Goal: Task Accomplishment & Management: Use online tool/utility

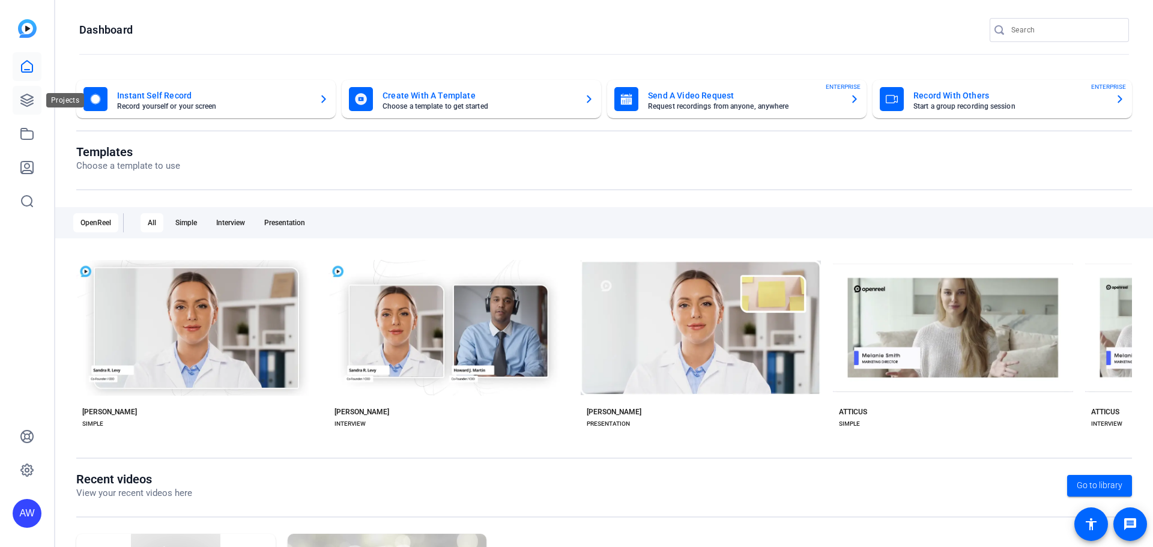
click at [28, 91] on link at bounding box center [27, 100] width 29 height 29
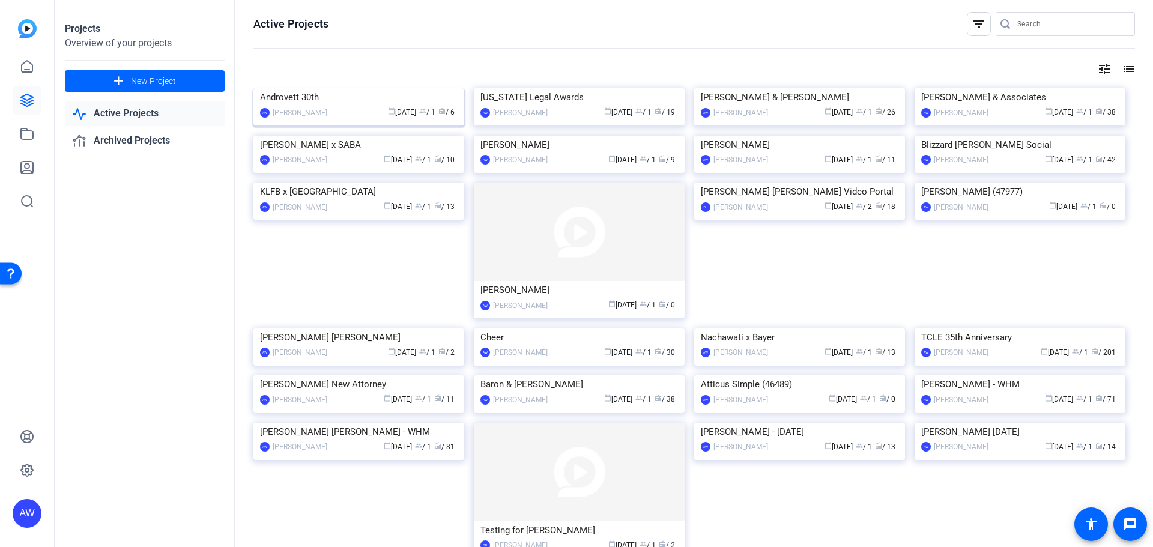
click at [371, 88] on img at bounding box center [358, 88] width 211 height 0
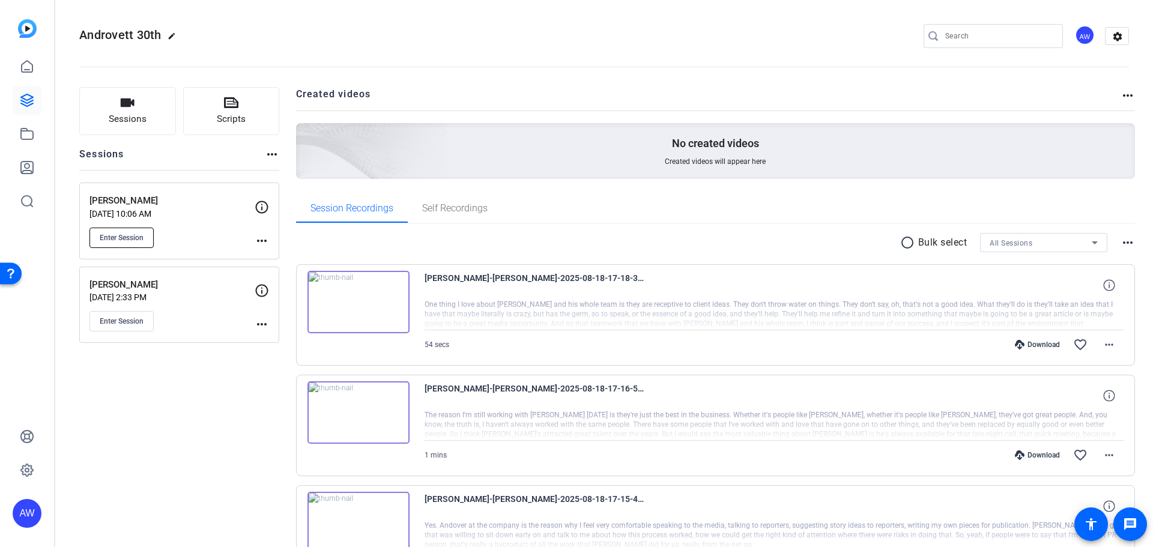
click at [129, 240] on span "Enter Session" at bounding box center [122, 238] width 44 height 10
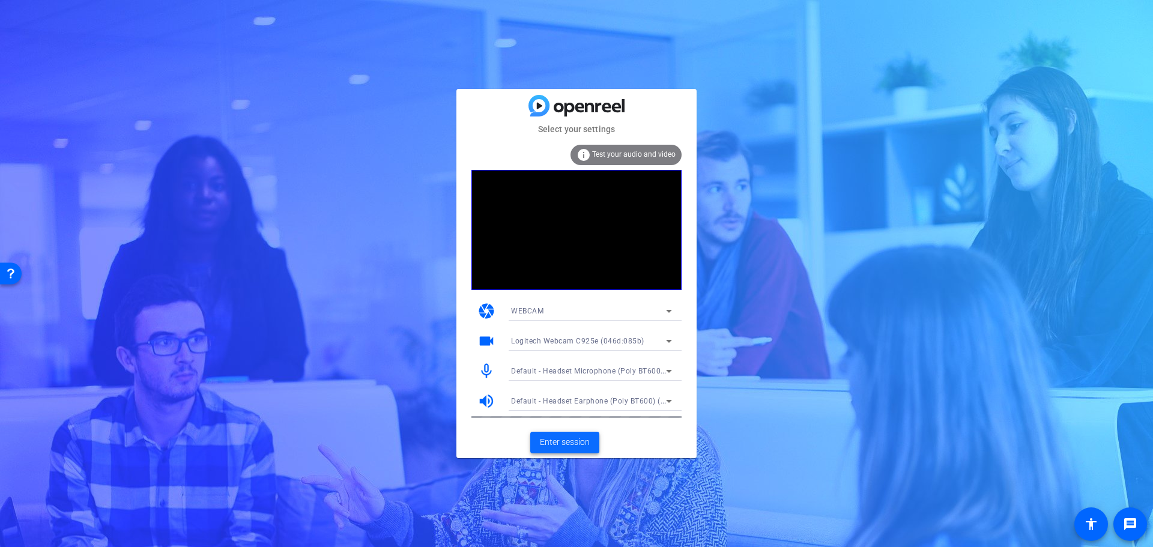
click at [547, 443] on span "Enter session" at bounding box center [565, 442] width 50 height 13
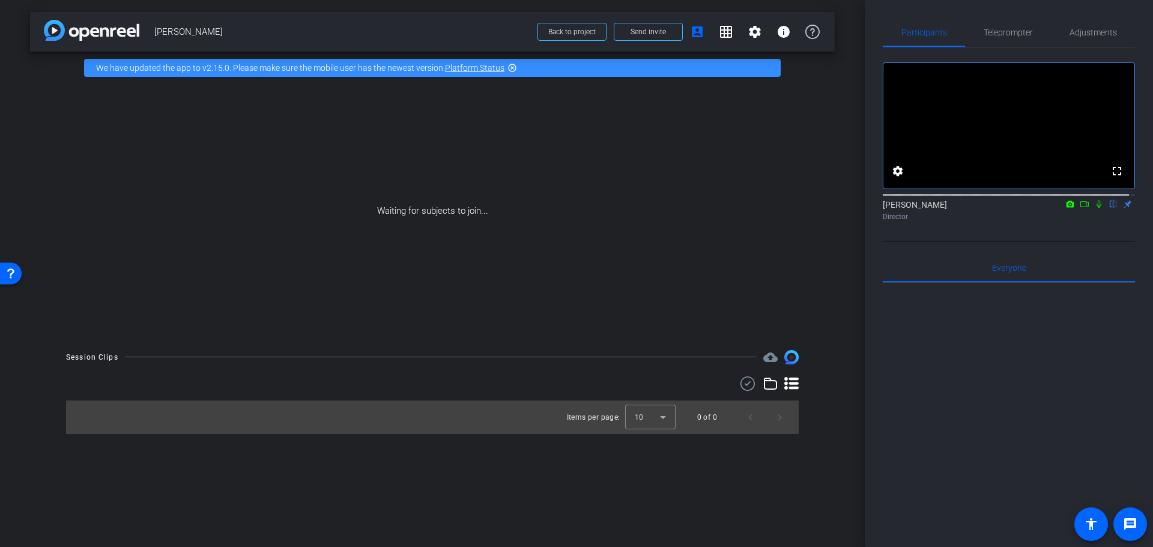
click at [1080, 207] on icon at bounding box center [1084, 204] width 8 height 6
click at [1109, 208] on icon at bounding box center [1114, 204] width 10 height 8
click at [656, 29] on span "Send invite" at bounding box center [648, 32] width 35 height 10
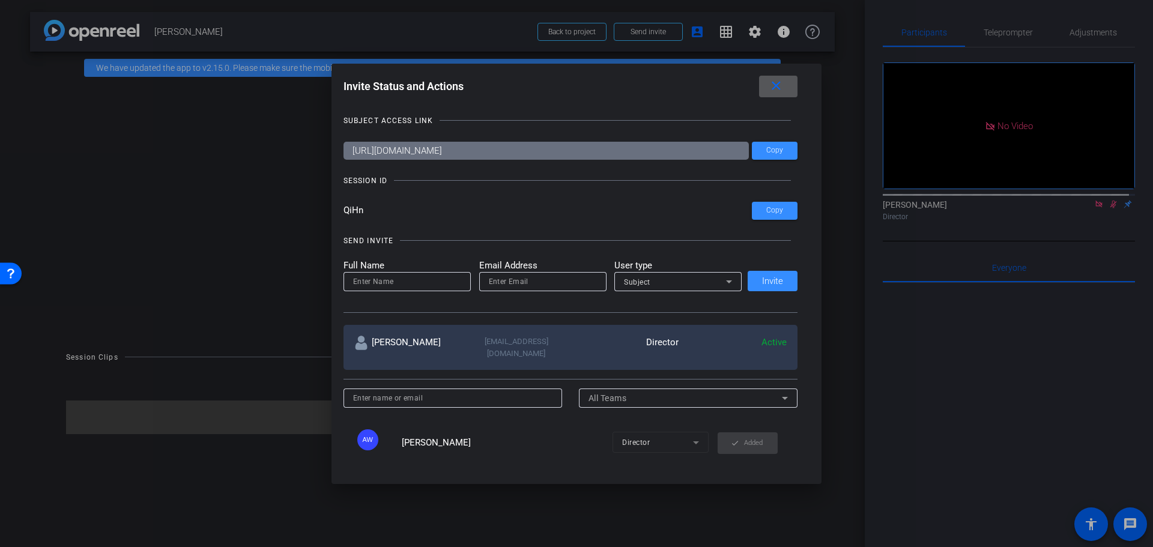
click at [384, 283] on input at bounding box center [407, 281] width 108 height 14
type input "[PERSON_NAME]"
type input "[EMAIL_ADDRESS][DOMAIN_NAME]"
click at [662, 284] on div "Subject" at bounding box center [675, 281] width 102 height 15
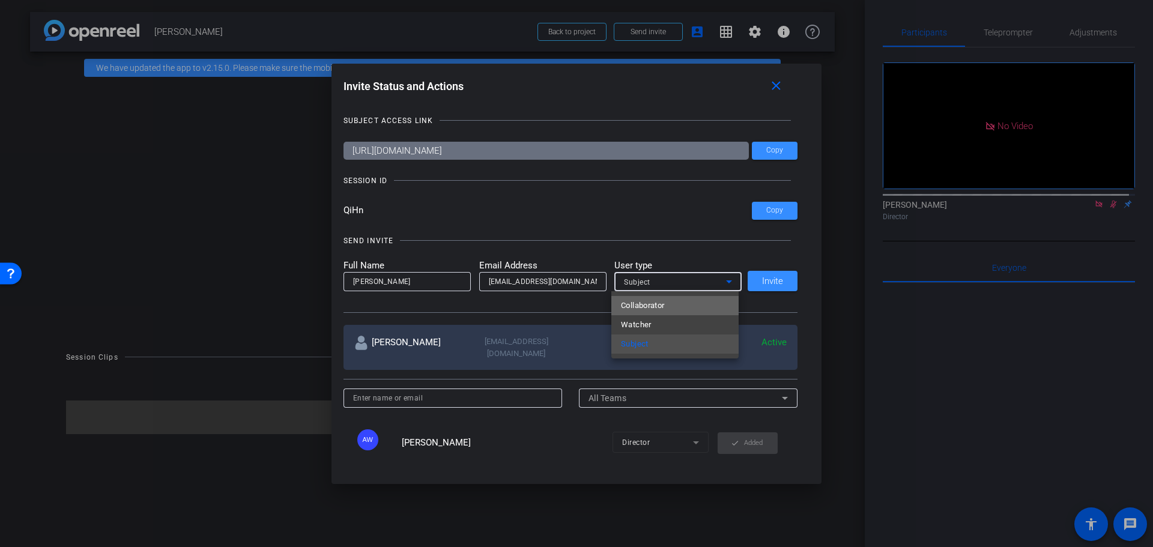
click at [649, 306] on span "Collaborator" at bounding box center [643, 305] width 44 height 14
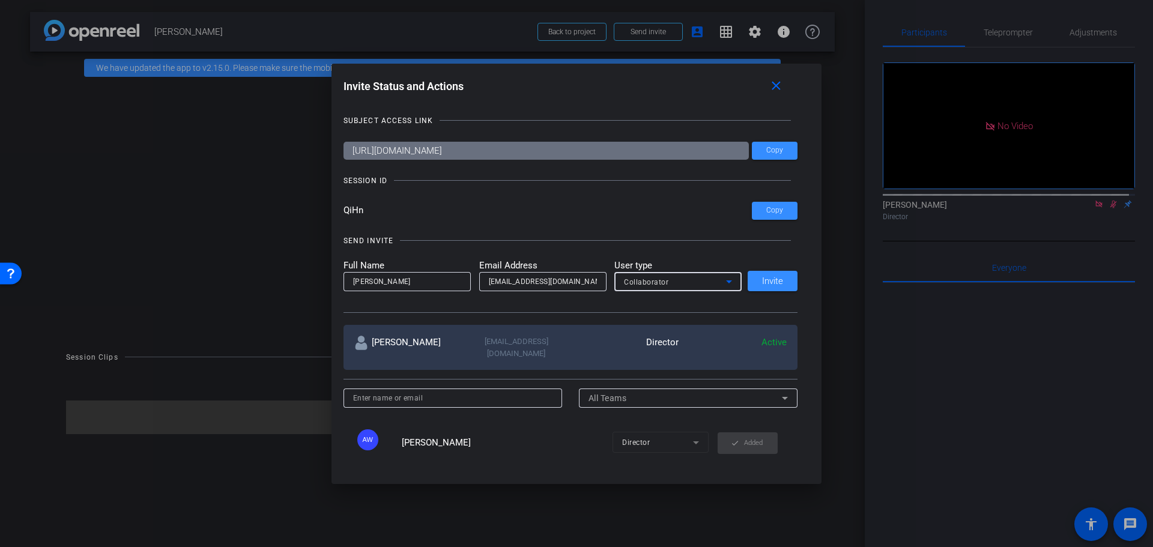
click at [629, 246] on div "SEND INVITE" at bounding box center [571, 241] width 455 height 12
click at [765, 282] on span "Invite" at bounding box center [772, 281] width 21 height 9
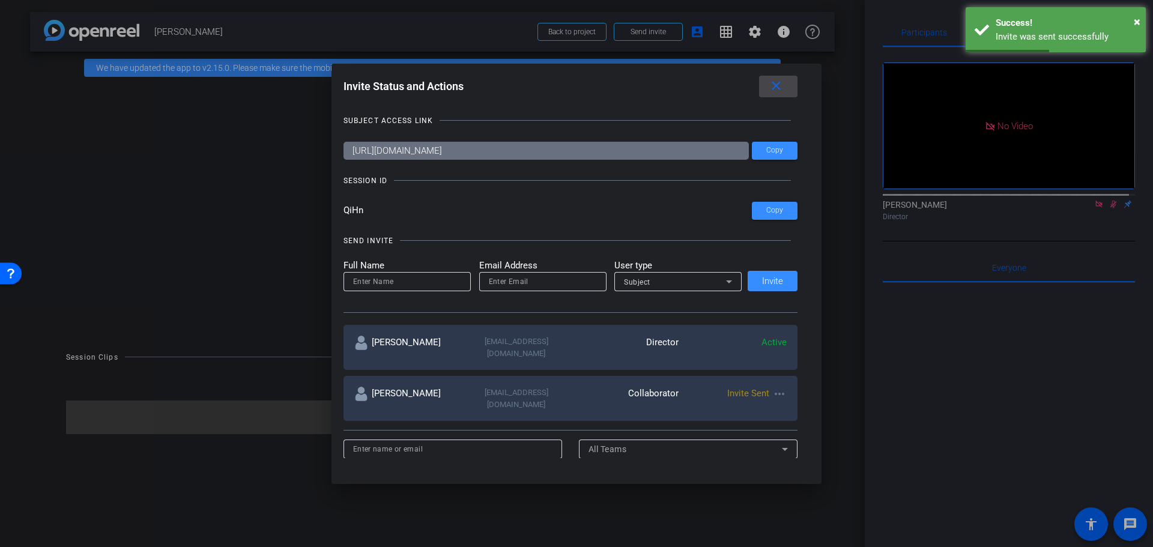
click at [779, 79] on mat-icon "close" at bounding box center [776, 86] width 15 height 15
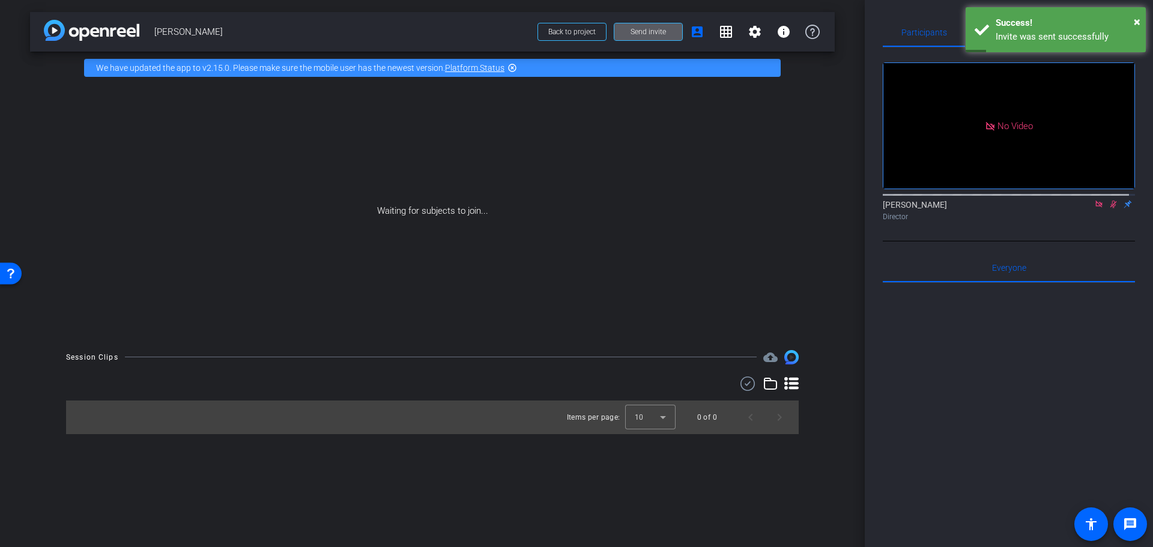
click at [873, 279] on div "Participants Teleprompter Adjustments No Video Alyssa Woulfe Director Everyone …" at bounding box center [1009, 273] width 288 height 547
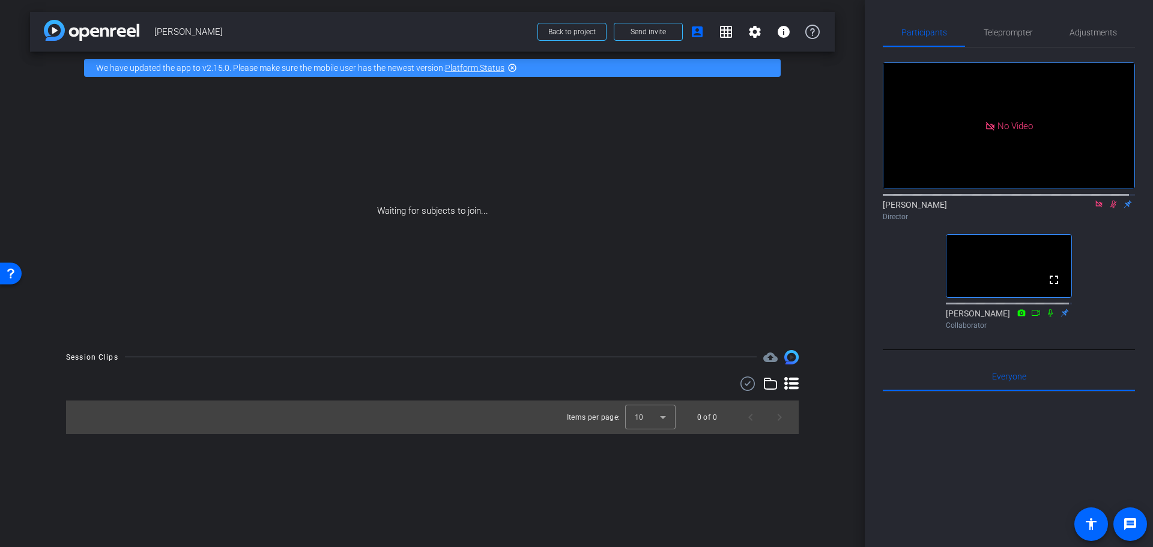
click at [1094, 208] on icon at bounding box center [1099, 204] width 10 height 8
click at [1110, 323] on div "fullscreen settings Alyssa Woulfe flip Director fullscreen Mark Annick Collabor…" at bounding box center [1009, 190] width 252 height 287
click at [910, 282] on div "fullscreen settings Alyssa Woulfe flip Director fullscreen Mark Annick Collabor…" at bounding box center [1009, 190] width 252 height 287
click at [896, 304] on div "fullscreen settings Alyssa Woulfe flip Director fullscreen Mark Annick Collabor…" at bounding box center [1009, 190] width 252 height 287
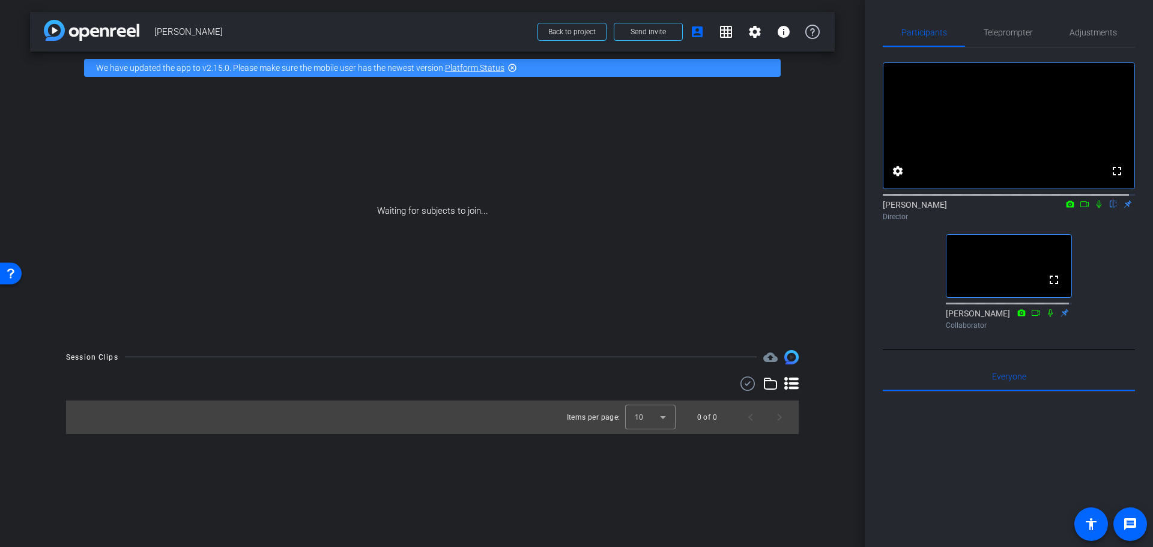
click at [904, 300] on div "fullscreen settings Alyssa Woulfe flip Director fullscreen Mark Annick Collabor…" at bounding box center [1009, 190] width 252 height 287
click at [889, 277] on div "fullscreen settings Alyssa Woulfe flip Director fullscreen Mark Annick Collabor…" at bounding box center [1009, 190] width 252 height 287
click at [904, 270] on div "fullscreen settings Alyssa Woulfe flip Director fullscreen Mark Annick Collabor…" at bounding box center [1009, 190] width 252 height 287
click at [909, 271] on div "fullscreen settings Alyssa Woulfe flip Director fullscreen Mark Annick Collabor…" at bounding box center [1009, 190] width 252 height 287
click at [912, 292] on div "fullscreen settings Alyssa Woulfe flip Director fullscreen Mark Annick Collabor…" at bounding box center [1009, 190] width 252 height 287
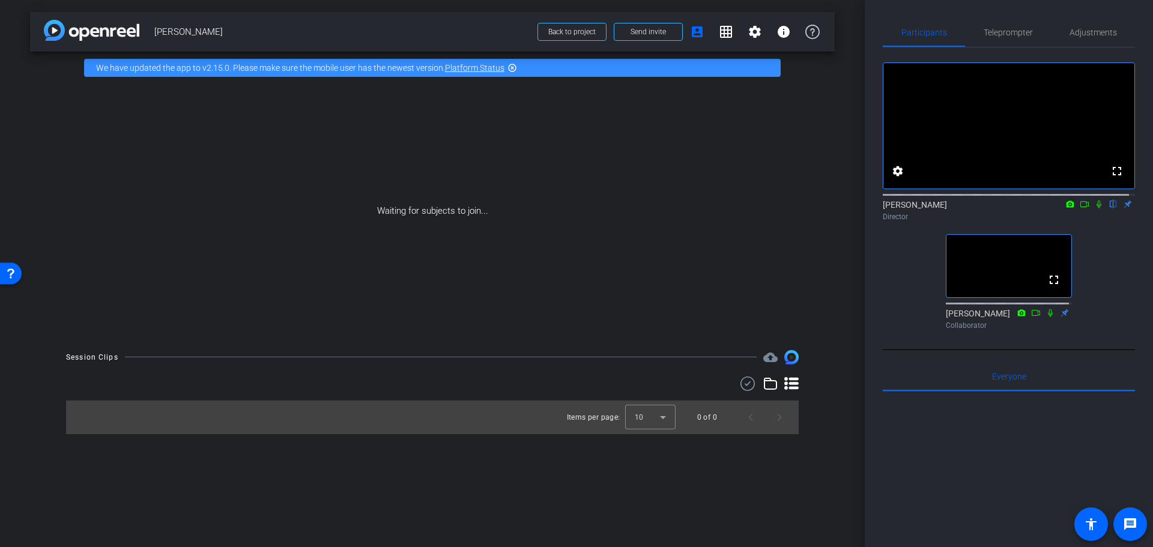
click at [900, 278] on div "fullscreen settings Alyssa Woulfe flip Director fullscreen Mark Annick Collabor…" at bounding box center [1009, 190] width 252 height 287
click at [905, 269] on div "fullscreen settings Alyssa Woulfe flip Director fullscreen Mark Annick Collabor…" at bounding box center [1009, 190] width 252 height 287
click at [898, 281] on div "fullscreen settings Alyssa Woulfe flip Director fullscreen Mark Annick Collabor…" at bounding box center [1009, 190] width 252 height 287
click at [910, 286] on div "fullscreen settings Alyssa Woulfe flip Director fullscreen Mark Annick Collabor…" at bounding box center [1009, 190] width 252 height 287
click at [913, 280] on div "fullscreen settings Alyssa Woulfe flip Director fullscreen Mark Annick Collabor…" at bounding box center [1009, 190] width 252 height 287
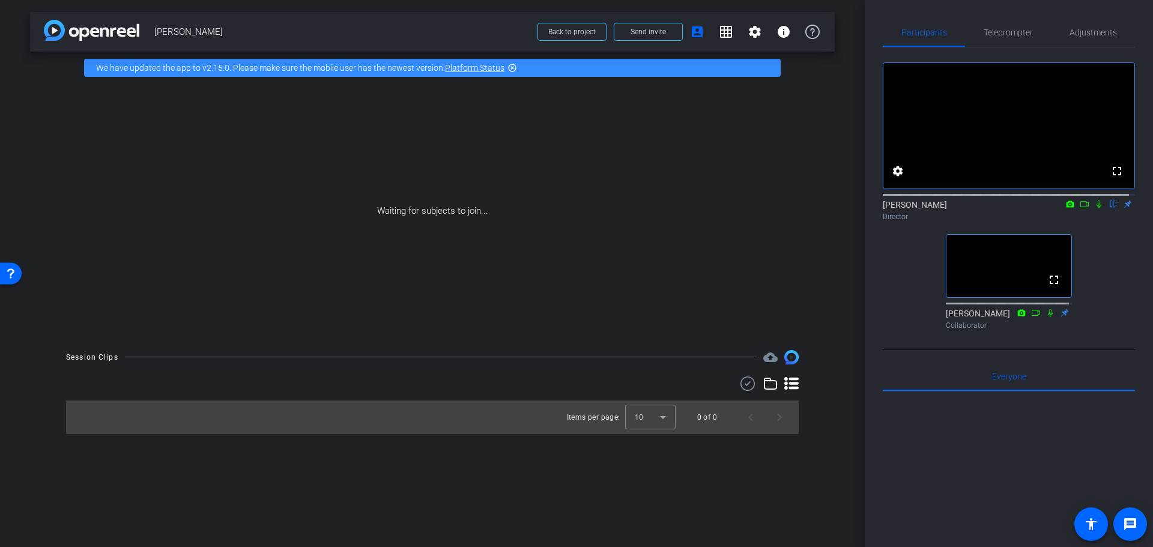
click at [913, 265] on div "fullscreen settings Alyssa Woulfe flip Director fullscreen Mark Annick Collabor…" at bounding box center [1009, 190] width 252 height 287
click at [663, 28] on span "Send invite" at bounding box center [648, 32] width 35 height 10
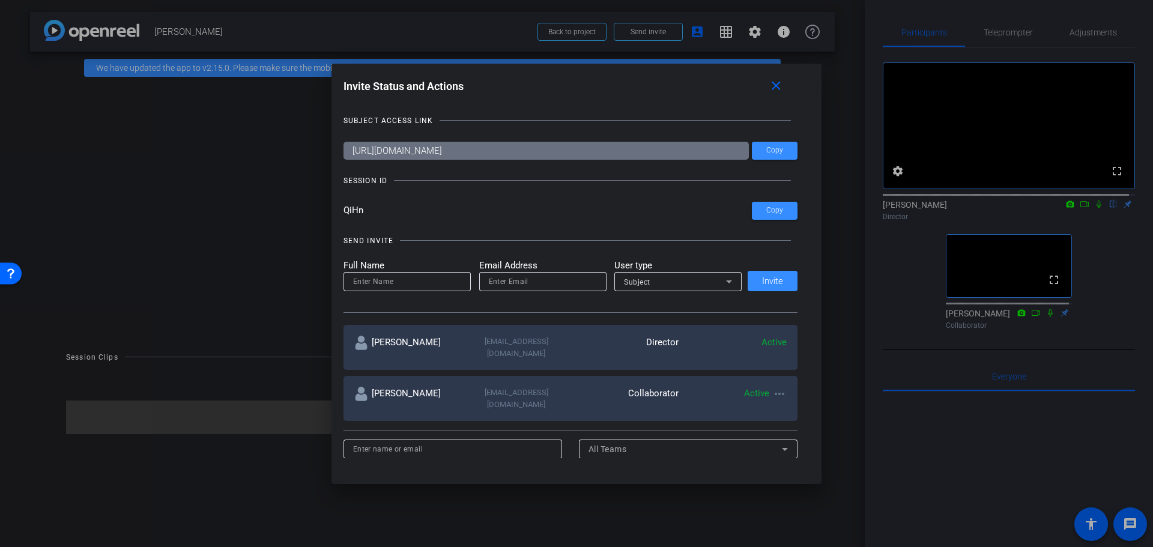
drag, startPoint x: 528, startPoint y: 154, endPoint x: 553, endPoint y: 154, distance: 24.6
click at [553, 154] on input "https://capture.openreel.com/subject/MODE_OTP?otp=QiHn" at bounding box center [547, 151] width 406 height 18
click at [542, 195] on div "SUBJECT ACCESS LINK https://capture.openreel.com/subject/MODE_OTP?otp=QiHn Copy…" at bounding box center [577, 281] width 467 height 356
click at [405, 198] on div "SUBJECT ACCESS LINK https://capture.openreel.com/subject/MODE_OTP?otp=QiHn Copy…" at bounding box center [577, 281] width 467 height 356
drag, startPoint x: 368, startPoint y: 210, endPoint x: 322, endPoint y: 210, distance: 46.2
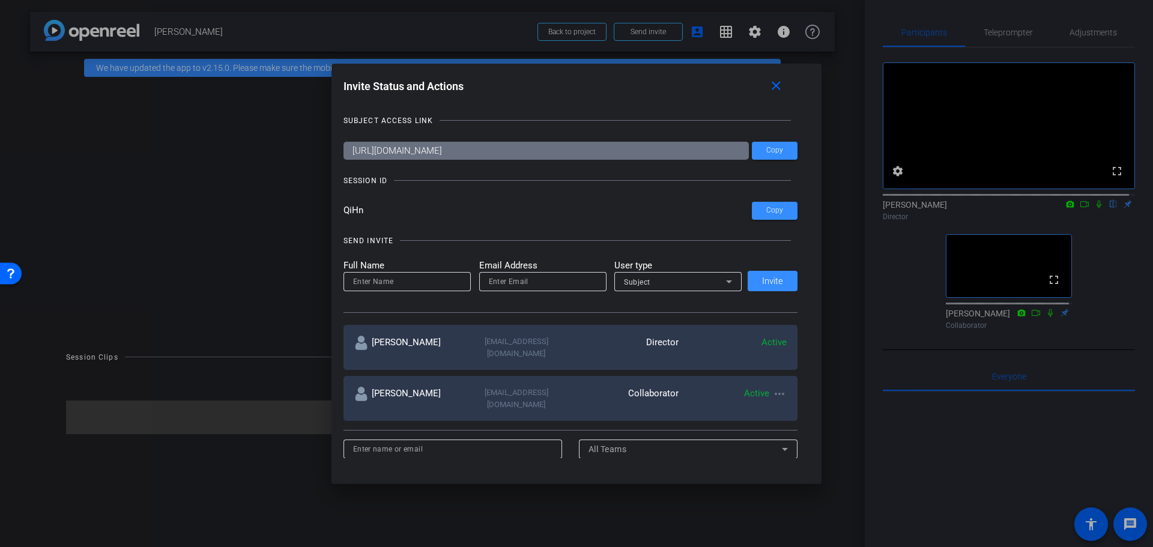
click at [322, 210] on div "Invite Status and Actions close SUBJECT ACCESS LINK https://capture.openreel.co…" at bounding box center [576, 273] width 1153 height 547
click at [407, 231] on div "SEND INVITE Full Name Email Address User type Subject Invite" at bounding box center [571, 268] width 455 height 91
drag, startPoint x: 336, startPoint y: 240, endPoint x: 452, endPoint y: 246, distance: 116.1
click at [452, 246] on div "Invite Status and Actions close SUBJECT ACCESS LINK https://capture.openreel.co…" at bounding box center [577, 267] width 491 height 407
click at [454, 246] on div "SEND INVITE" at bounding box center [571, 241] width 455 height 12
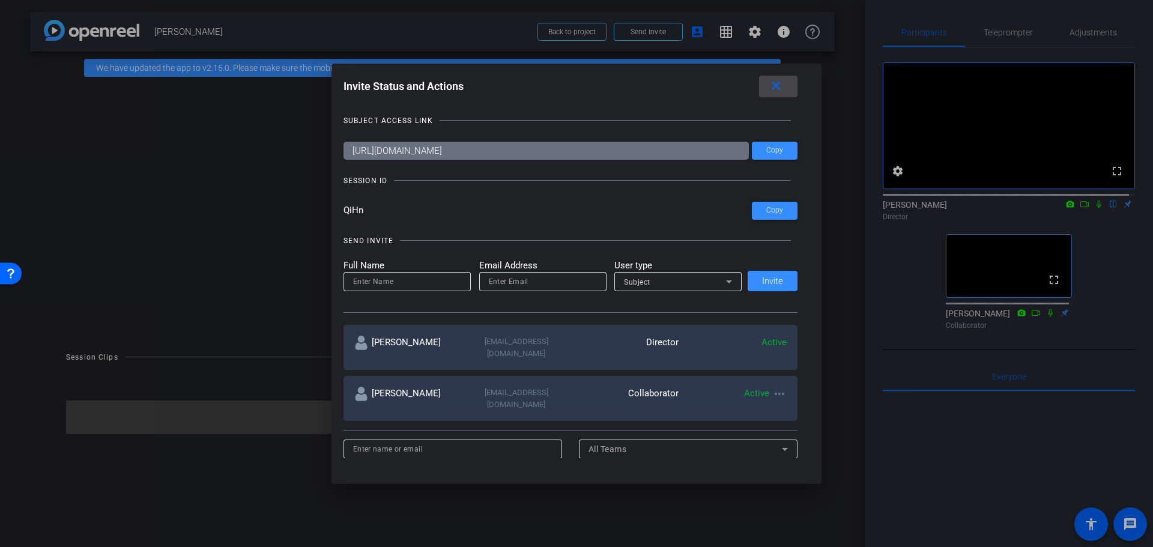
click at [780, 82] on mat-icon "close" at bounding box center [776, 86] width 15 height 15
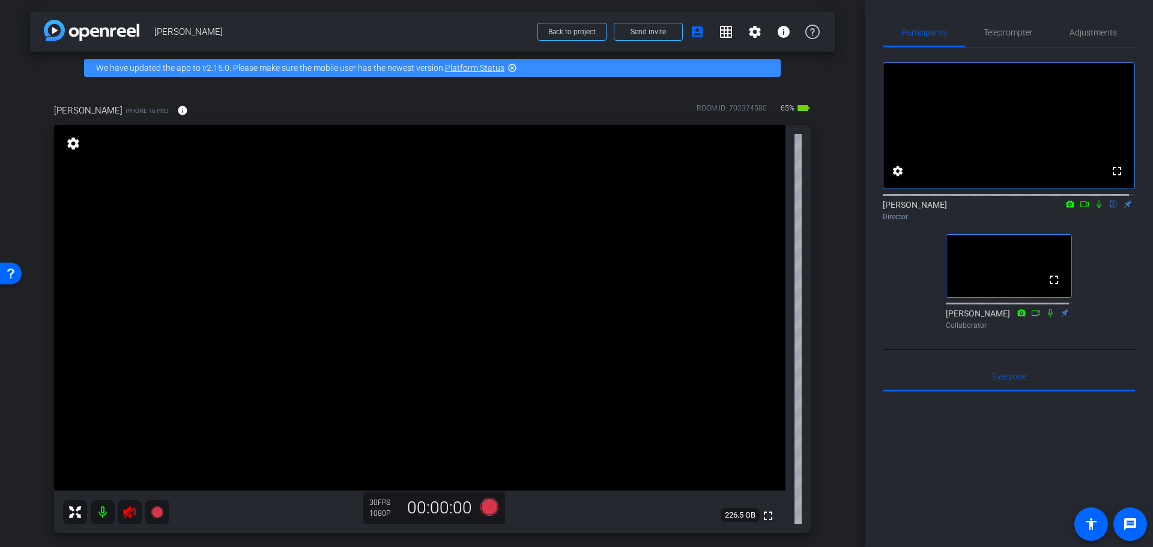
click at [874, 295] on div "Participants Teleprompter Adjustments fullscreen settings Alyssa Woulfe flip Di…" at bounding box center [1009, 273] width 288 height 547
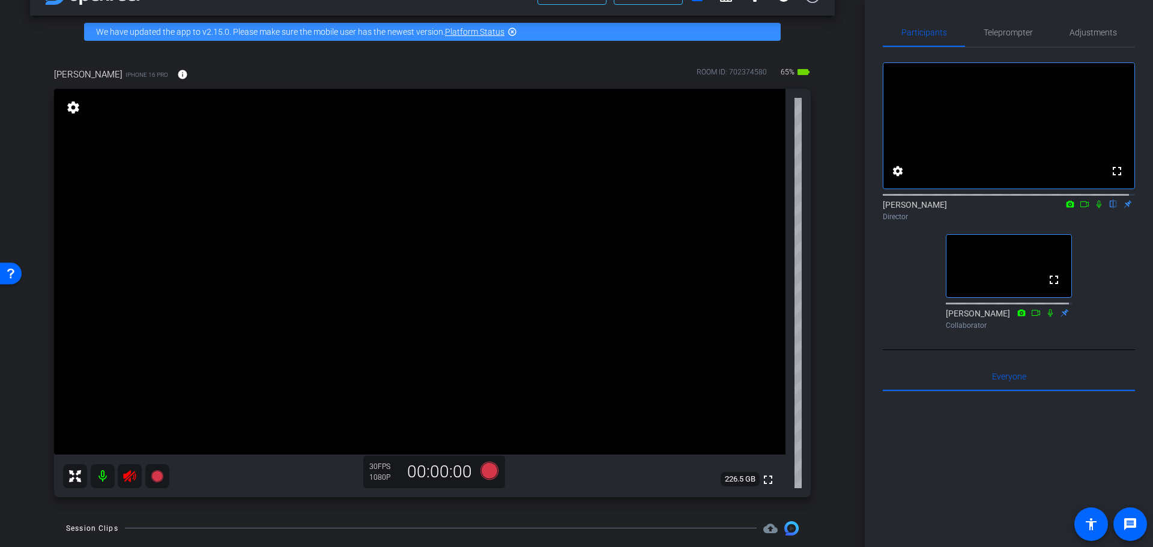
scroll to position [94, 0]
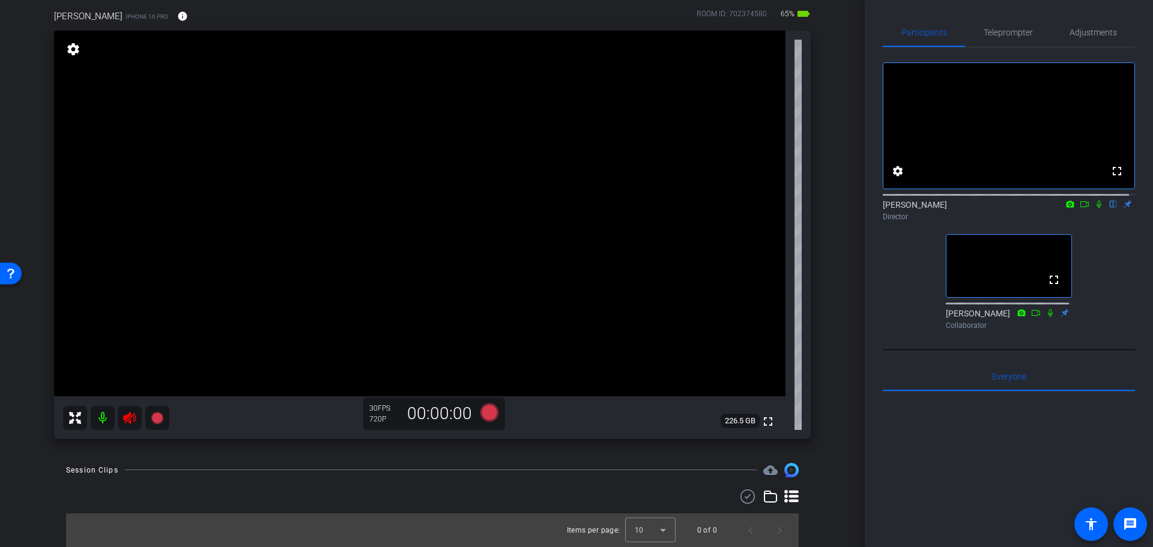
click at [129, 423] on icon at bounding box center [130, 418] width 14 height 14
click at [901, 329] on div "fullscreen settings Alyssa Woulfe flip Director fullscreen Mark Annick Collabor…" at bounding box center [1009, 190] width 252 height 287
click at [1070, 46] on span "Adjustments" at bounding box center [1093, 32] width 47 height 29
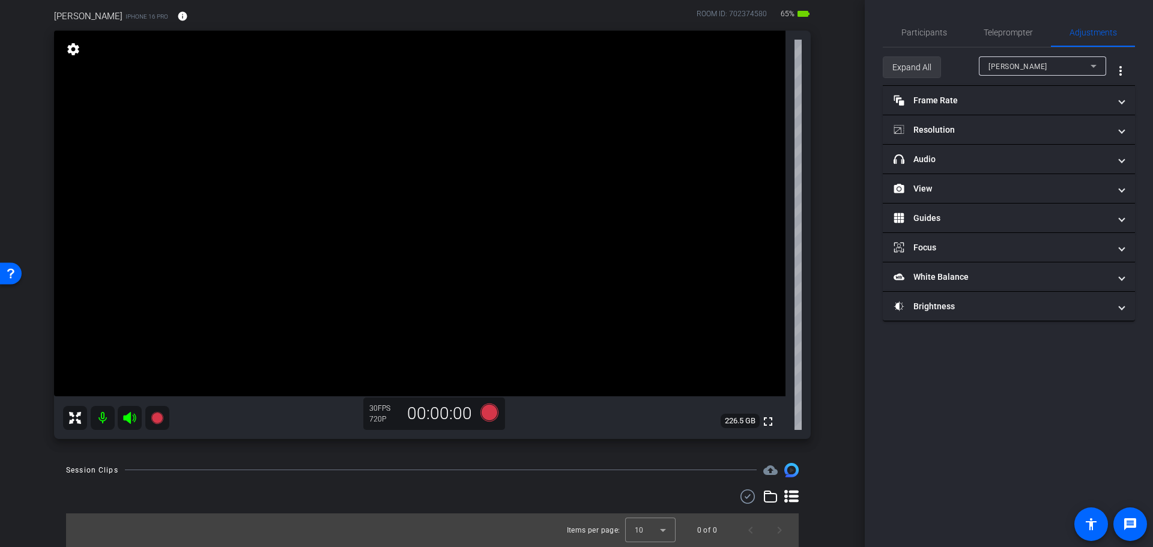
click at [893, 75] on span "Expand All" at bounding box center [911, 67] width 39 height 23
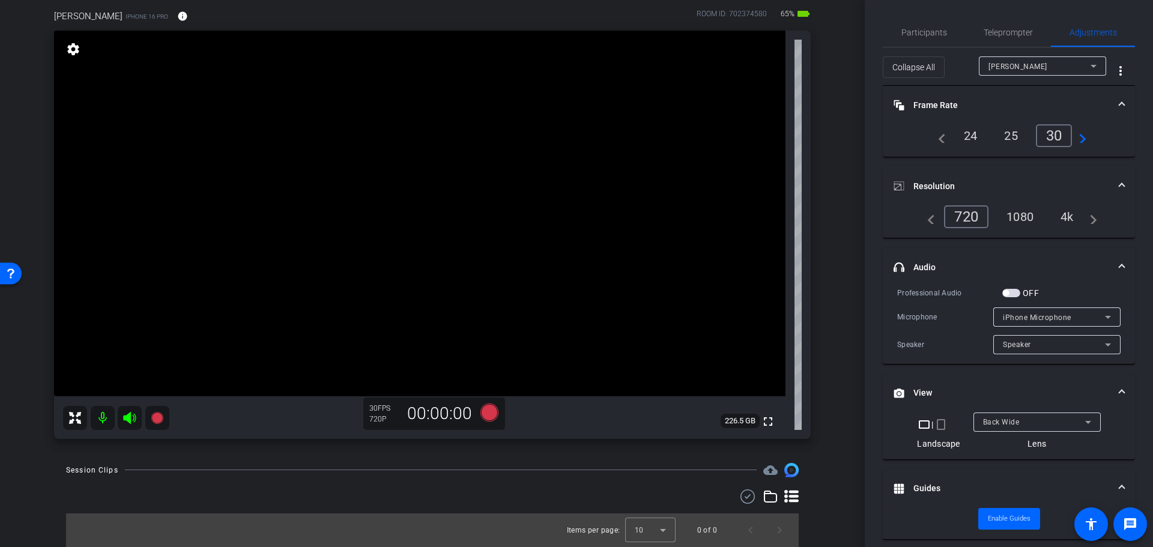
click at [1070, 220] on div "4k" at bounding box center [1067, 217] width 31 height 20
click at [1068, 425] on div "Back Wide" at bounding box center [1034, 421] width 102 height 15
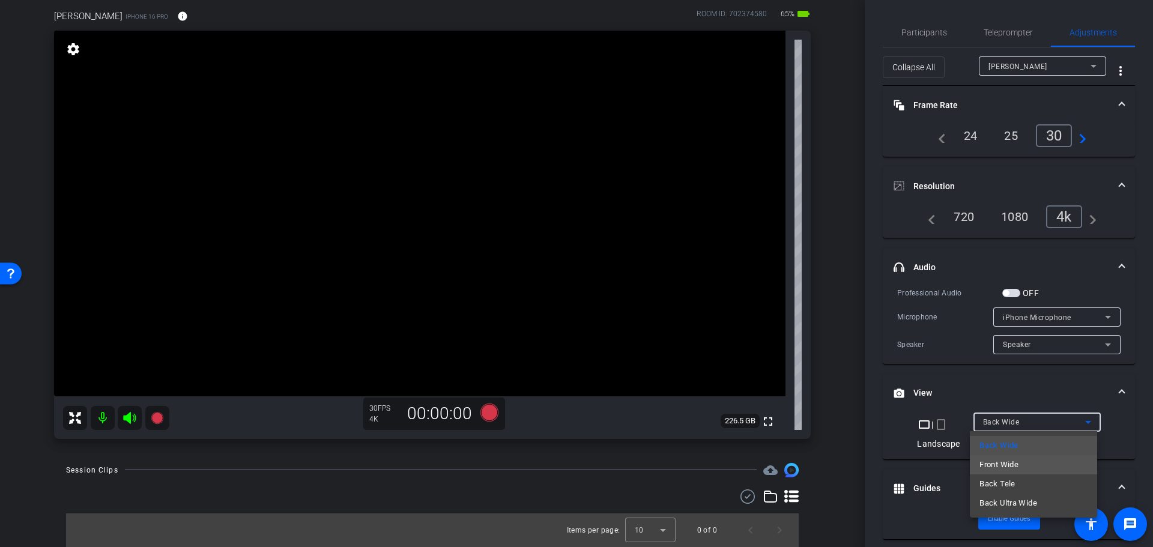
click at [1031, 467] on mat-option "Front Wide" at bounding box center [1033, 464] width 127 height 19
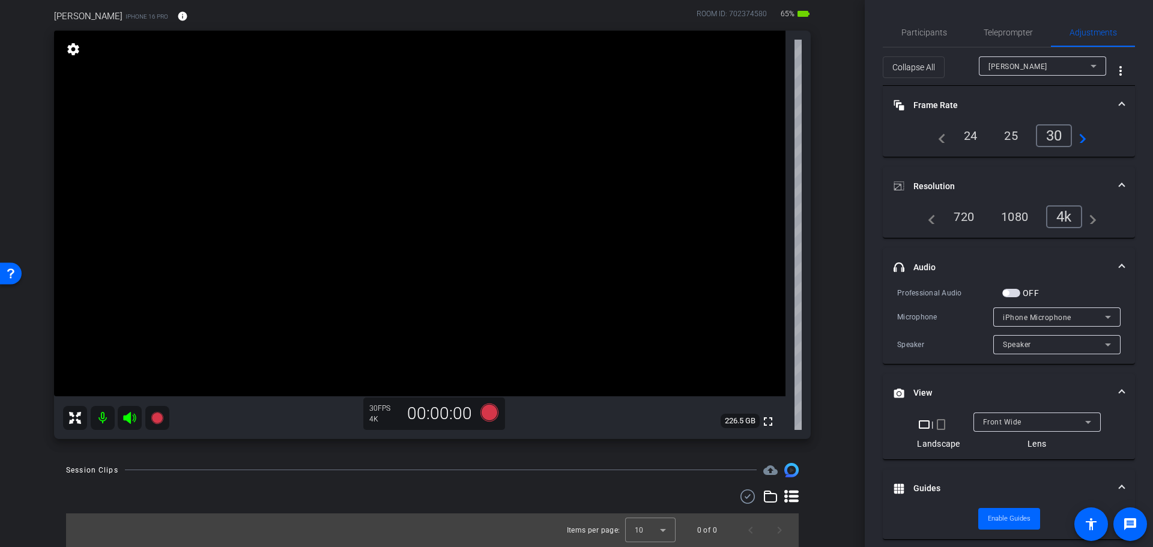
click at [875, 338] on div "Participants Teleprompter Adjustments settings Alyssa Woulfe flip Director Mark…" at bounding box center [1009, 273] width 288 height 547
click at [931, 21] on span "Participants" at bounding box center [924, 32] width 46 height 29
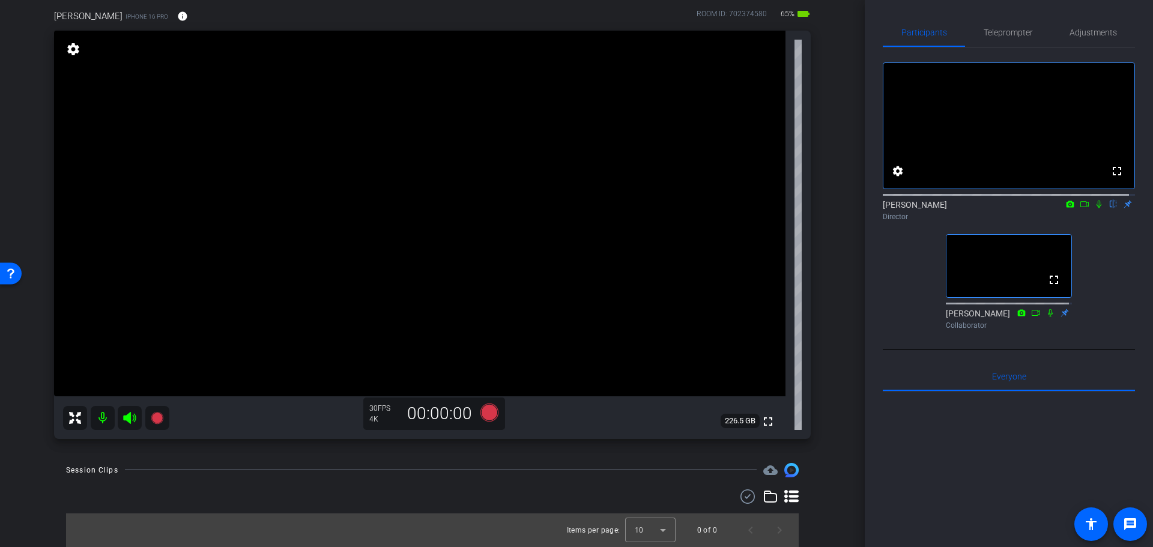
click at [904, 292] on div "fullscreen settings Alyssa Woulfe flip Director fullscreen Mark Annick Collabor…" at bounding box center [1009, 190] width 252 height 287
click at [889, 292] on div "fullscreen settings Alyssa Woulfe flip Director fullscreen Mark Annick Collabor…" at bounding box center [1009, 190] width 252 height 287
click at [887, 286] on div "fullscreen settings Alyssa Woulfe flip Director fullscreen Mark Annick Collabor…" at bounding box center [1009, 190] width 252 height 287
click at [892, 295] on div "fullscreen settings Alyssa Woulfe flip Director fullscreen Mark Annick Collabor…" at bounding box center [1009, 190] width 252 height 287
click at [904, 304] on div "fullscreen settings Alyssa Woulfe flip Director fullscreen Mark Annick Collabor…" at bounding box center [1009, 190] width 252 height 287
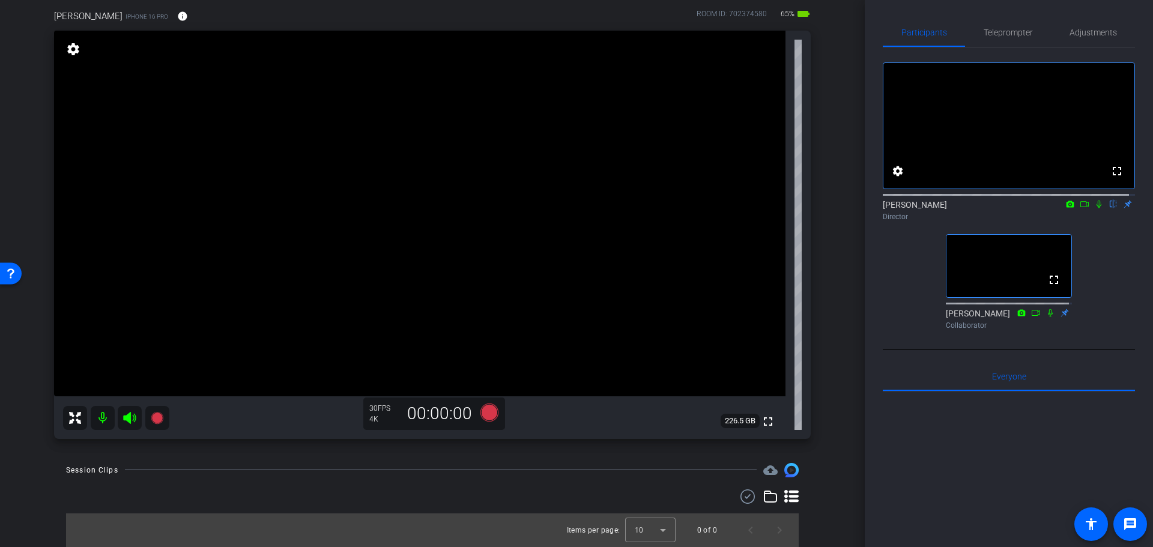
click at [900, 266] on div "fullscreen settings Alyssa Woulfe flip Director fullscreen Mark Annick Collabor…" at bounding box center [1009, 190] width 252 height 287
click at [835, 335] on div "arrow_back Charla Aldous Back to project Send invite account_box grid_on settin…" at bounding box center [432, 179] width 865 height 547
click at [155, 423] on icon at bounding box center [157, 417] width 12 height 12
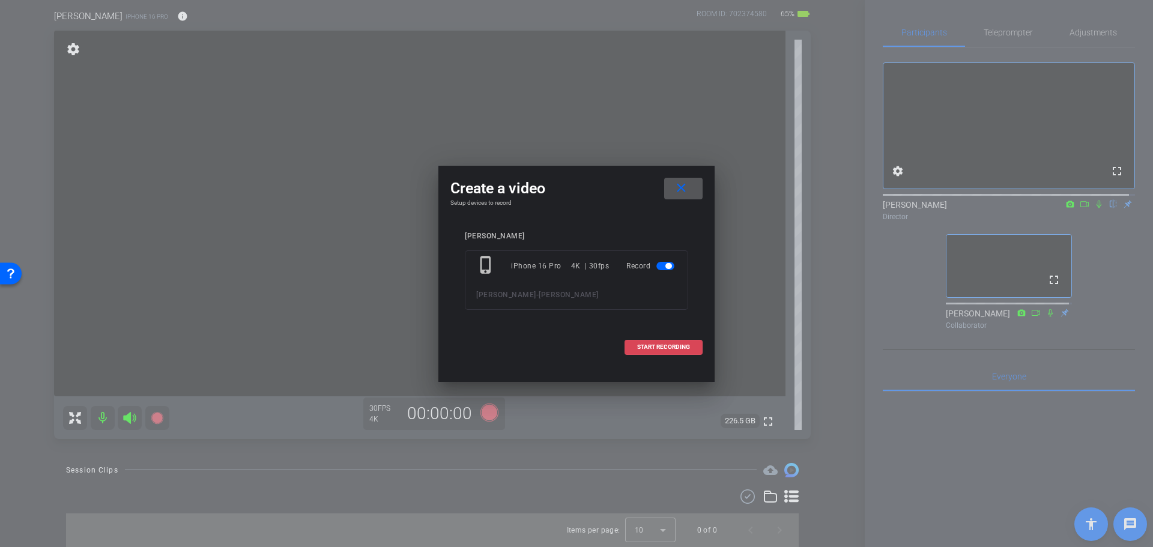
click at [652, 348] on span "START RECORDING" at bounding box center [663, 347] width 53 height 6
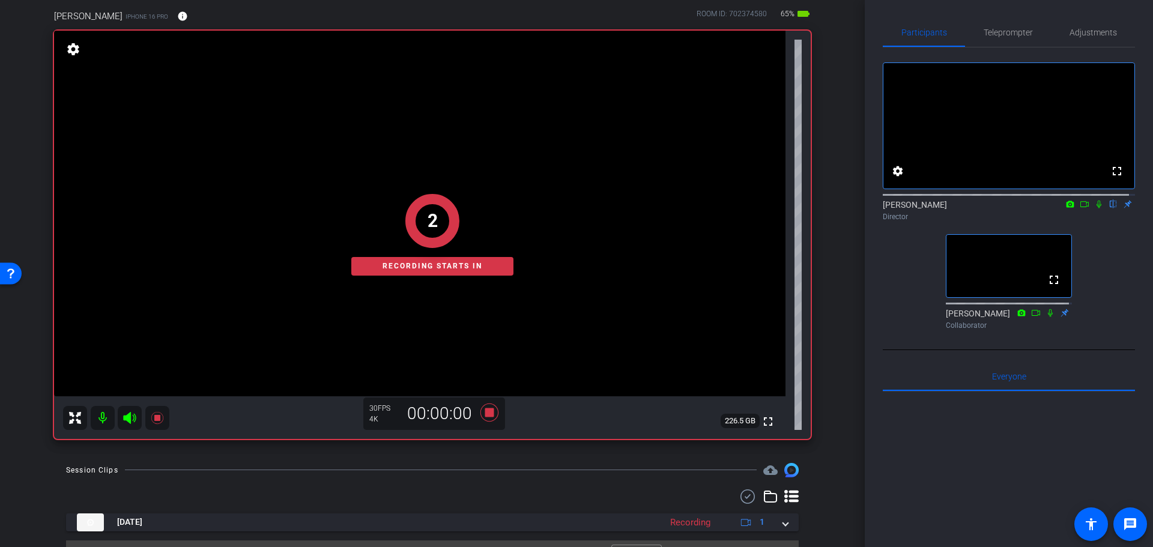
click at [829, 323] on div "arrow_back Charla Aldous Back to project Send invite account_box grid_on settin…" at bounding box center [432, 179] width 865 height 547
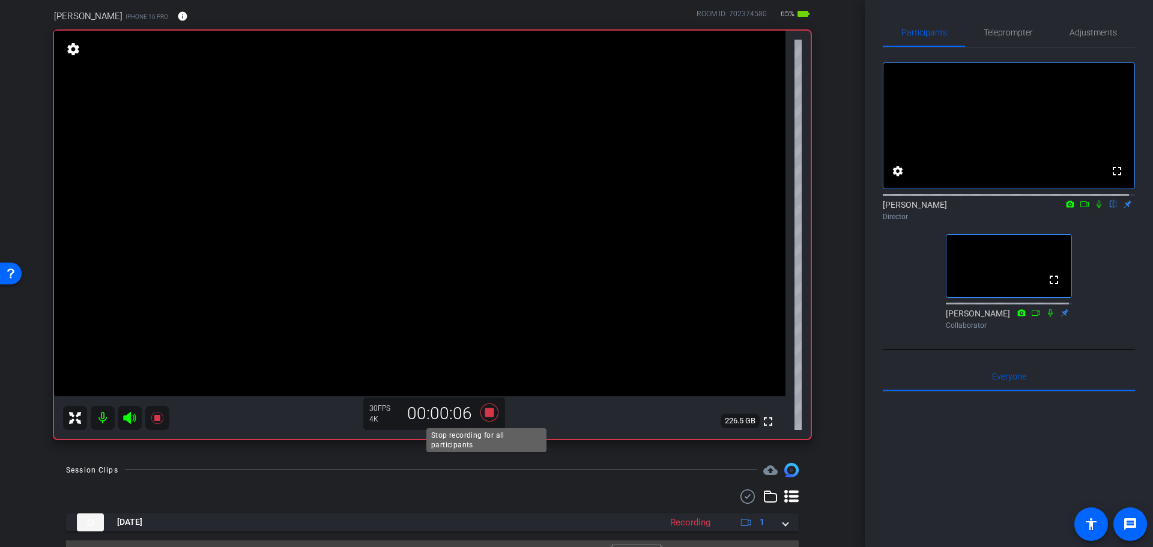
click at [483, 412] on icon at bounding box center [489, 412] width 18 height 18
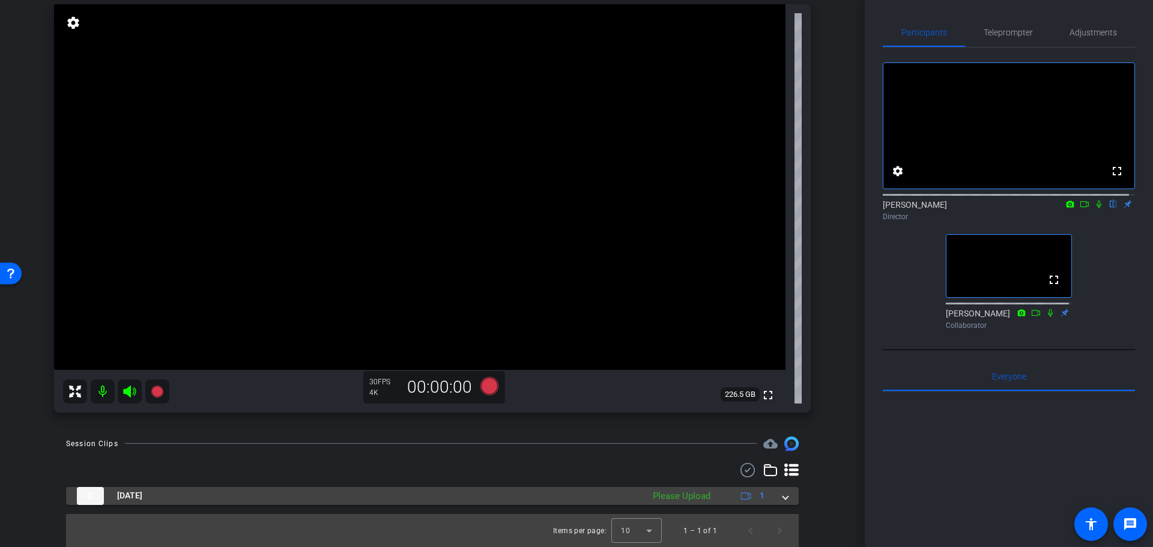
scroll to position [121, 0]
click at [647, 500] on div "Please Upload" at bounding box center [682, 496] width 70 height 14
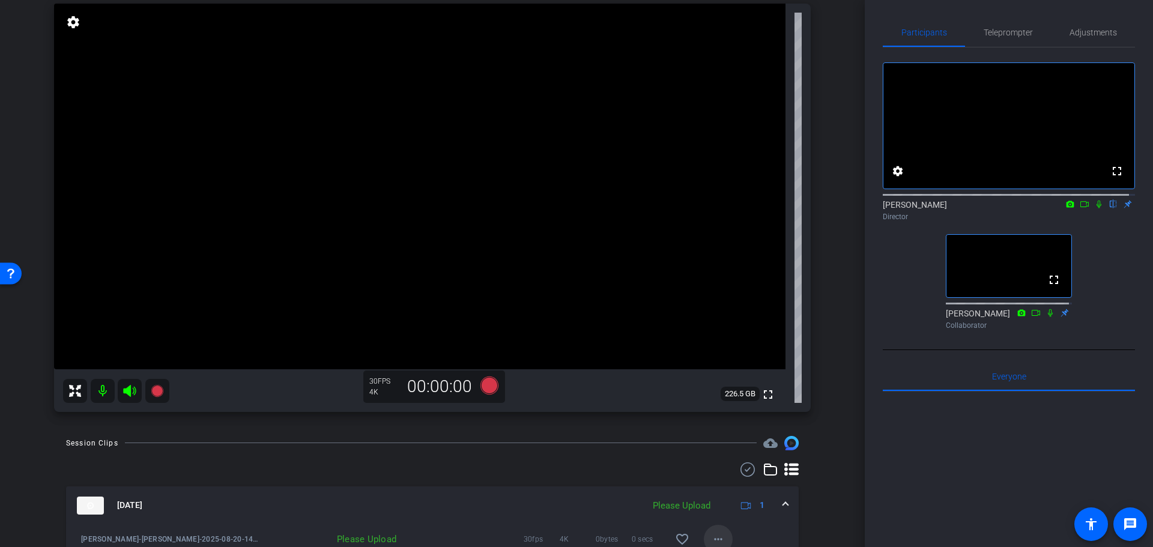
click at [711, 542] on mat-icon "more_horiz" at bounding box center [718, 539] width 14 height 14
click at [712, 490] on span "Upload" at bounding box center [732, 484] width 48 height 14
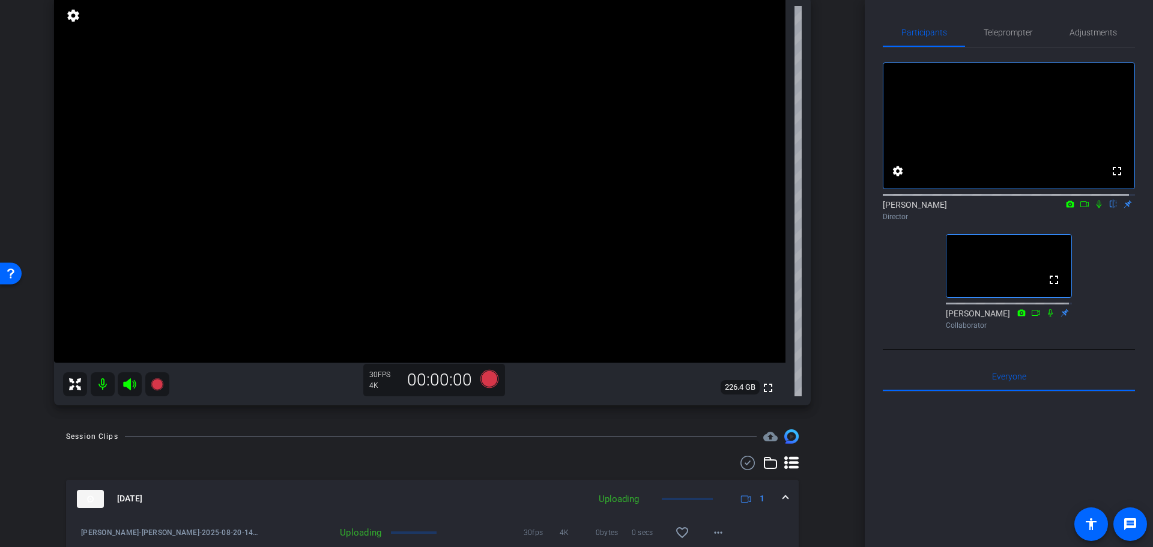
click at [825, 415] on div "charla aldous iPhone 16 Pro info ROOM ID: 702374580 65% battery_std fullscreen …" at bounding box center [432, 186] width 805 height 461
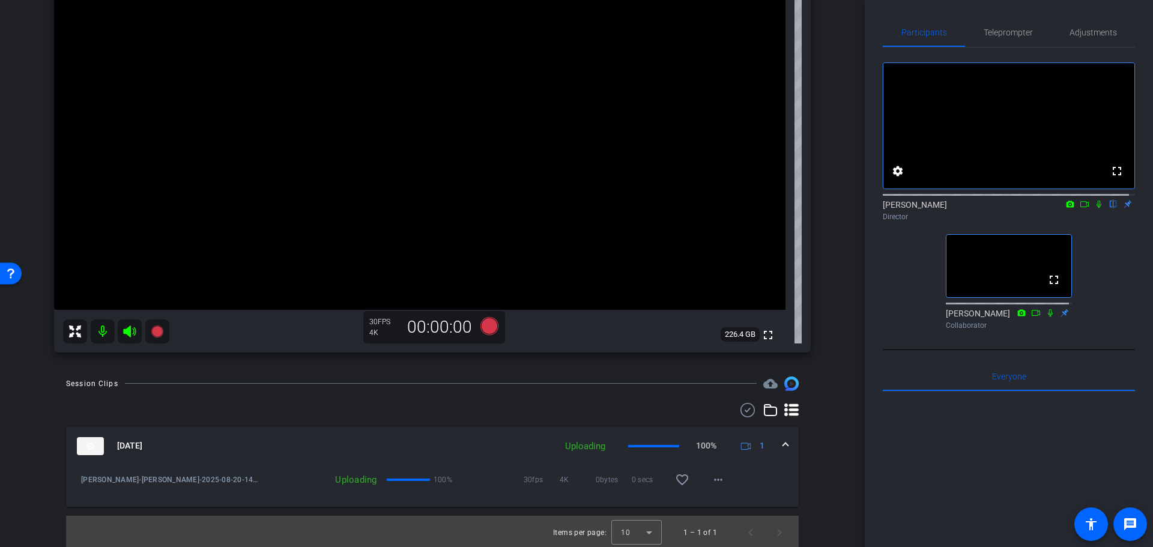
scroll to position [183, 0]
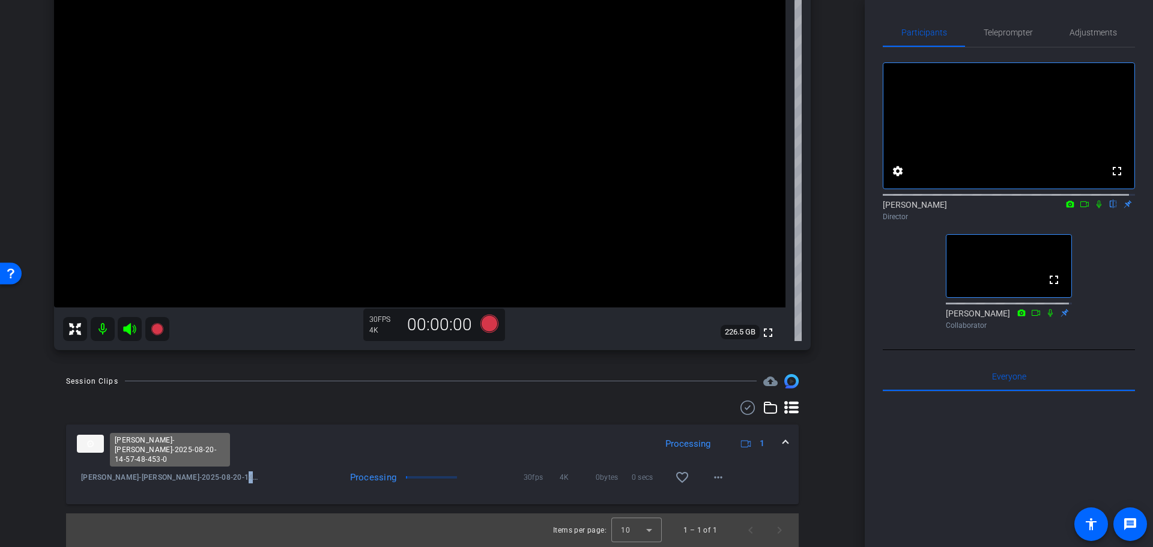
drag, startPoint x: 223, startPoint y: 473, endPoint x: 258, endPoint y: 477, distance: 35.0
click at [258, 477] on span "Charla Aldous-charla aldous-2025-08-20-14-57-48-453-0" at bounding box center [171, 477] width 180 height 12
click at [270, 477] on div "Processing" at bounding box center [392, 477] width 262 height 12
click at [816, 449] on div "Session Clips cloud_upload Aug 20, 2025 Processing 1 Charla Aldous-charla aldou…" at bounding box center [432, 460] width 805 height 173
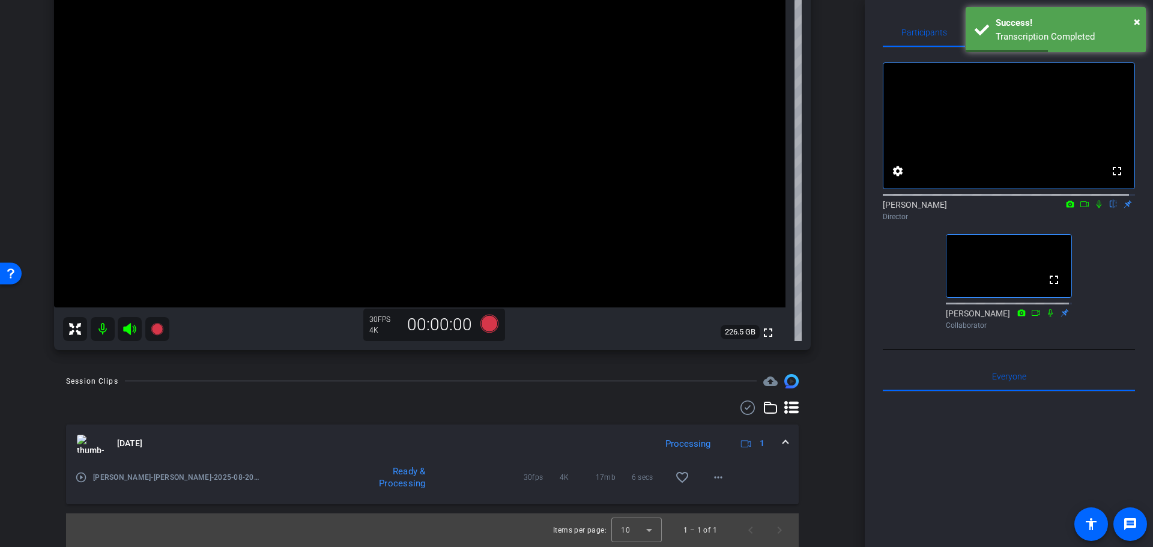
click at [78, 480] on mat-icon "play_circle_outline" at bounding box center [81, 477] width 12 height 12
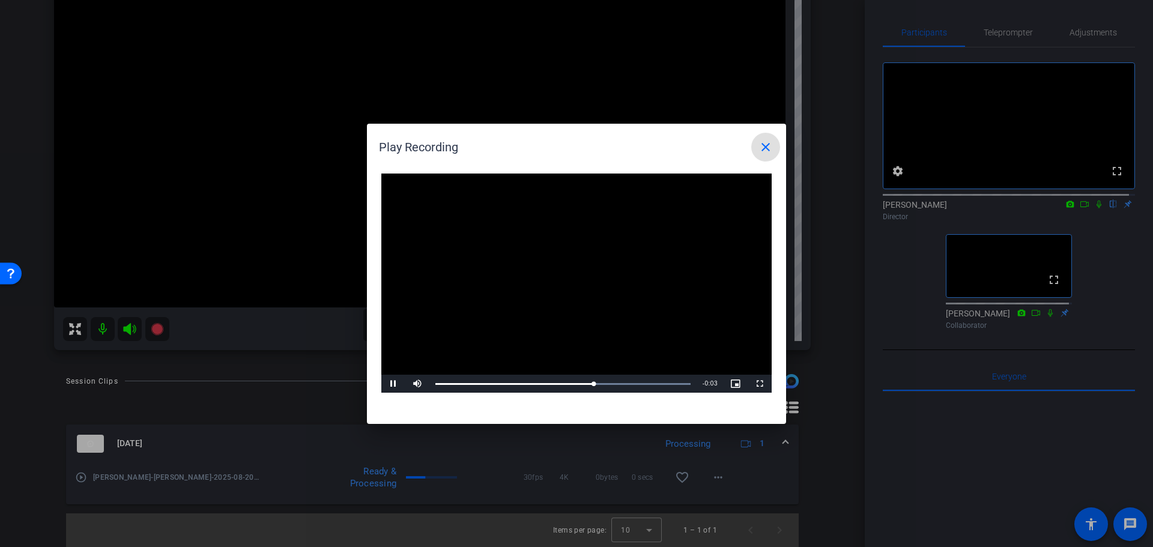
drag, startPoint x: 771, startPoint y: 147, endPoint x: 776, endPoint y: 169, distance: 22.3
click at [771, 147] on mat-icon "close" at bounding box center [766, 147] width 14 height 14
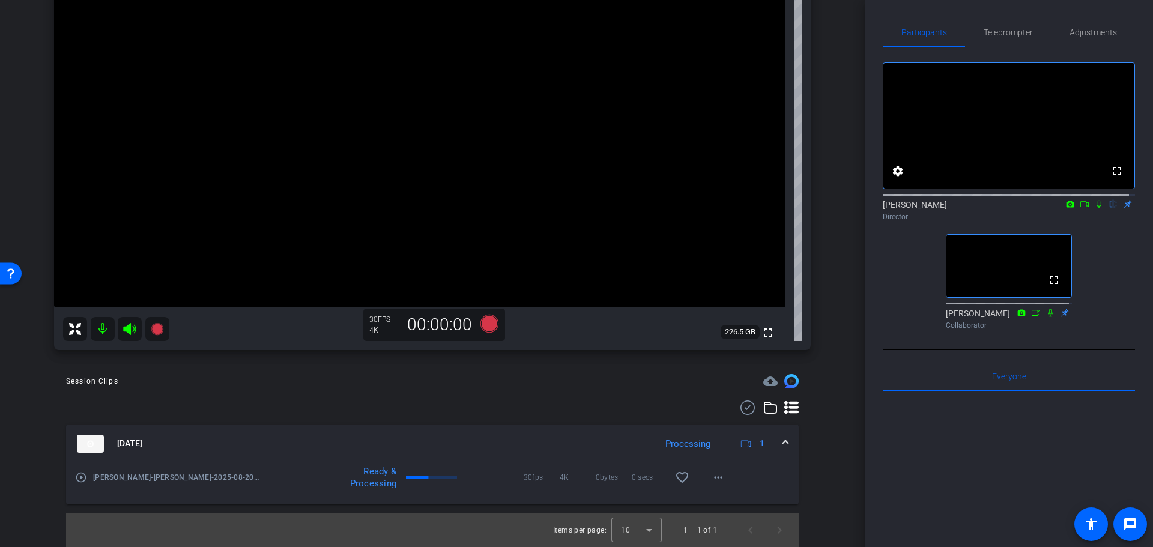
click at [832, 415] on div "arrow_back Charla Aldous Back to project Send invite account_box grid_on settin…" at bounding box center [432, 273] width 865 height 547
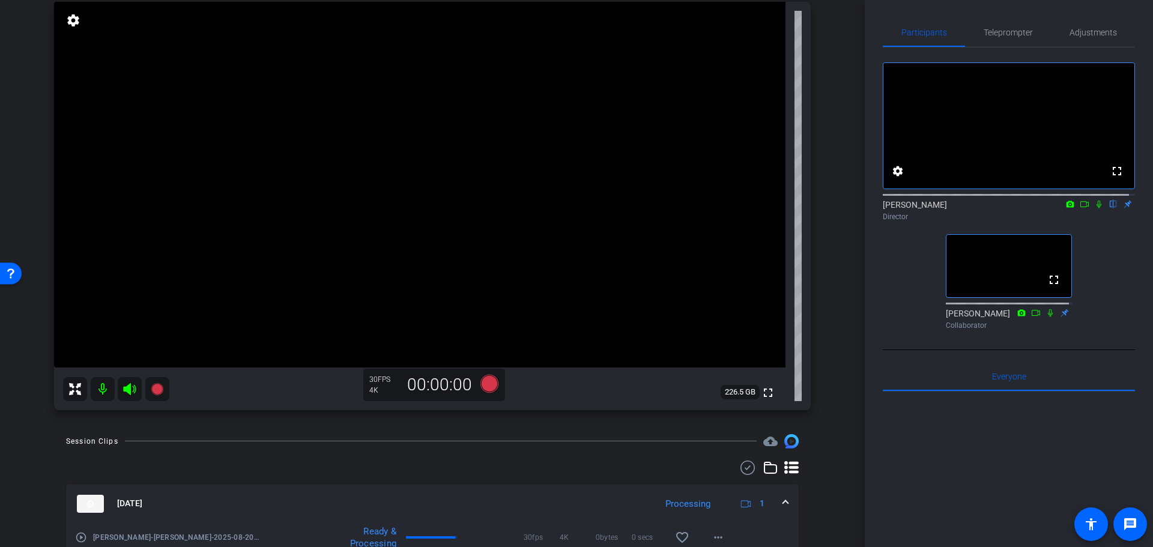
click at [842, 309] on div "arrow_back Charla Aldous Back to project Send invite account_box grid_on settin…" at bounding box center [432, 150] width 865 height 547
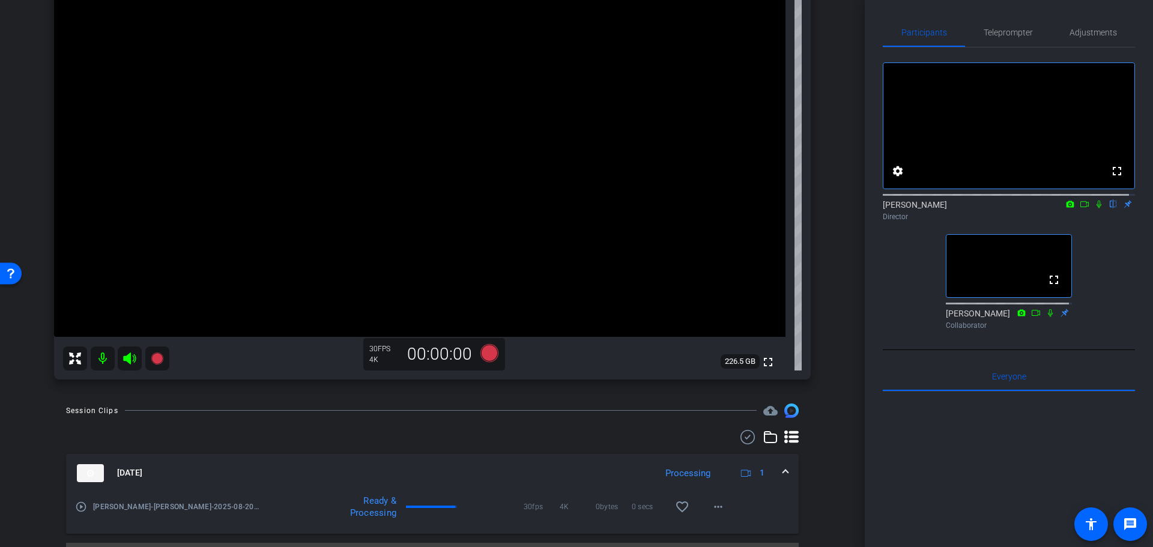
scroll to position [183, 0]
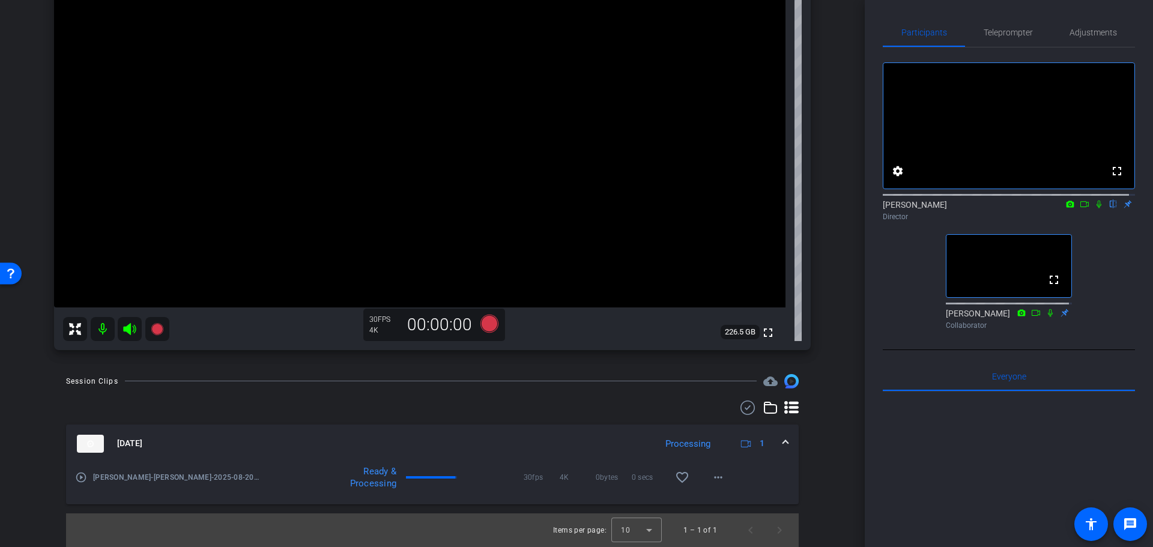
click at [82, 477] on mat-icon "play_circle_outline" at bounding box center [81, 477] width 12 height 12
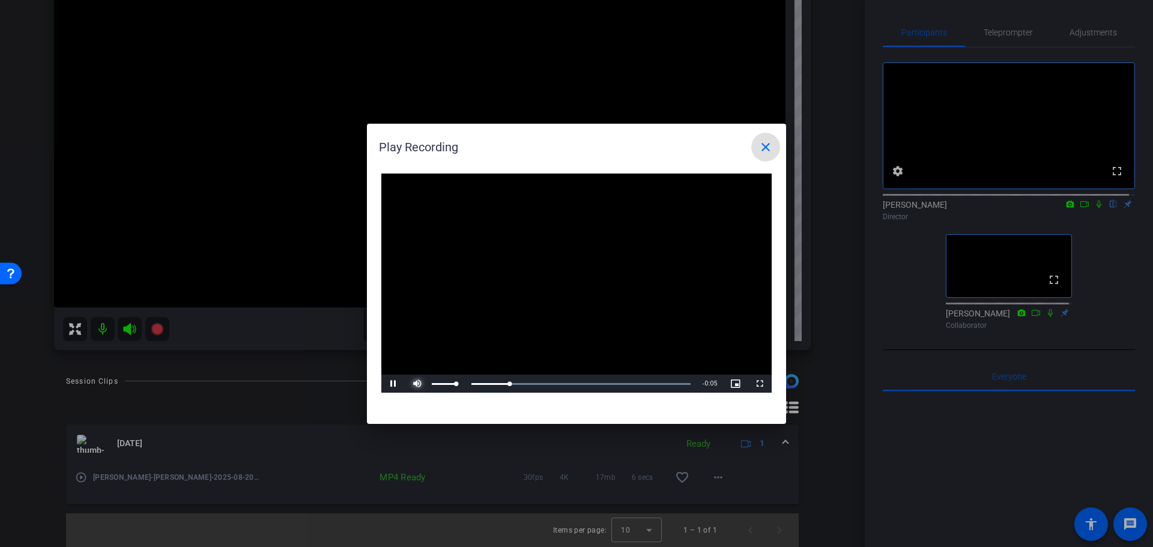
click at [420, 384] on span "Video Player" at bounding box center [417, 384] width 24 height 0
click at [767, 150] on mat-icon "close" at bounding box center [766, 147] width 14 height 14
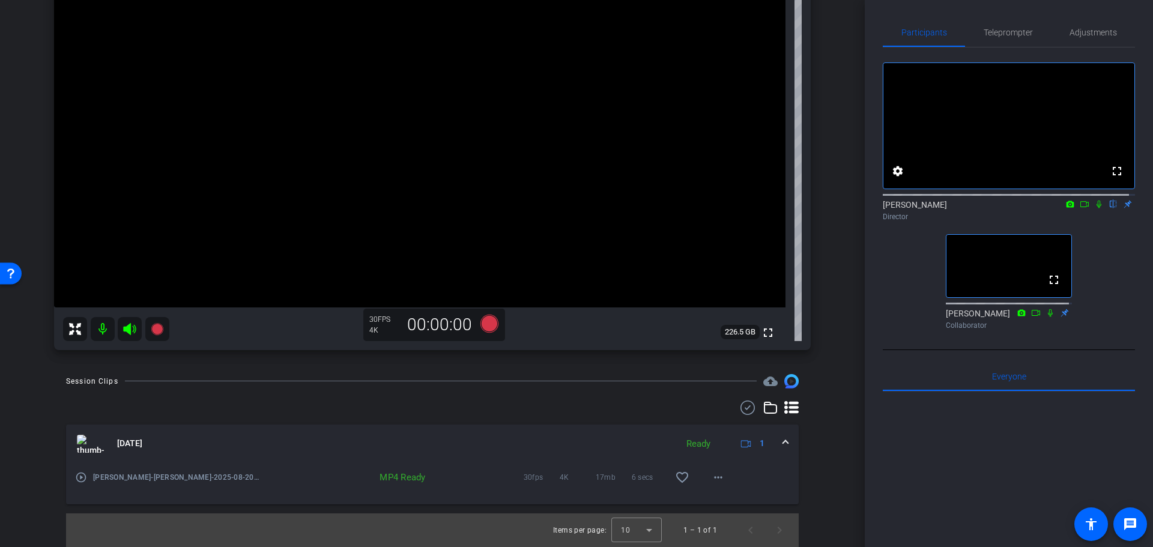
click at [81, 482] on mat-icon "play_circle_outline" at bounding box center [81, 477] width 12 height 12
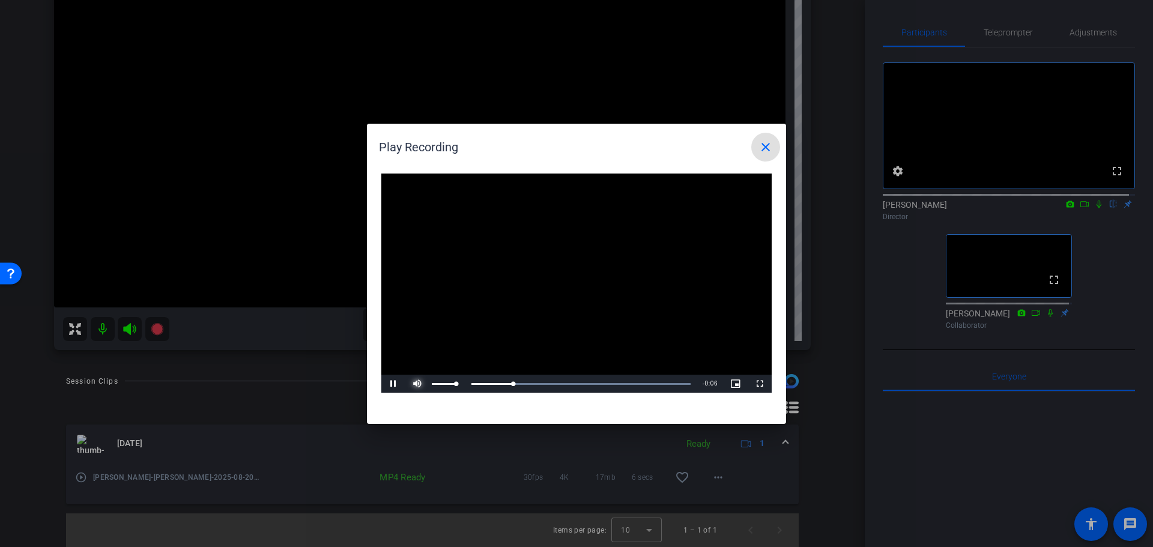
click at [417, 384] on span "Video Player" at bounding box center [417, 384] width 24 height 0
click at [769, 145] on mat-icon "close" at bounding box center [766, 147] width 14 height 14
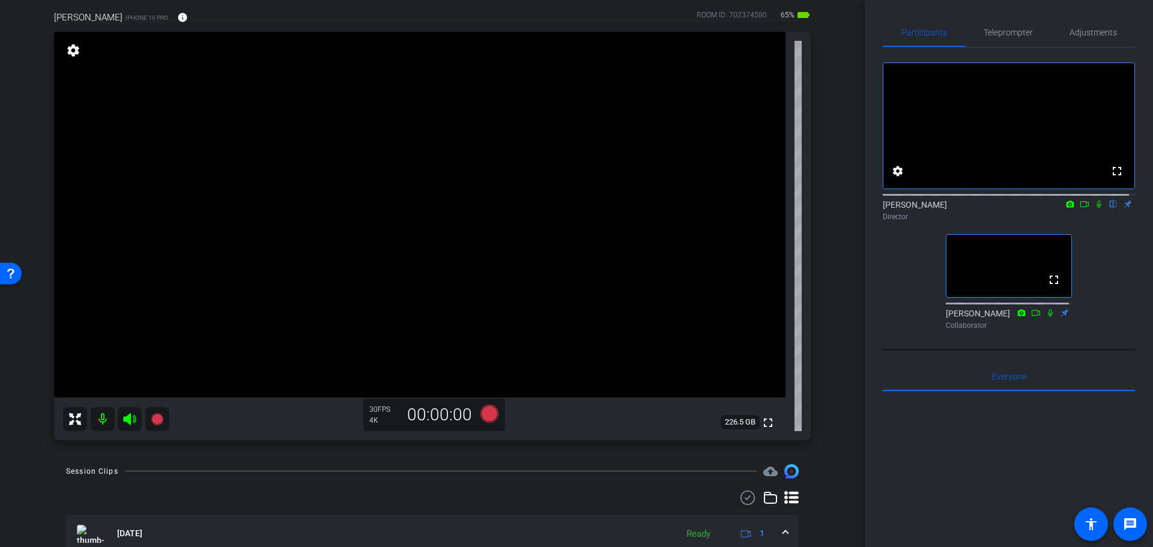
scroll to position [63, 0]
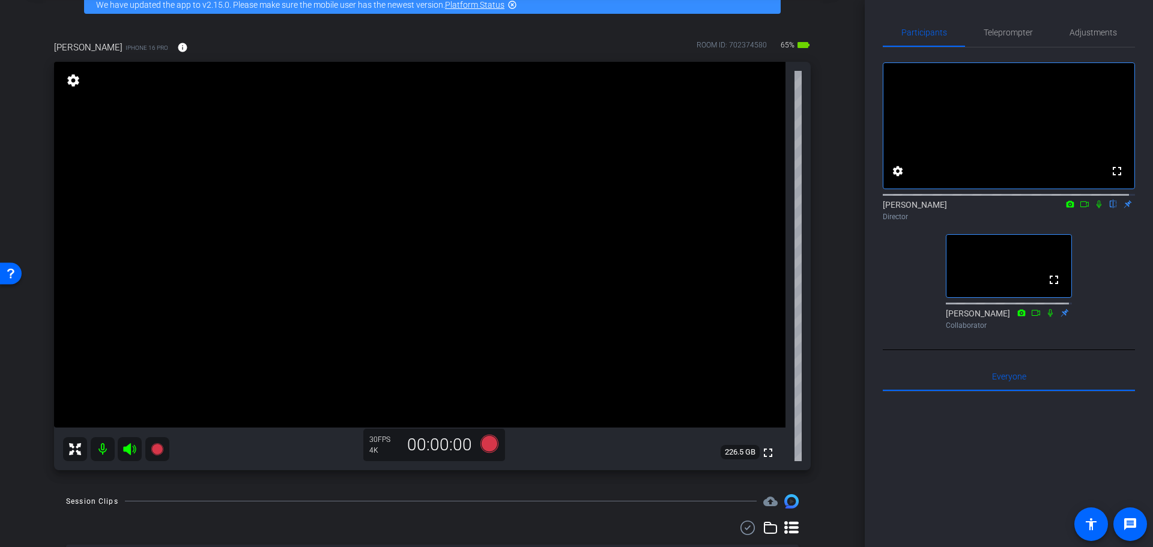
click at [808, 378] on div "charla aldous iPhone 16 Pro info ROOM ID: 702374580 65% battery_std fullscreen …" at bounding box center [432, 251] width 805 height 461
click at [899, 283] on div "fullscreen settings Alyssa Woulfe flip Director fullscreen Mark Annick Collabor…" at bounding box center [1009, 190] width 252 height 287
click at [899, 303] on div "fullscreen settings Alyssa Woulfe flip Director fullscreen Mark Annick Collabor…" at bounding box center [1009, 190] width 252 height 287
click at [903, 335] on div "fullscreen settings Alyssa Woulfe flip Director fullscreen Mark Annick Collabor…" at bounding box center [1009, 190] width 252 height 287
click at [483, 446] on icon at bounding box center [489, 443] width 18 height 18
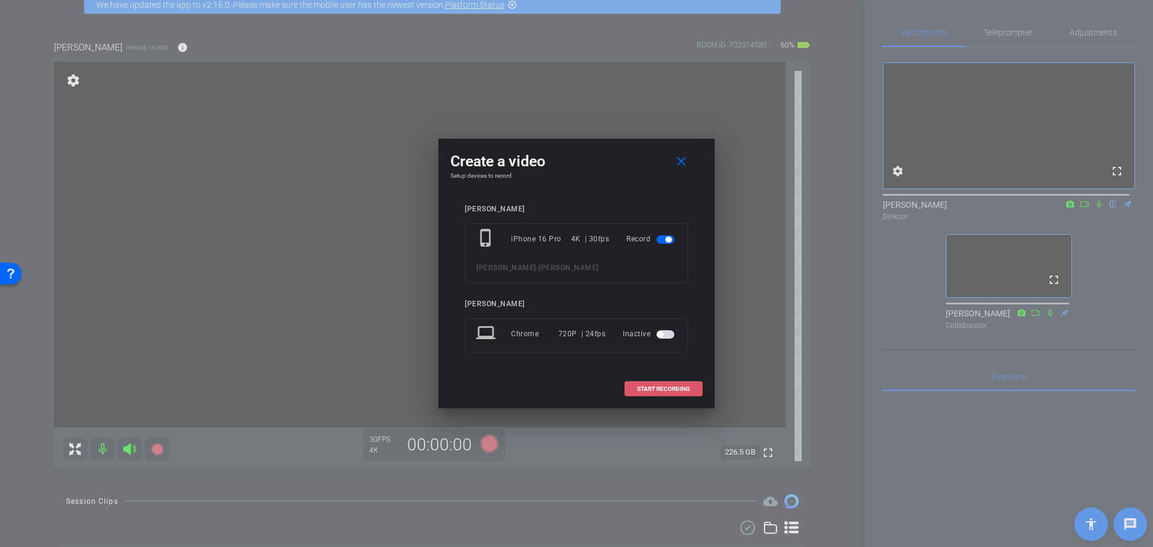
click at [669, 384] on span at bounding box center [663, 389] width 77 height 29
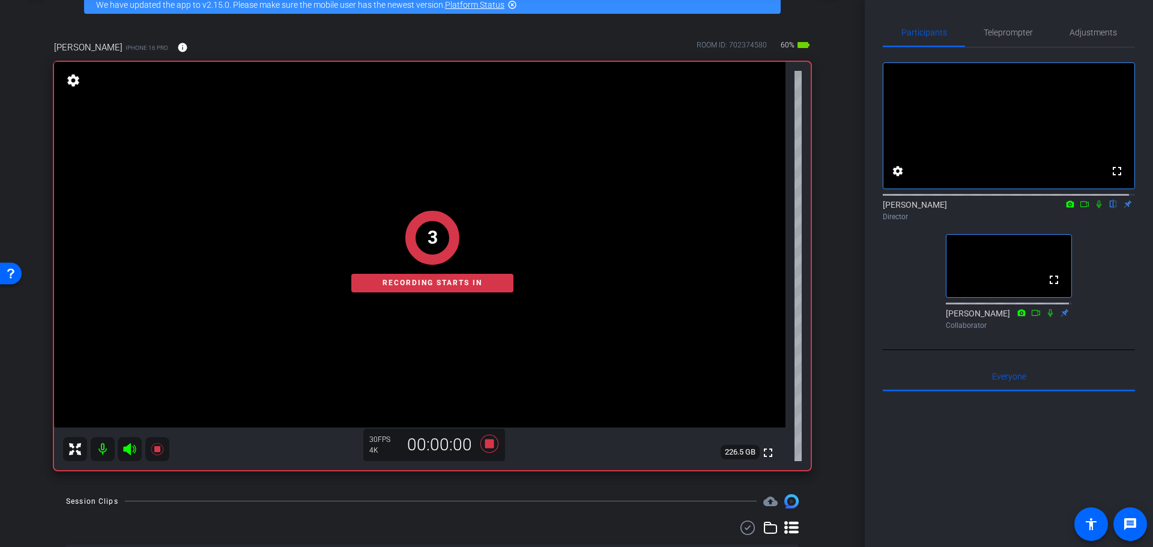
click at [913, 315] on div "fullscreen settings Alyssa Woulfe flip Director fullscreen Mark Annick Collabor…" at bounding box center [1009, 190] width 252 height 287
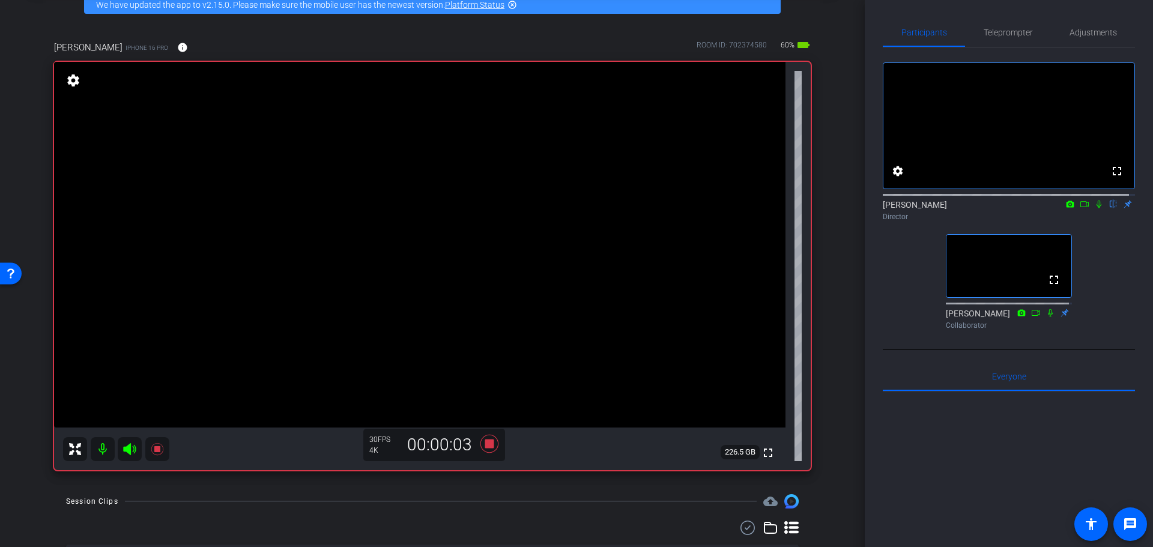
click at [1094, 208] on icon at bounding box center [1099, 204] width 10 height 8
click at [841, 282] on div "arrow_back Charla Aldous Back to project Send invite account_box grid_on settin…" at bounding box center [432, 210] width 865 height 547
click at [840, 282] on div "arrow_back Charla Aldous Back to project Send invite account_box grid_on settin…" at bounding box center [432, 210] width 865 height 547
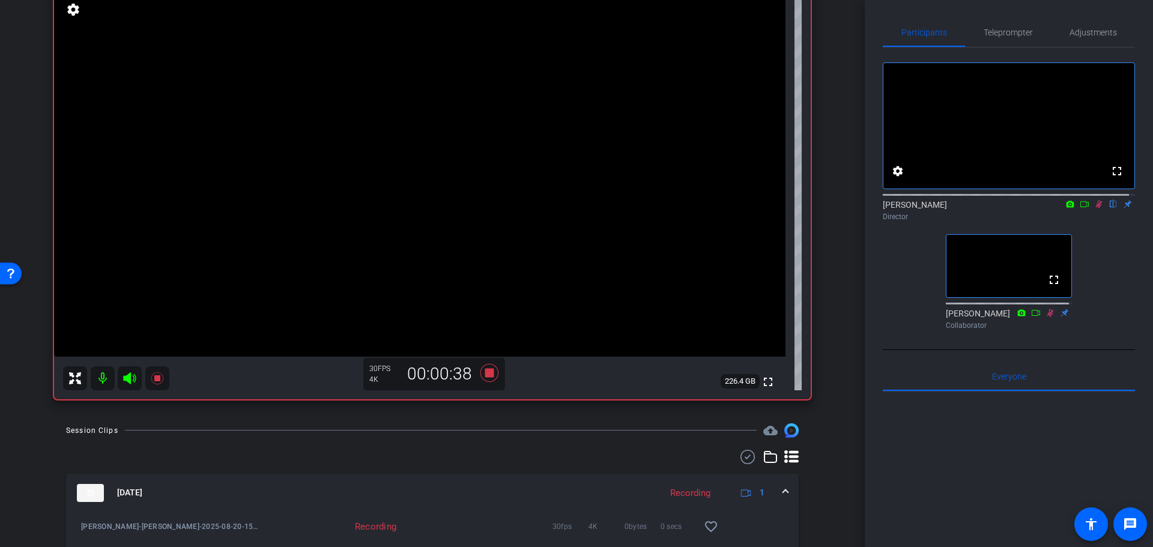
scroll to position [90, 0]
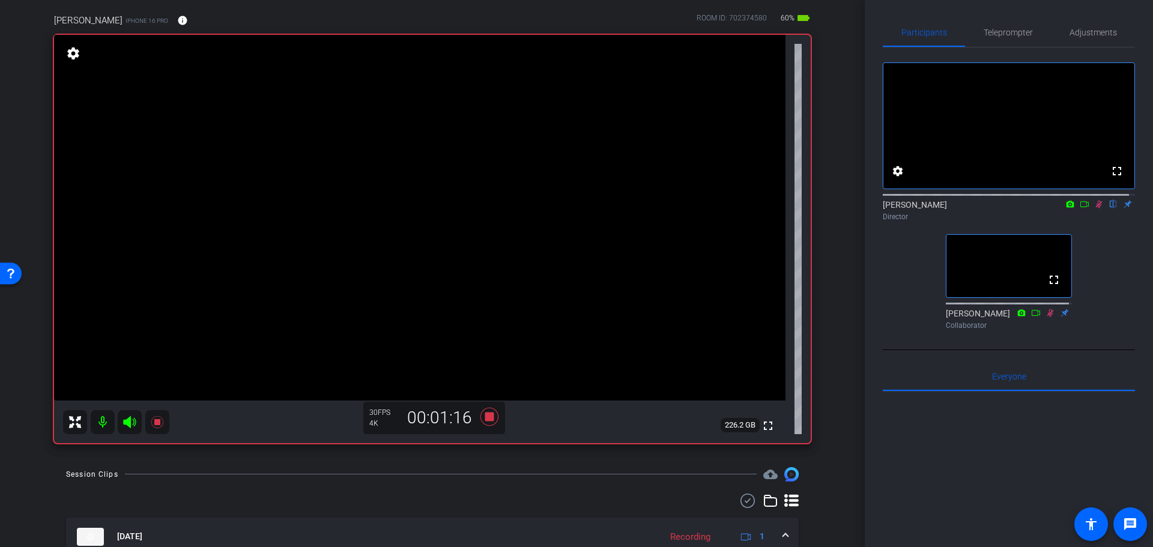
click at [827, 323] on div "charla aldous iPhone 16 Pro info ROOM ID: 702374580 60% battery_std fullscreen …" at bounding box center [432, 224] width 805 height 461
click at [827, 324] on div "charla aldous iPhone 16 Pro info ROOM ID: 702374580 60% battery_std fullscreen …" at bounding box center [432, 224] width 805 height 461
click at [486, 417] on icon at bounding box center [489, 416] width 18 height 18
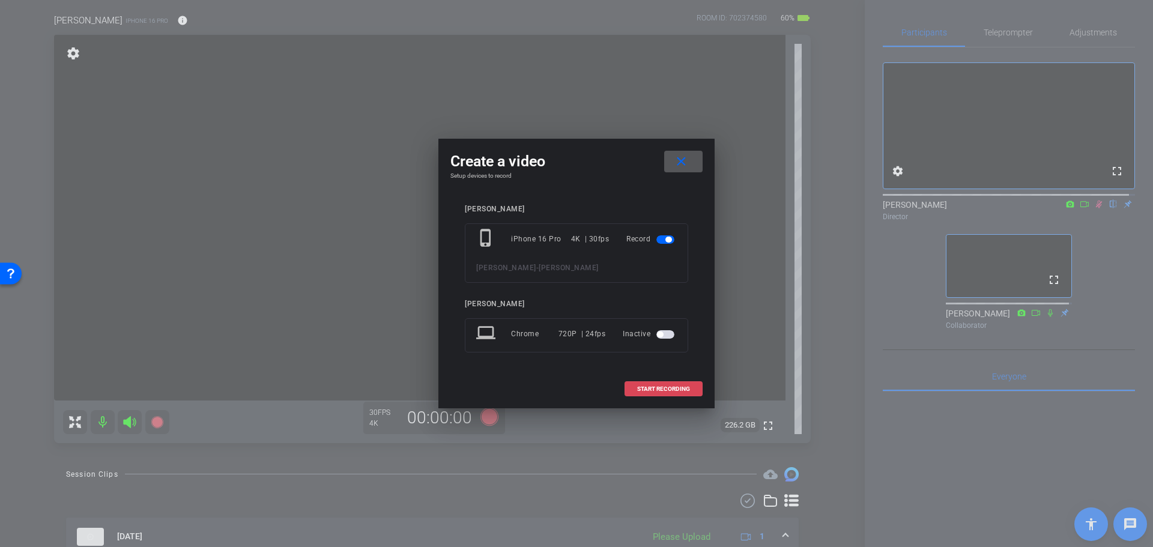
click at [654, 392] on span "START RECORDING" at bounding box center [663, 389] width 53 height 6
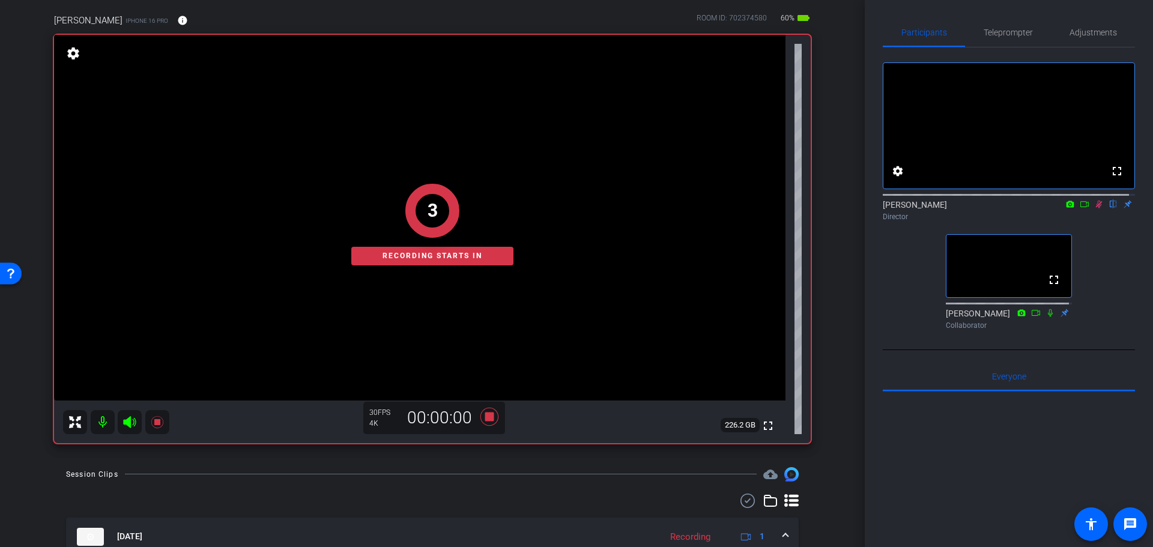
click at [830, 366] on div "arrow_back Charla Aldous Back to project Send invite account_box grid_on settin…" at bounding box center [432, 183] width 865 height 547
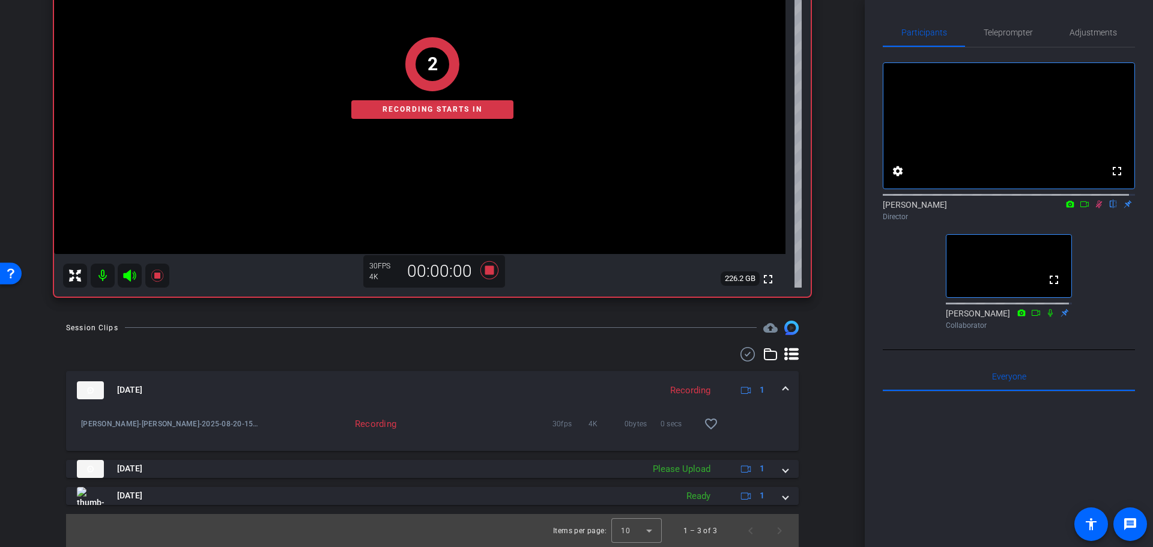
scroll to position [237, 0]
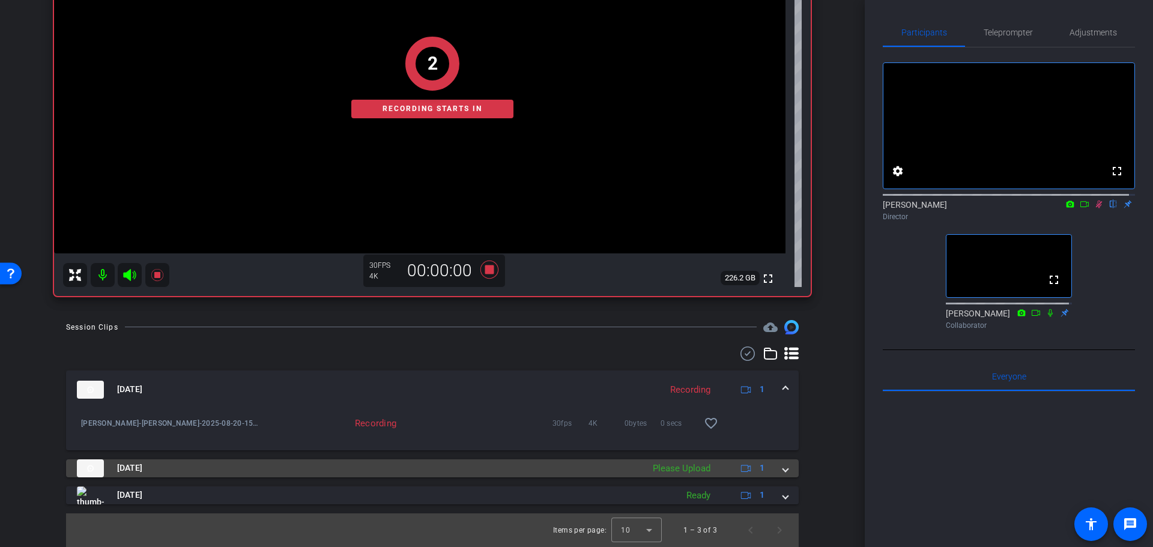
click at [705, 459] on mat-panel-description "Please Upload 1" at bounding box center [710, 468] width 127 height 18
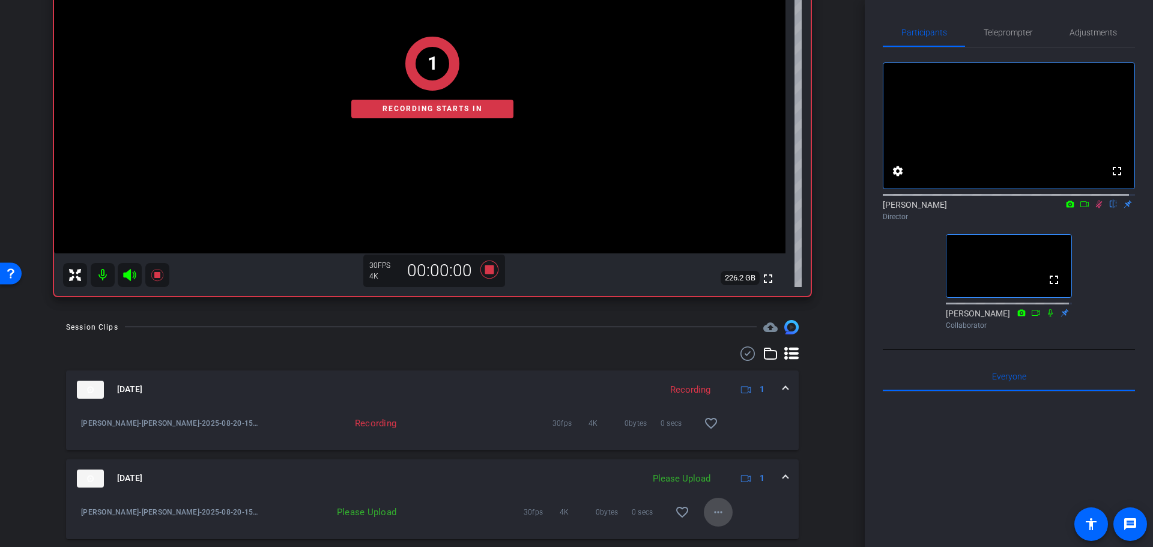
click at [723, 509] on span at bounding box center [718, 512] width 29 height 29
click at [728, 461] on span "Upload" at bounding box center [732, 457] width 48 height 14
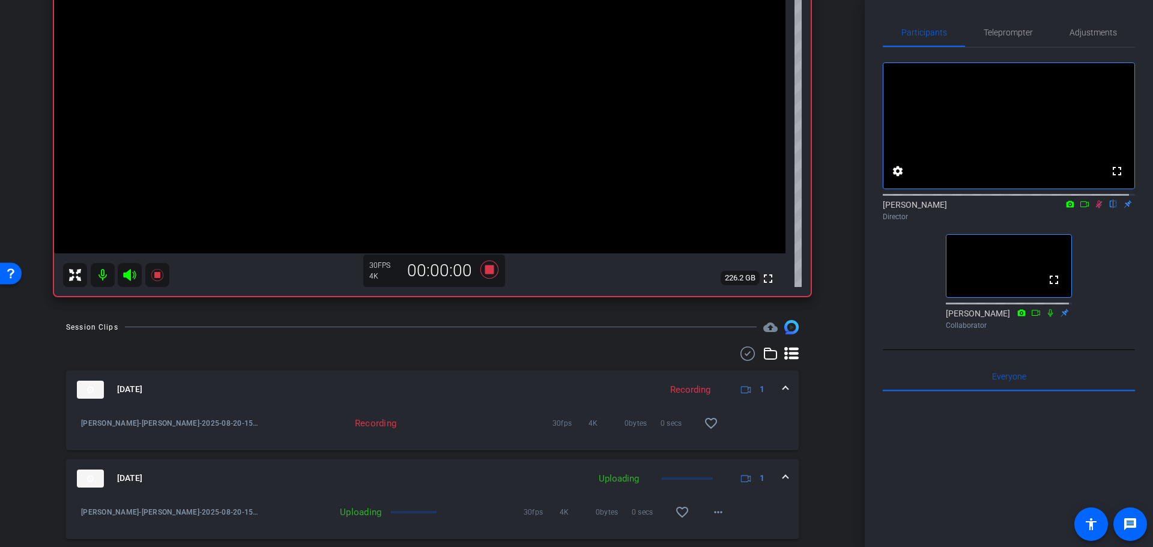
click at [810, 456] on div "Session Clips cloud_upload Aug 20, 2025 Recording 1 Charla Aldous-charla aldous…" at bounding box center [432, 464] width 805 height 289
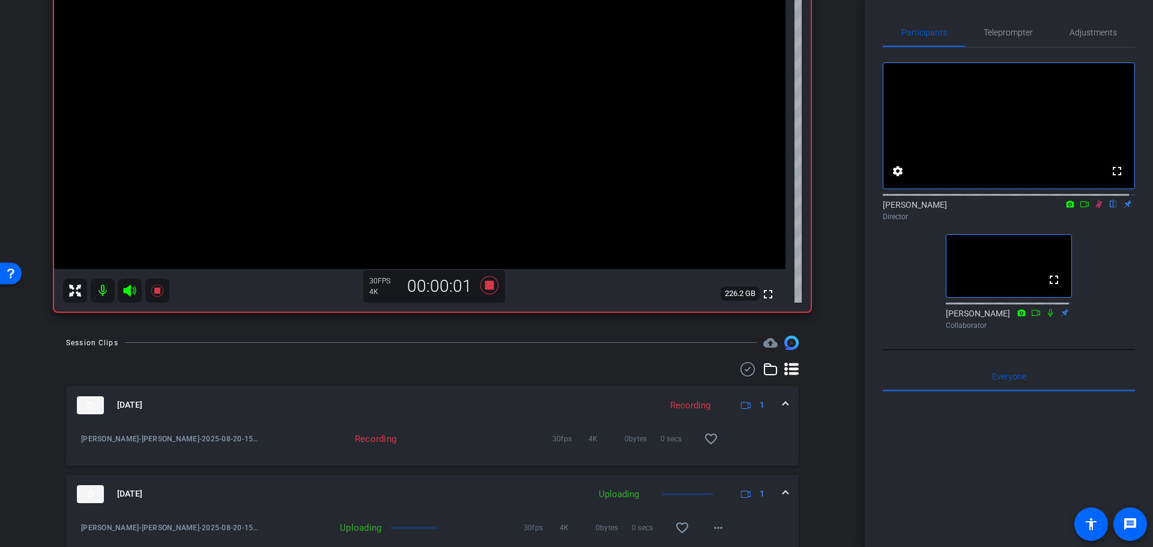
drag, startPoint x: 810, startPoint y: 456, endPoint x: 813, endPoint y: 434, distance: 23.0
click at [813, 434] on div "Session Clips cloud_upload Aug 20, 2025 Recording 1 Charla Aldous-charla aldous…" at bounding box center [432, 481] width 805 height 289
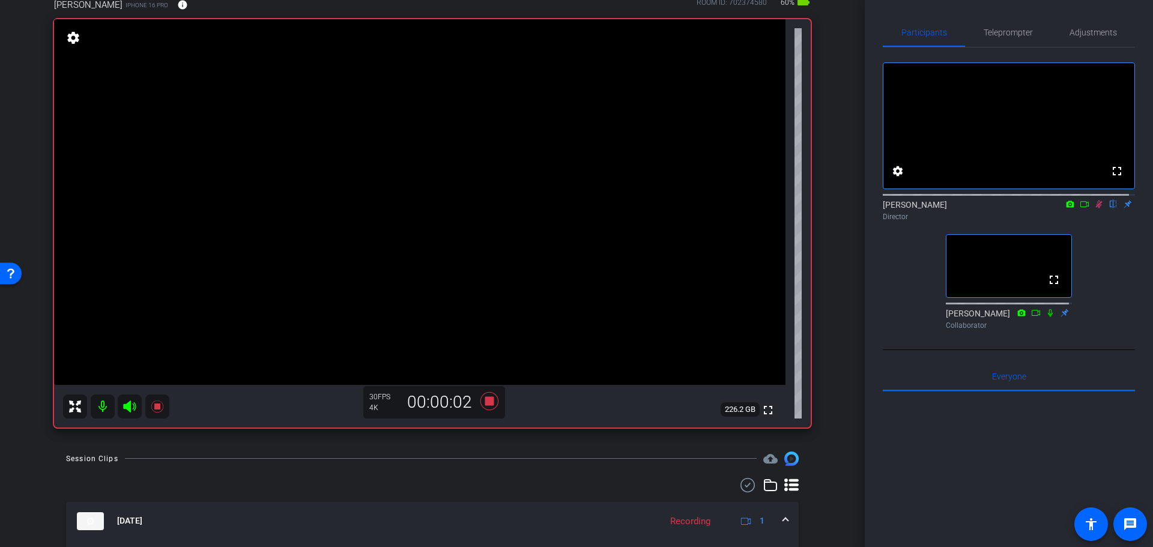
scroll to position [100, 0]
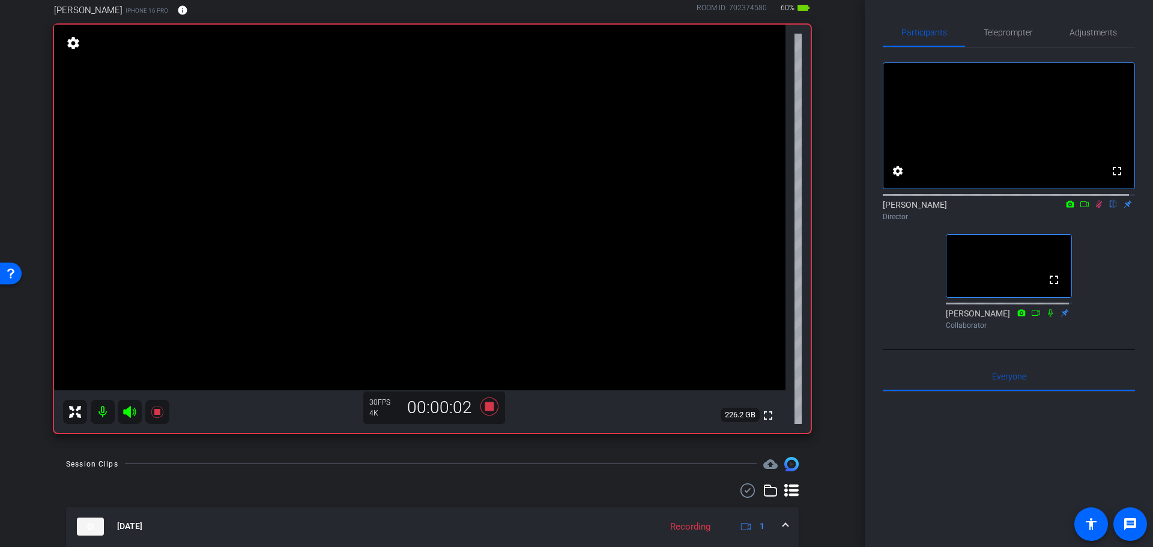
click at [838, 366] on div "arrow_back Charla Aldous Back to project Send invite account_box grid_on settin…" at bounding box center [432, 173] width 865 height 547
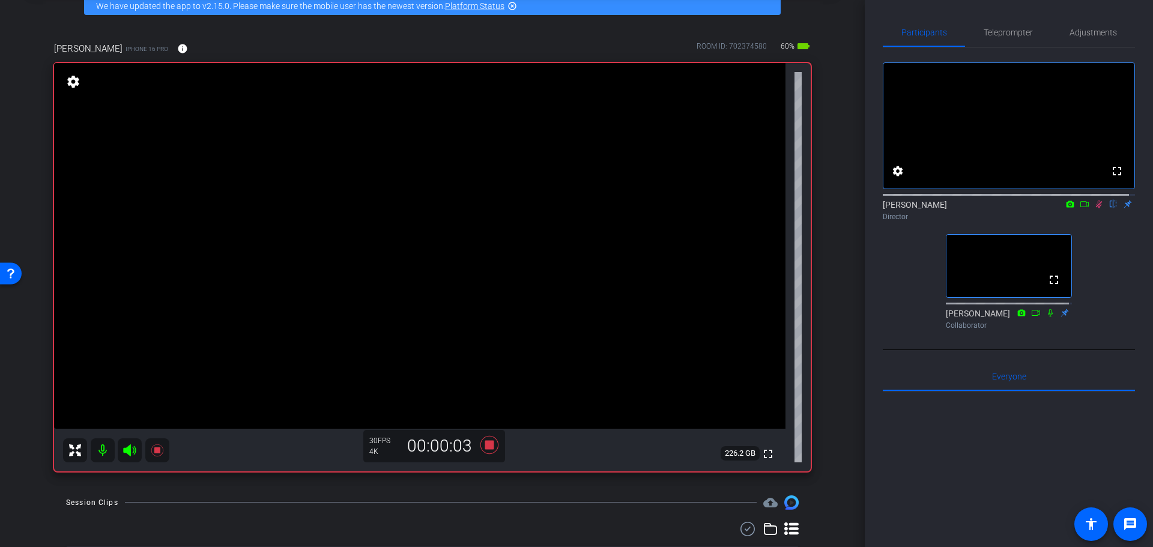
scroll to position [40, 0]
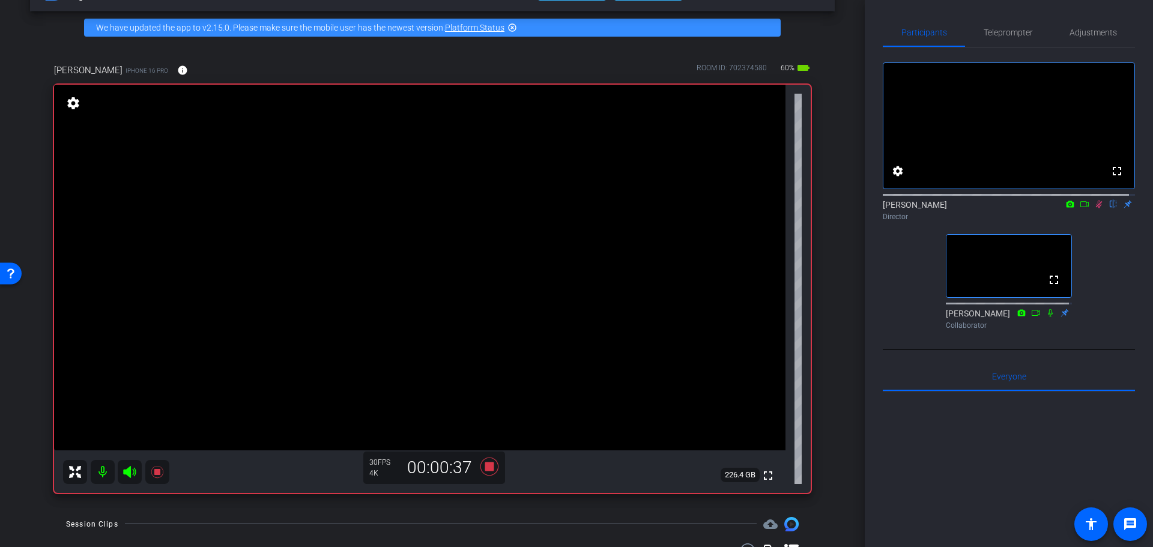
click at [817, 360] on div "charla aldous iPhone 16 Pro info ROOM ID: 702374580 60% battery_std fullscreen …" at bounding box center [432, 274] width 805 height 461
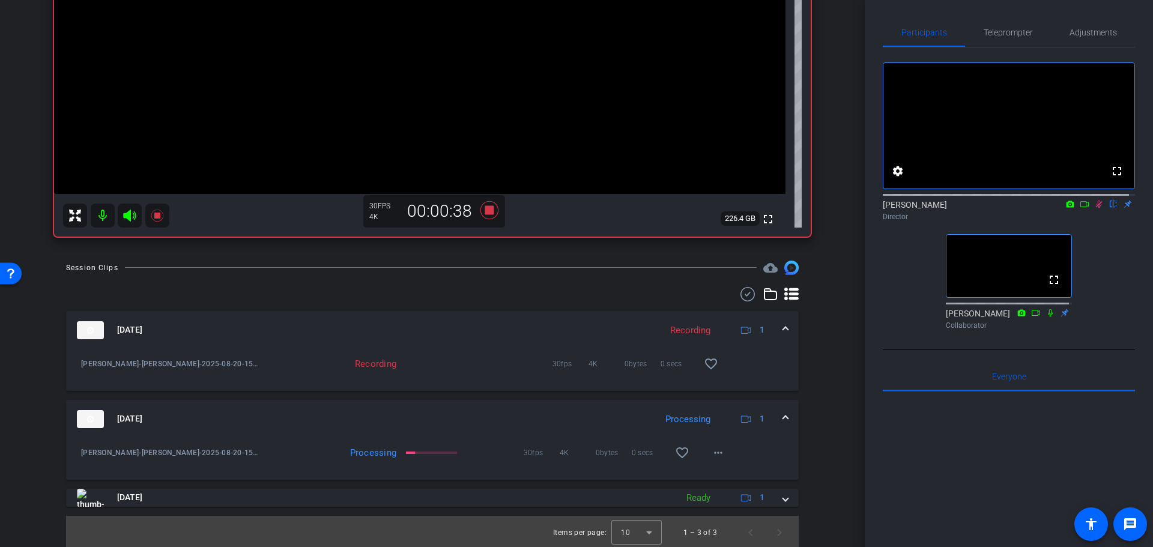
scroll to position [299, 0]
click at [411, 418] on mat-panel-title "Aug 20, 2025" at bounding box center [363, 417] width 573 height 18
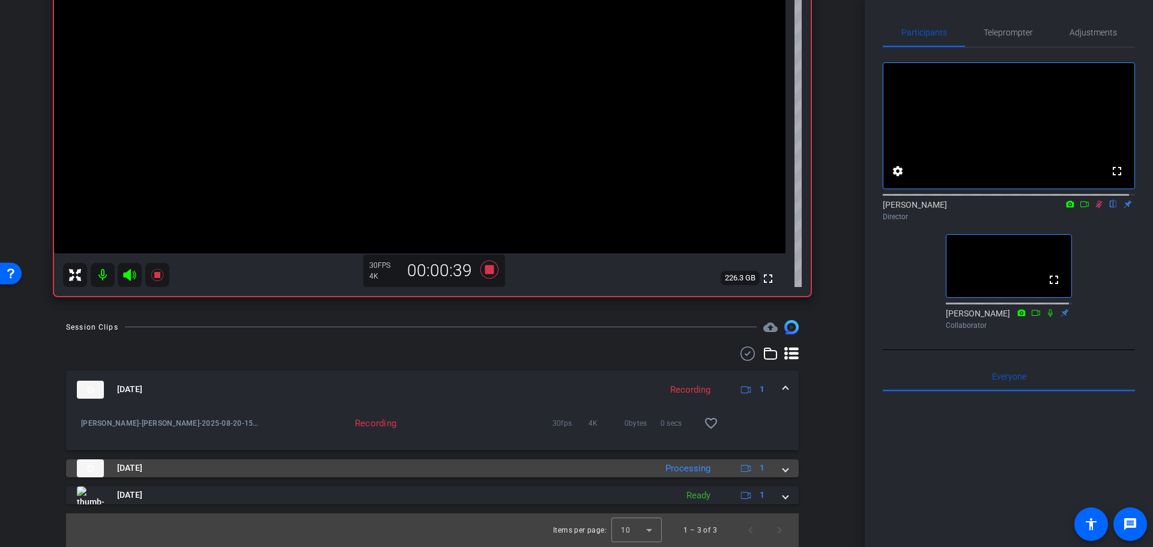
scroll to position [237, 0]
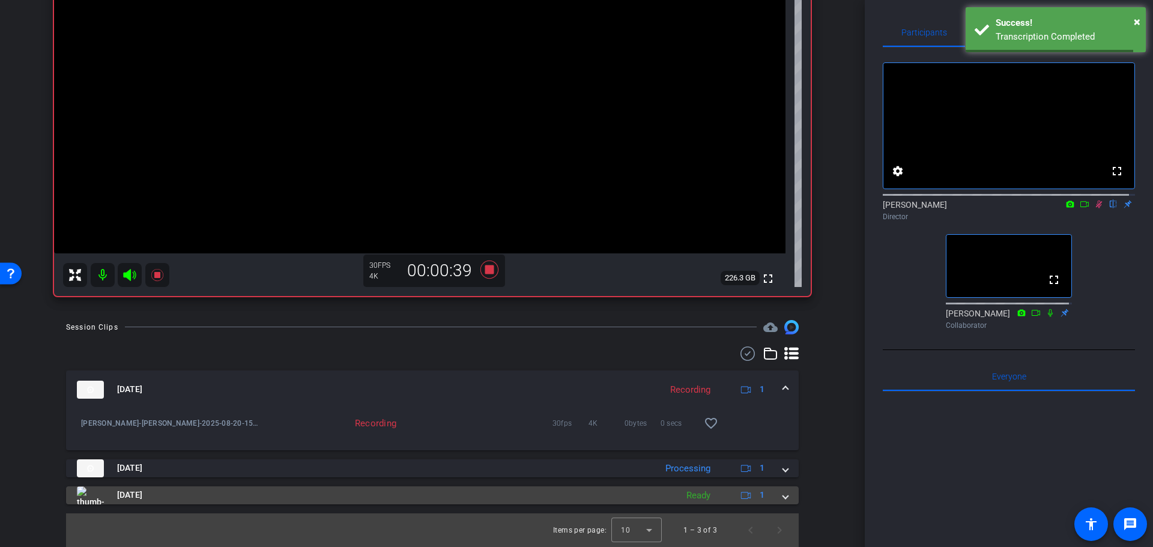
click at [449, 497] on mat-panel-title "Aug 20, 2025" at bounding box center [374, 495] width 594 height 18
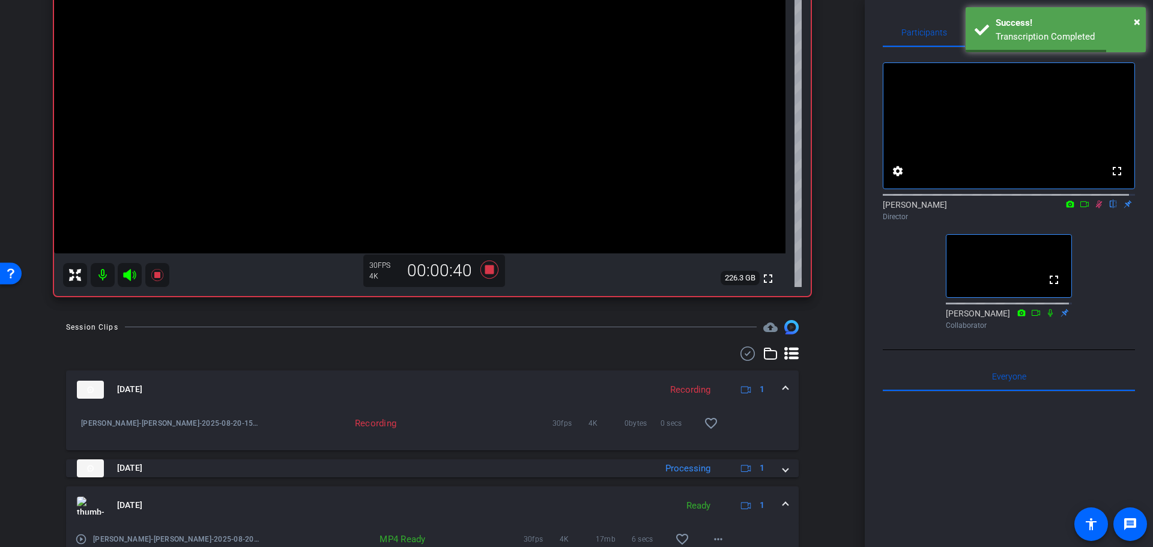
click at [449, 497] on mat-panel-title "Aug 20, 2025" at bounding box center [374, 506] width 594 height 18
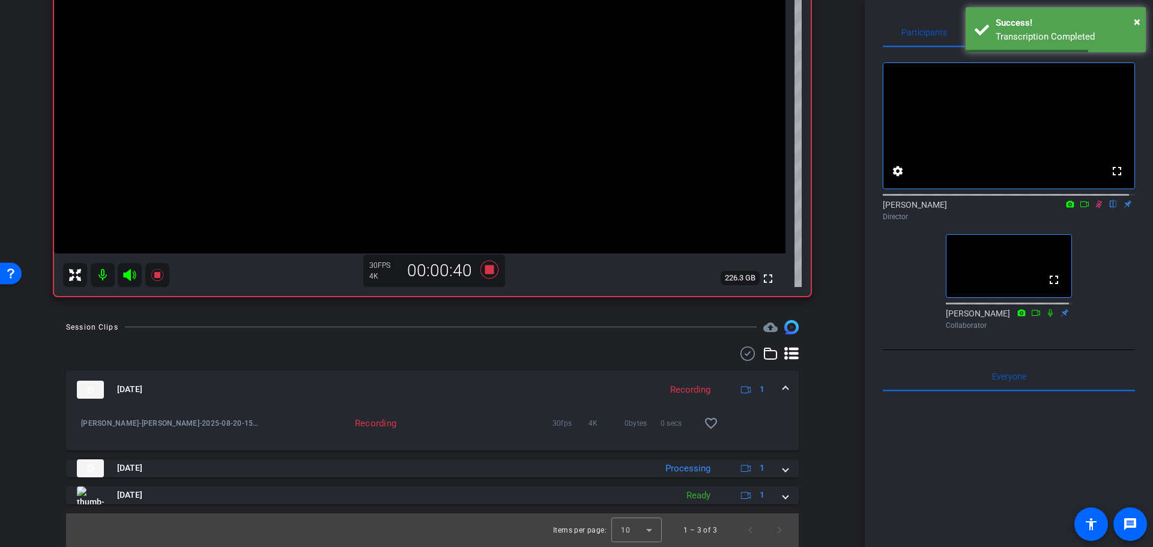
click at [447, 477] on div "Aug 20, 2025 Recording 1 Charla Aldous-charla aldous-2025-08-20-15-03-10-627-0 …" at bounding box center [432, 438] width 733 height 134
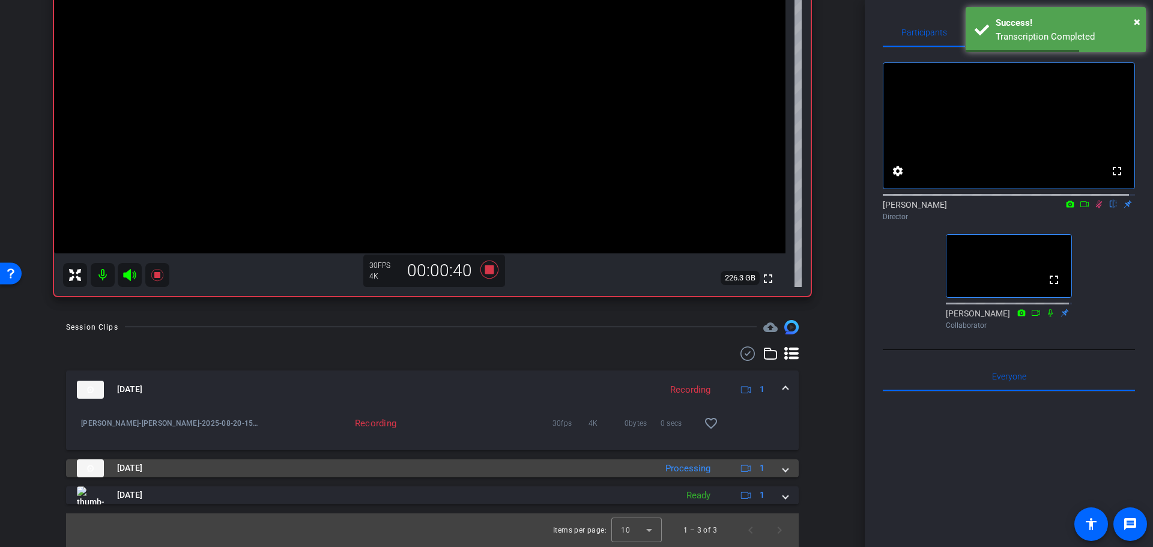
click at [444, 475] on mat-panel-title "Aug 20, 2025" at bounding box center [363, 468] width 573 height 18
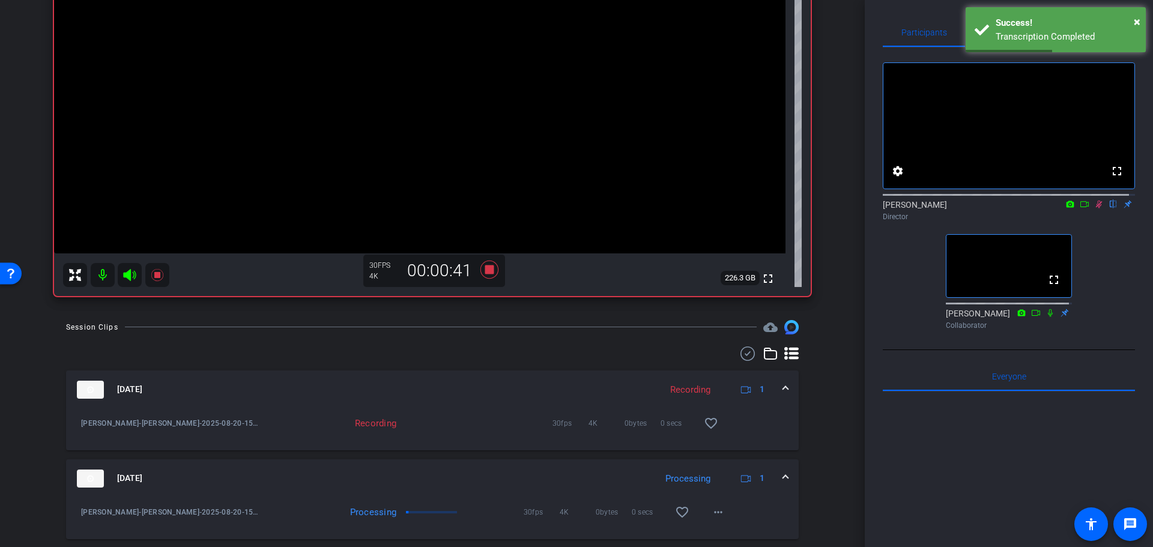
click at [444, 473] on mat-panel-title "Aug 20, 2025" at bounding box center [363, 479] width 573 height 18
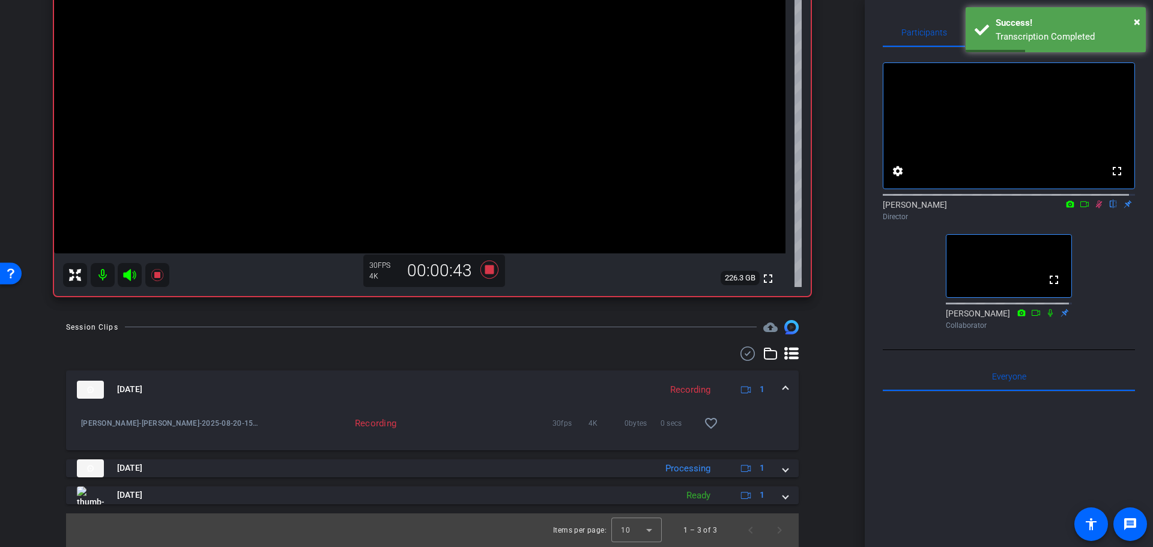
click at [827, 423] on div "Session Clips cloud_upload Aug 20, 2025 Recording 1 Charla Aldous-charla aldous…" at bounding box center [432, 433] width 805 height 227
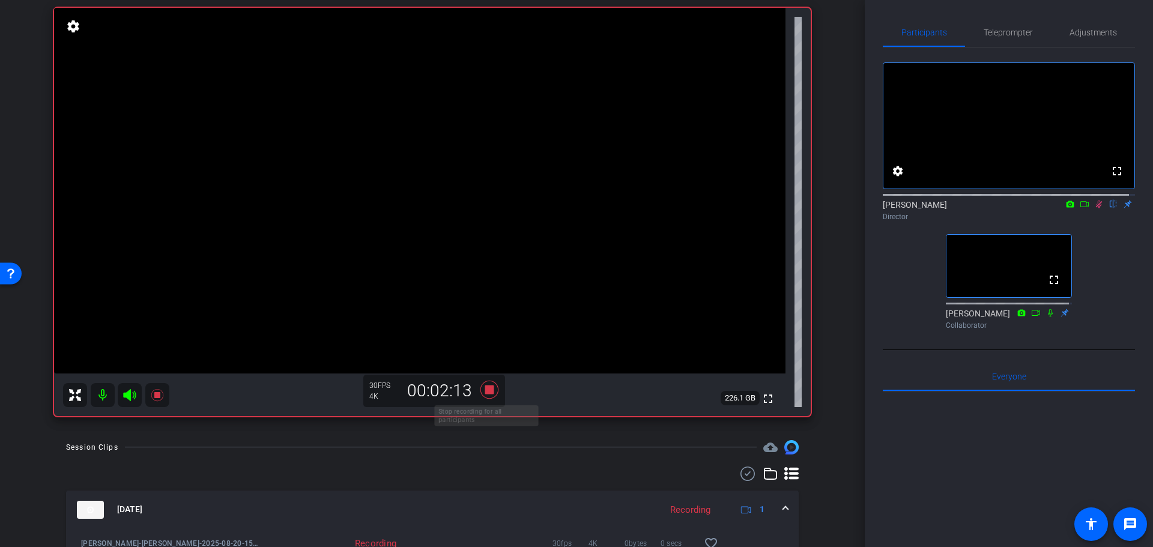
click at [486, 395] on icon at bounding box center [489, 390] width 29 height 22
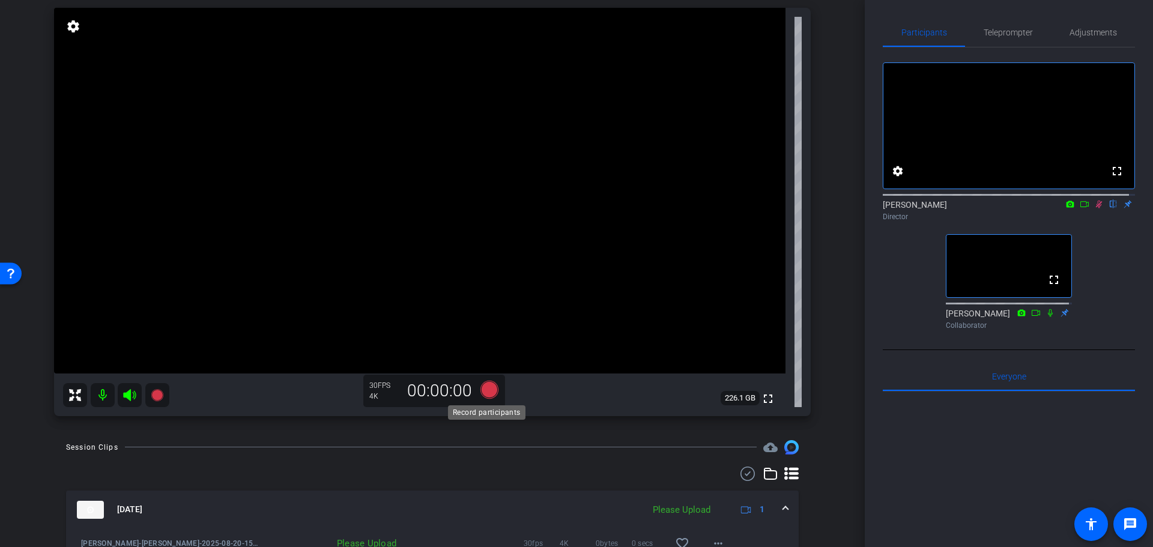
click at [486, 395] on icon at bounding box center [489, 389] width 18 height 18
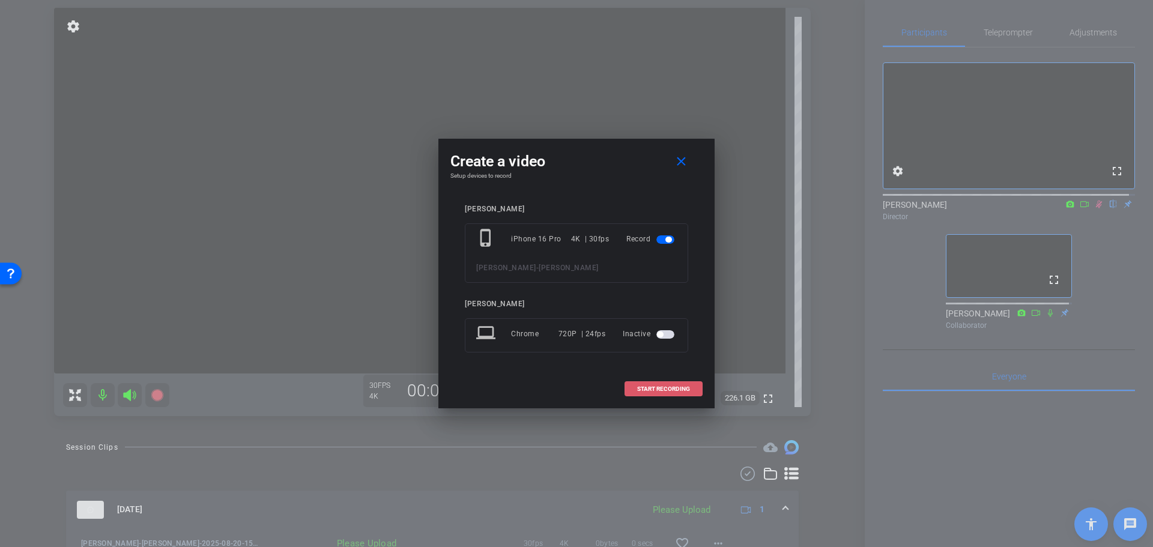
click at [652, 388] on span "START RECORDING" at bounding box center [663, 389] width 53 height 6
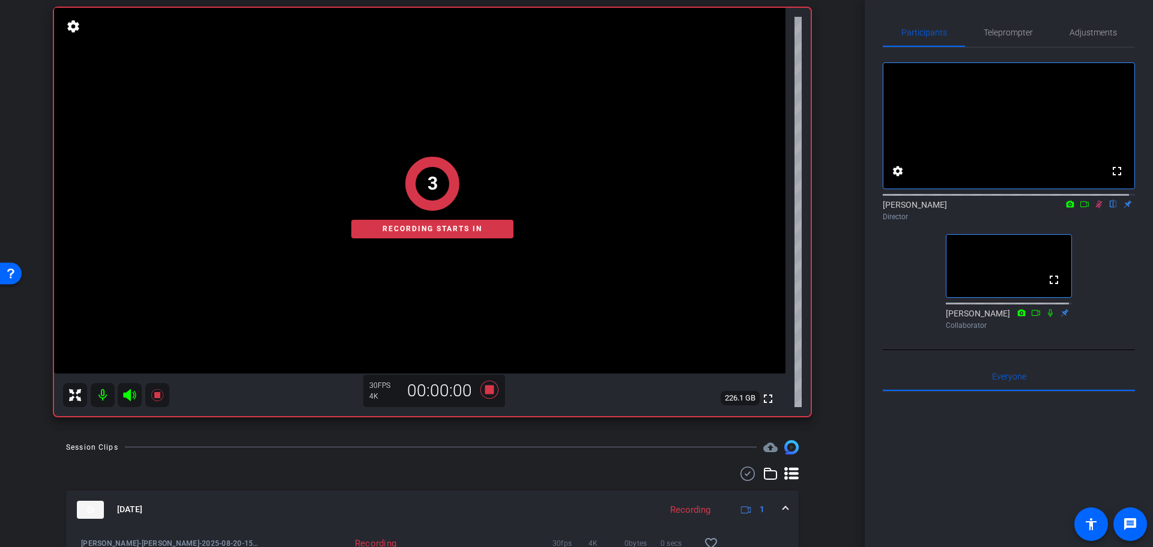
drag, startPoint x: 804, startPoint y: 356, endPoint x: 817, endPoint y: 343, distance: 18.3
click at [808, 348] on div "charla aldous iPhone 16 Pro info ROOM ID: 702374580 60% battery_std fullscreen …" at bounding box center [432, 197] width 805 height 461
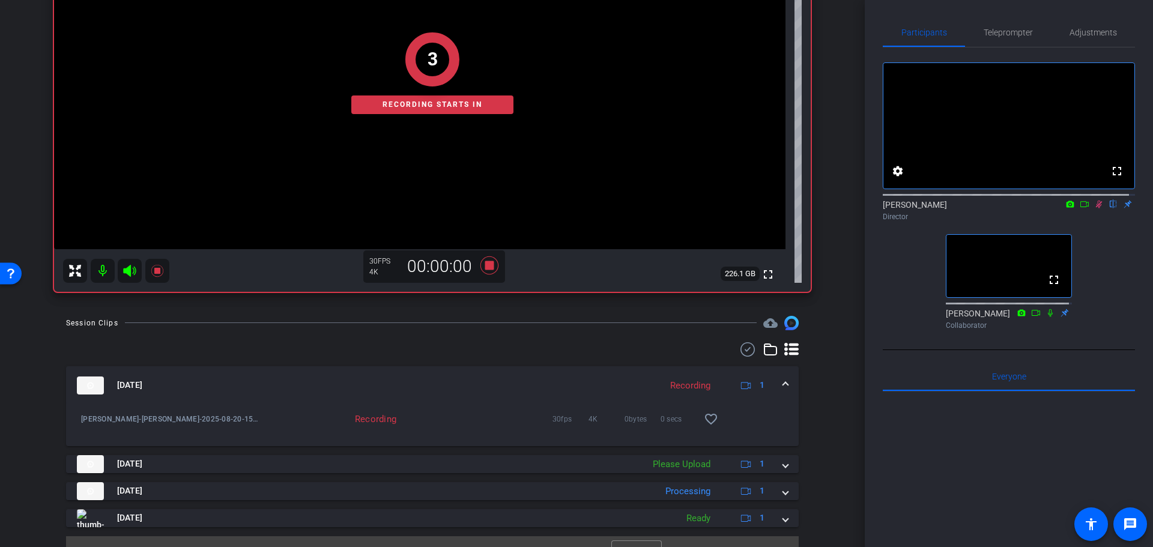
scroll to position [264, 0]
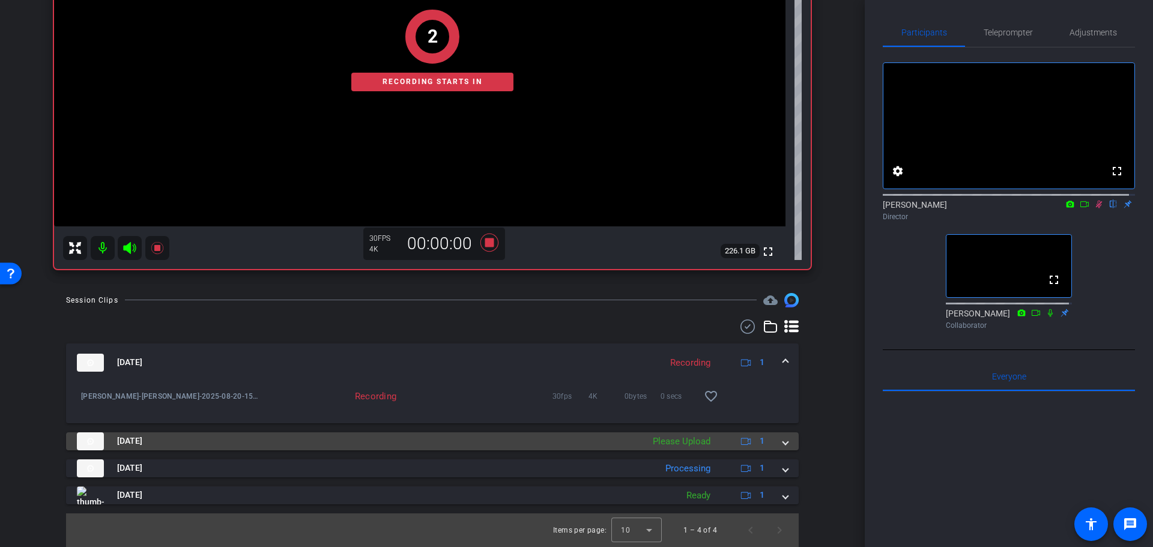
click at [671, 444] on div "Please Upload" at bounding box center [682, 442] width 70 height 14
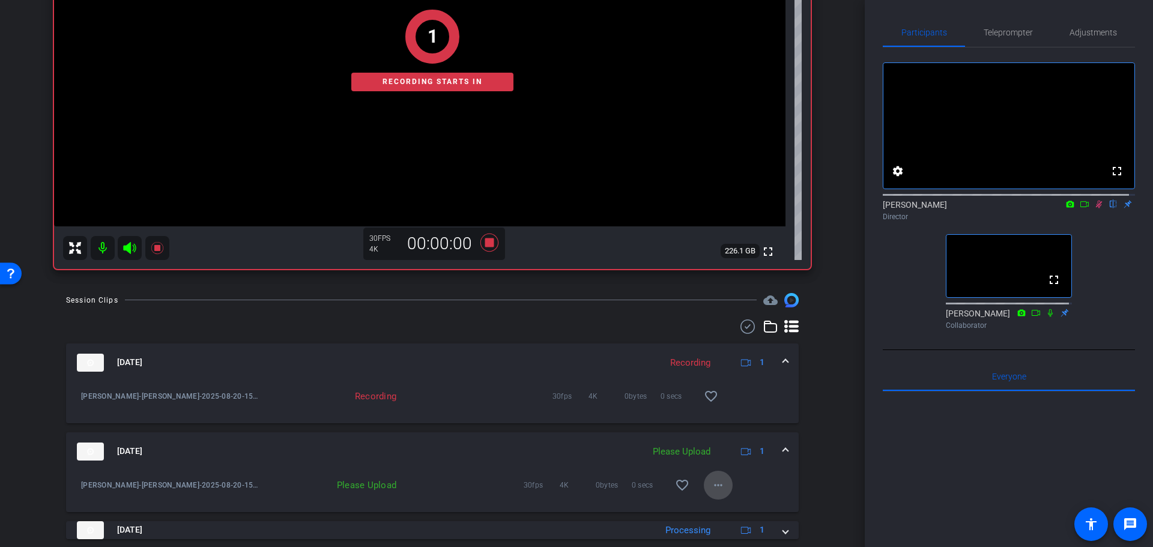
click at [715, 482] on mat-icon "more_horiz" at bounding box center [718, 485] width 14 height 14
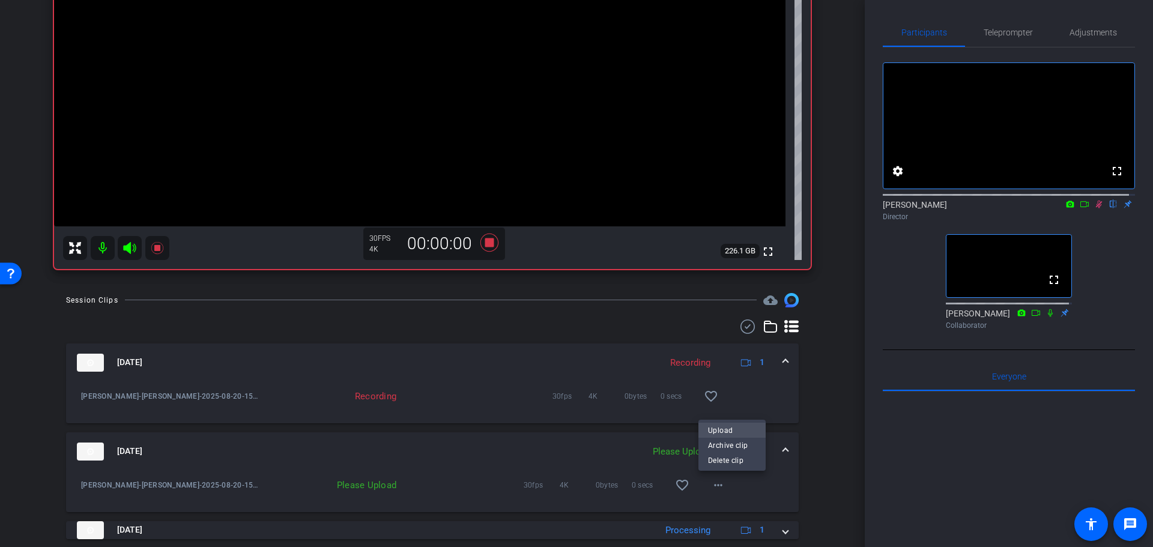
click at [721, 429] on span "Upload" at bounding box center [732, 430] width 48 height 14
click at [807, 415] on div "Session Clips cloud_upload Aug 20, 2025 Recording 1 Charla Aldous-charla aldous…" at bounding box center [432, 451] width 805 height 316
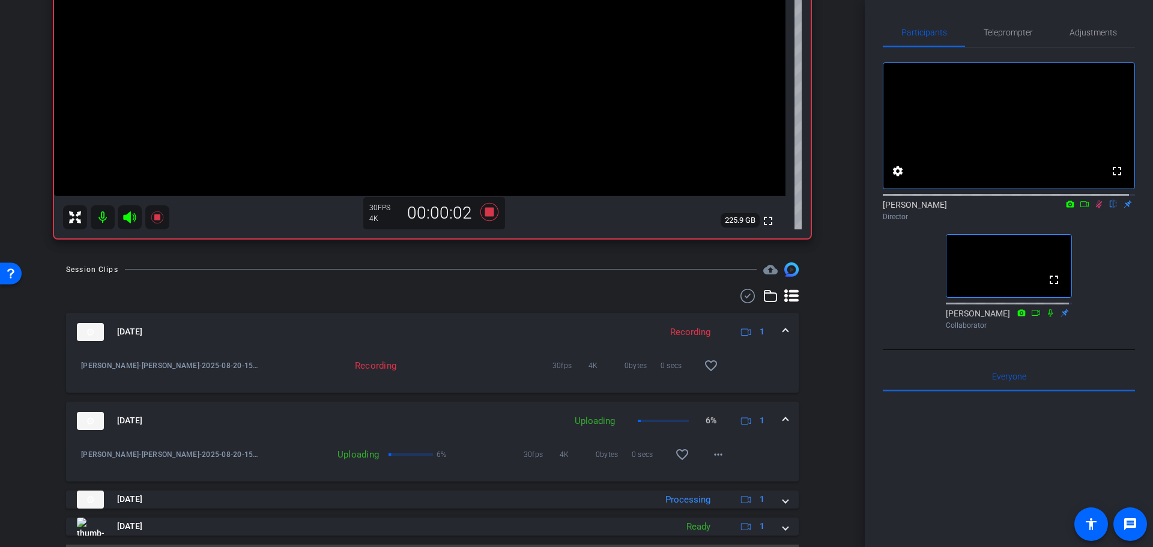
scroll to position [326, 0]
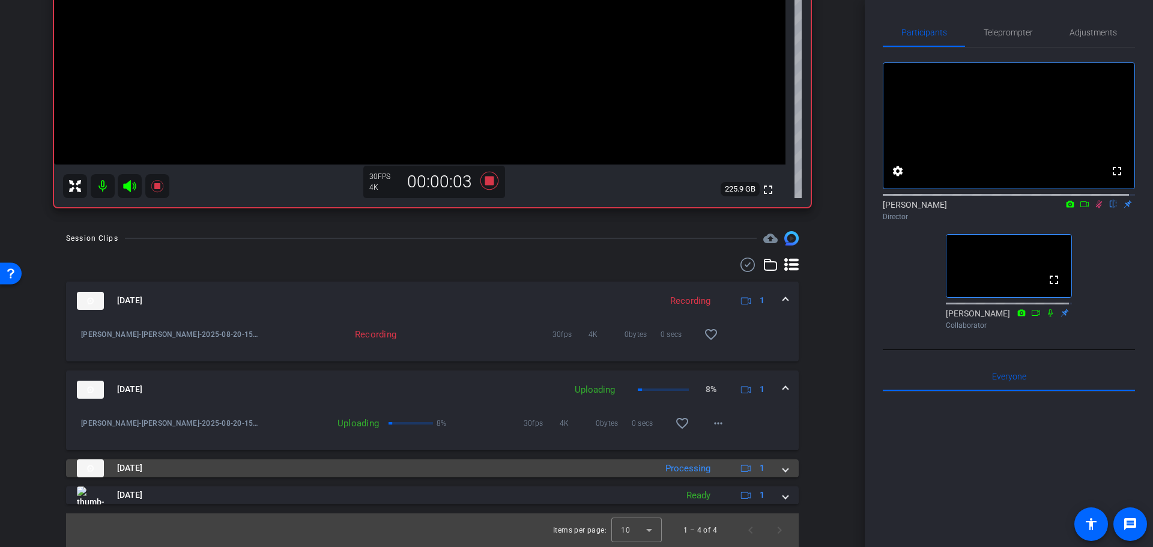
click at [633, 470] on mat-panel-title "Aug 20, 2025" at bounding box center [363, 468] width 573 height 18
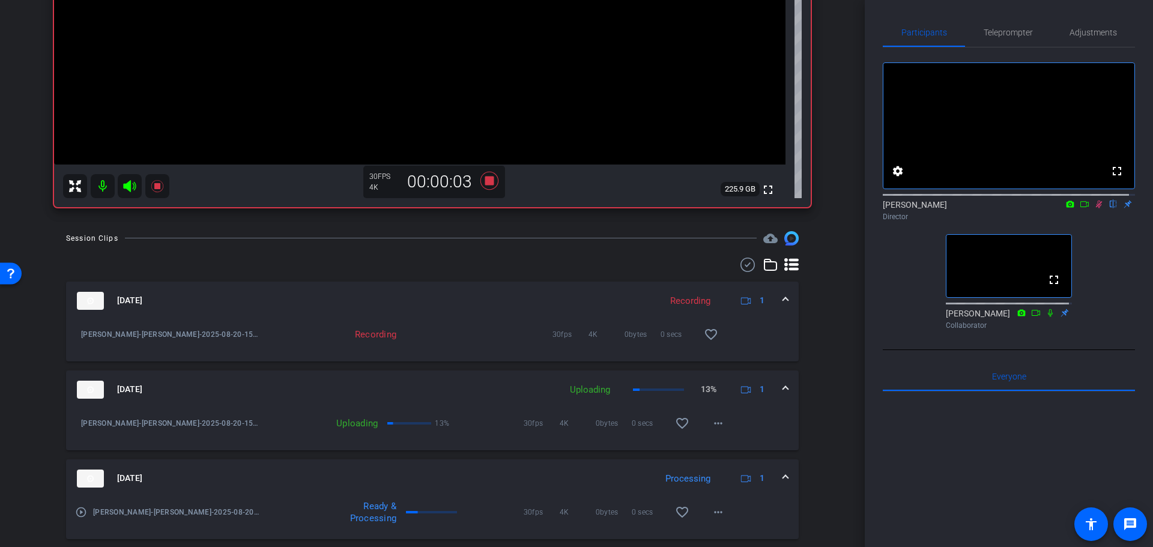
click at [632, 470] on mat-panel-title "Aug 20, 2025" at bounding box center [363, 479] width 573 height 18
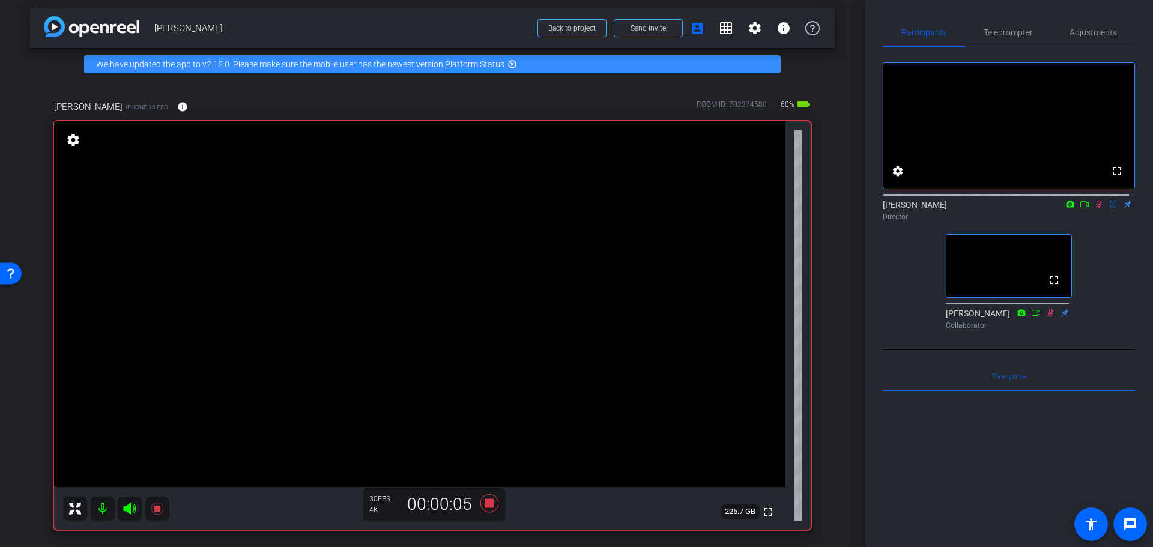
scroll to position [0, 0]
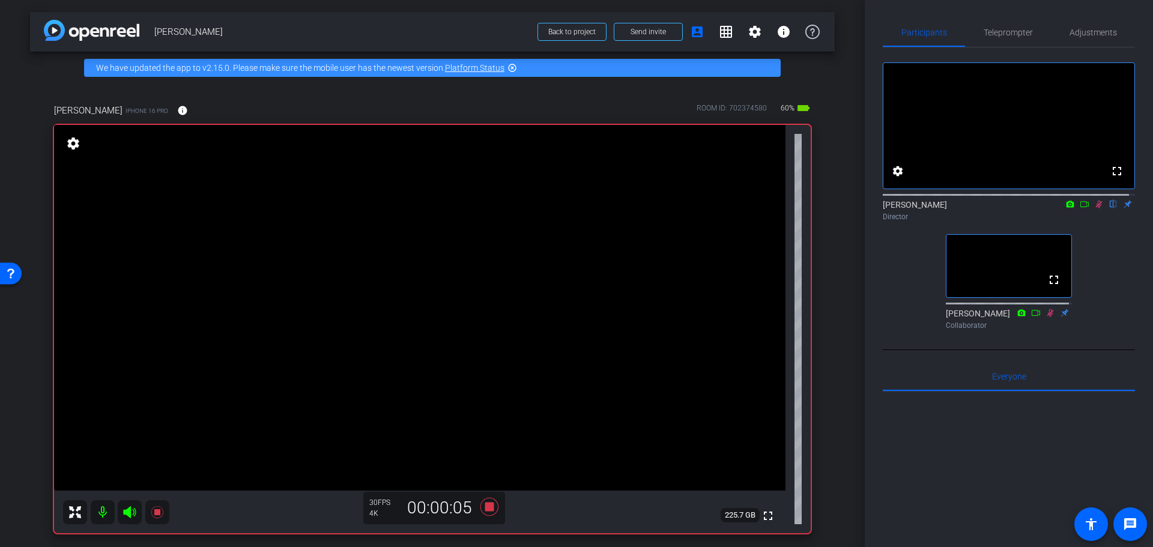
drag, startPoint x: 825, startPoint y: 438, endPoint x: 837, endPoint y: 318, distance: 120.1
click at [837, 318] on div "arrow_back Charla Aldous Back to project Send invite account_box grid_on settin…" at bounding box center [432, 273] width 865 height 547
click at [826, 342] on div "charla aldous iPhone 16 Pro info ROOM ID: 702374580 60% battery_std fullscreen …" at bounding box center [432, 314] width 805 height 461
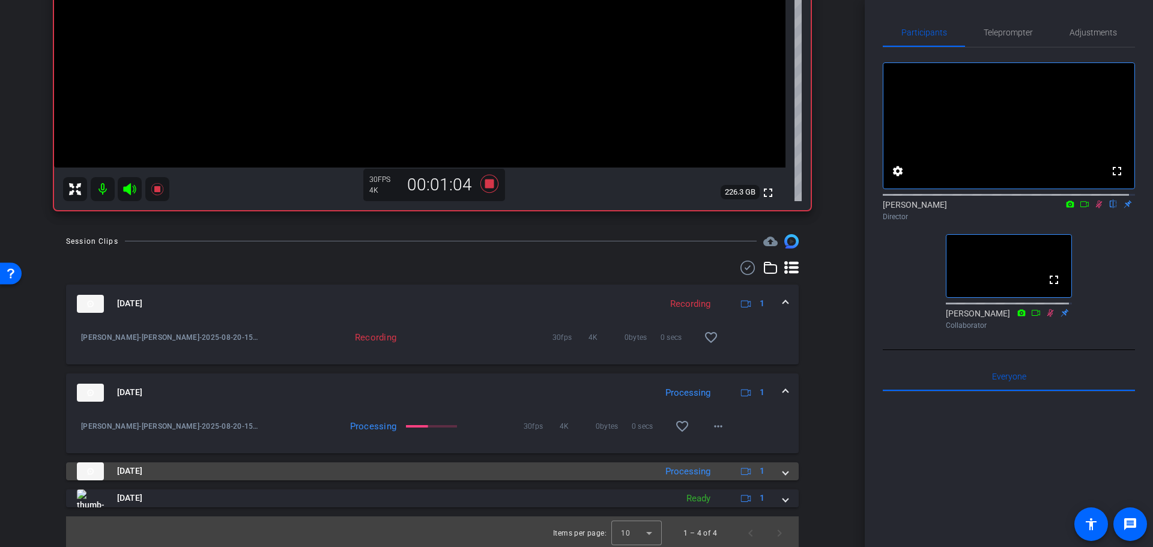
scroll to position [326, 0]
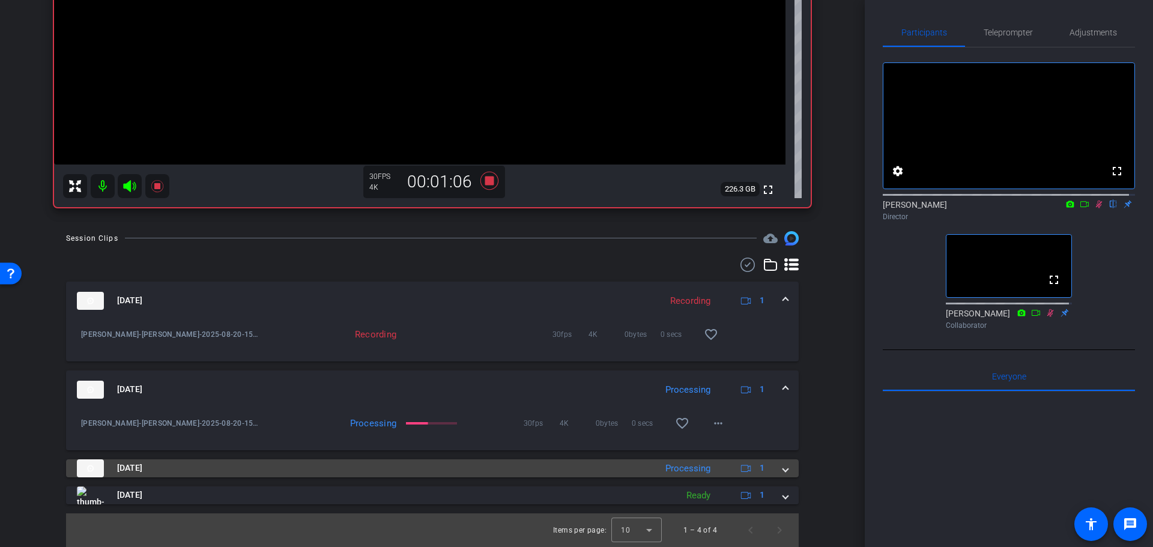
click at [476, 460] on mat-panel-title "Aug 20, 2025" at bounding box center [363, 468] width 573 height 18
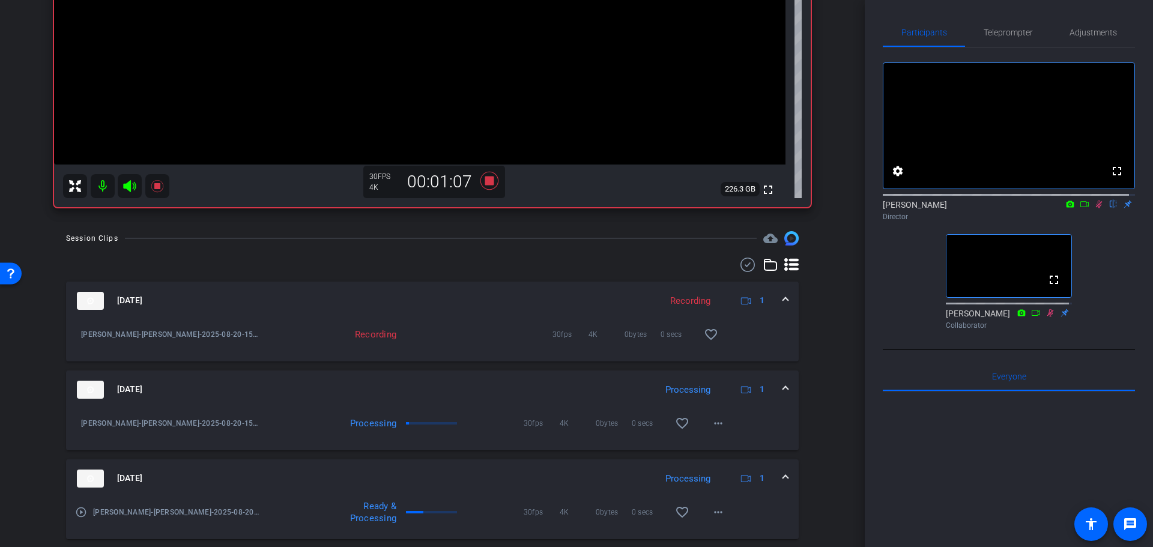
click at [478, 467] on mat-expansion-panel-header "Aug 20, 2025 Processing 1" at bounding box center [432, 478] width 733 height 38
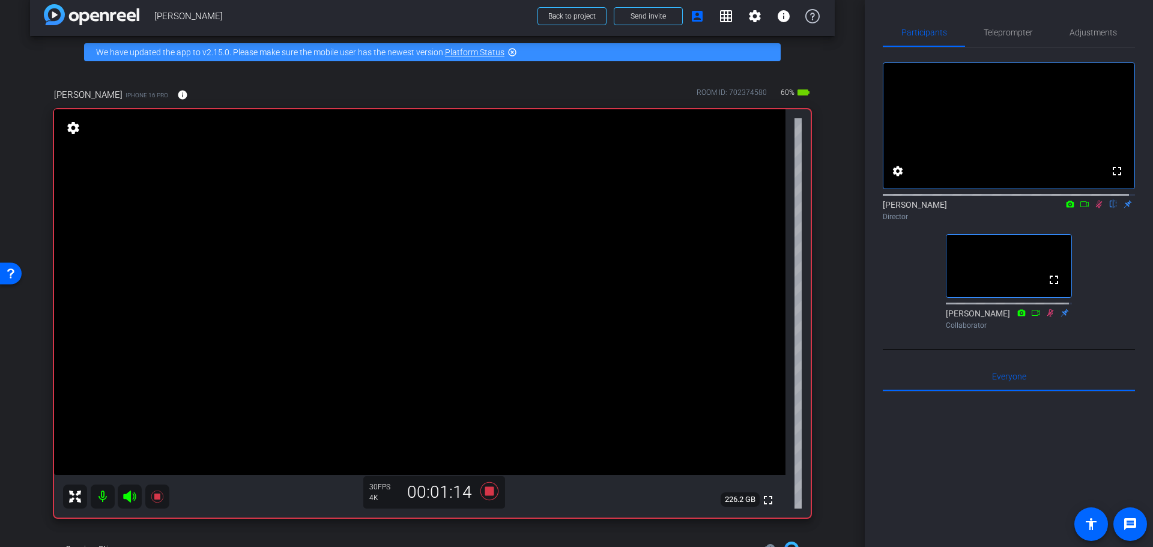
scroll to position [0, 0]
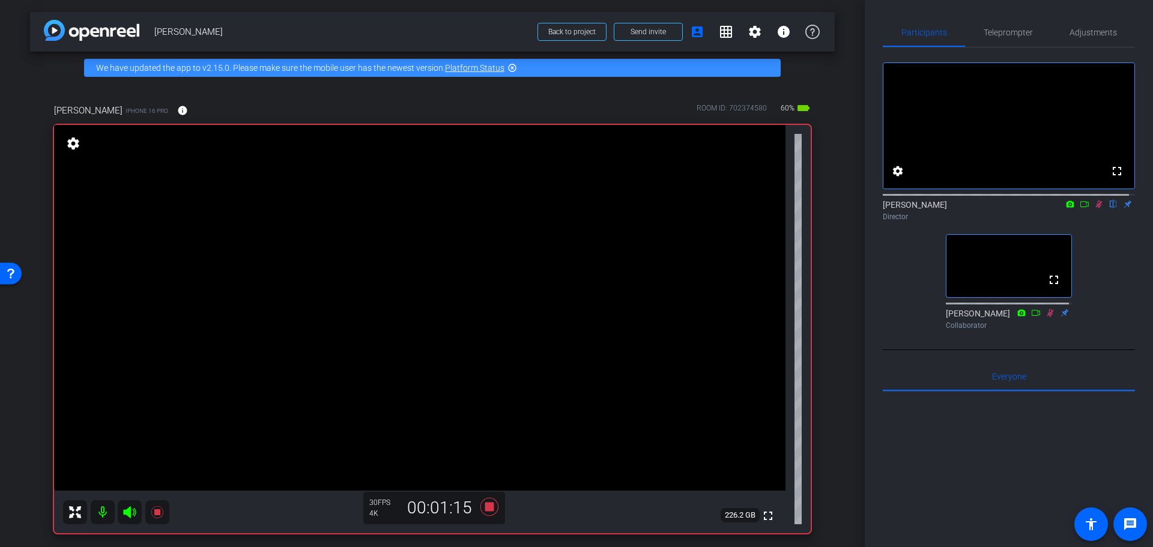
click at [840, 218] on div "arrow_back Charla Aldous Back to project Send invite account_box grid_on settin…" at bounding box center [432, 273] width 865 height 547
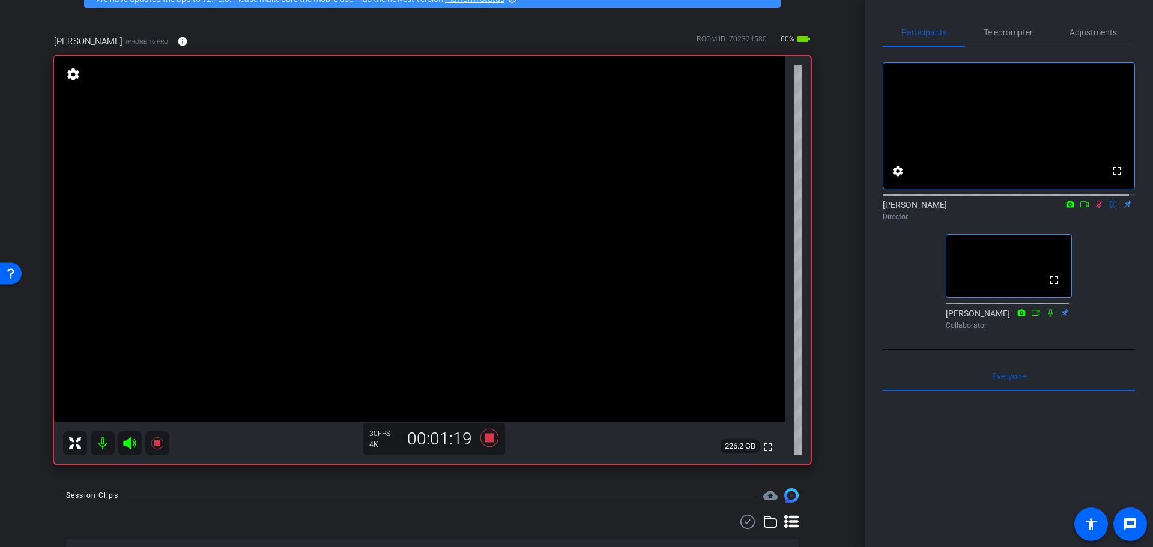
scroll to position [74, 0]
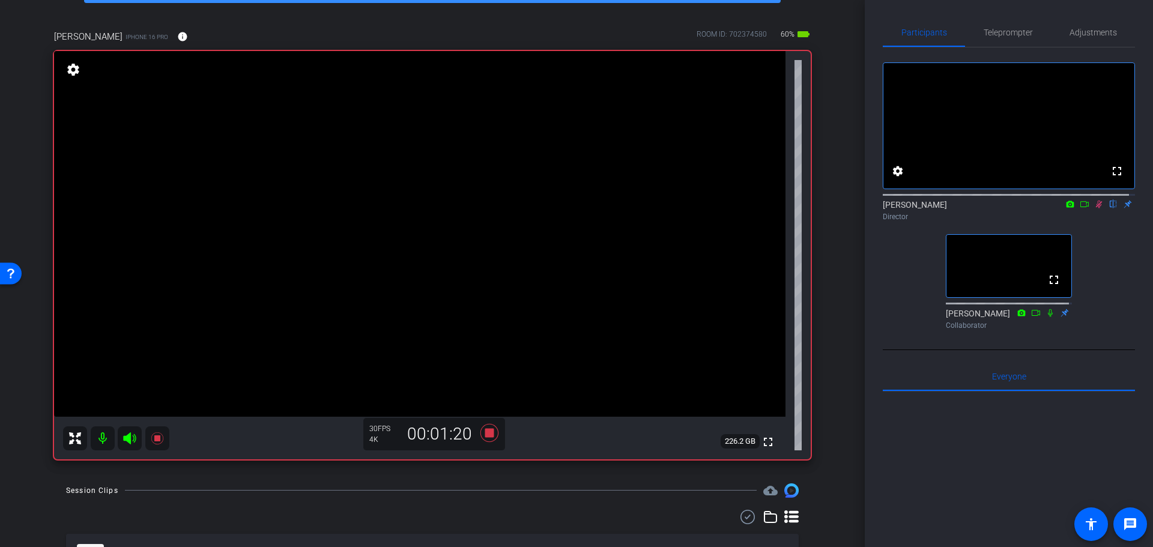
click at [473, 427] on div "30 FPS 4K 00:01:20" at bounding box center [434, 434] width 130 height 20
click at [481, 428] on icon at bounding box center [489, 433] width 29 height 22
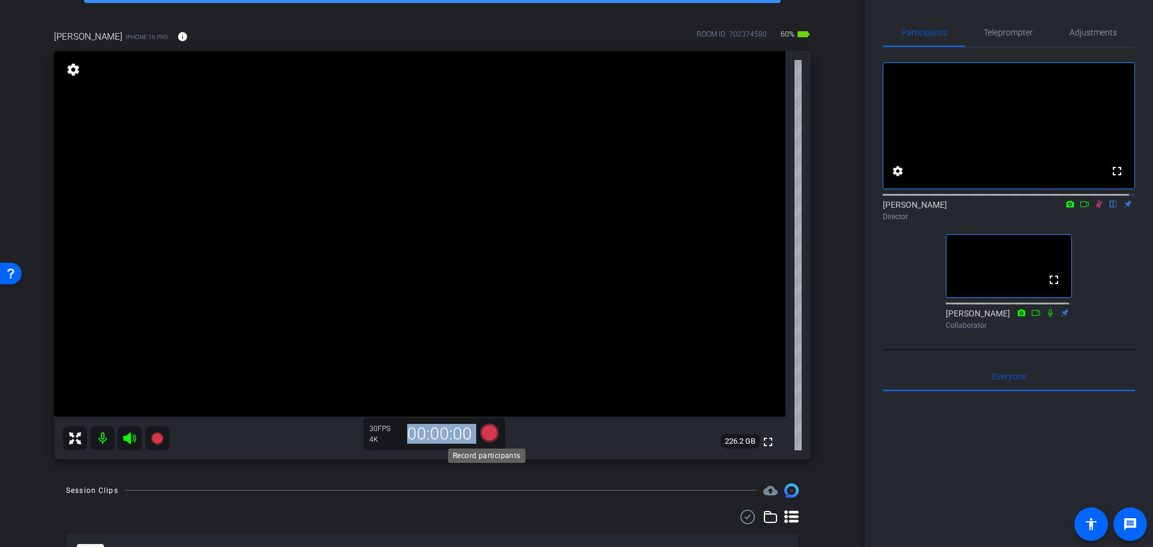
click at [488, 434] on icon at bounding box center [489, 432] width 18 height 18
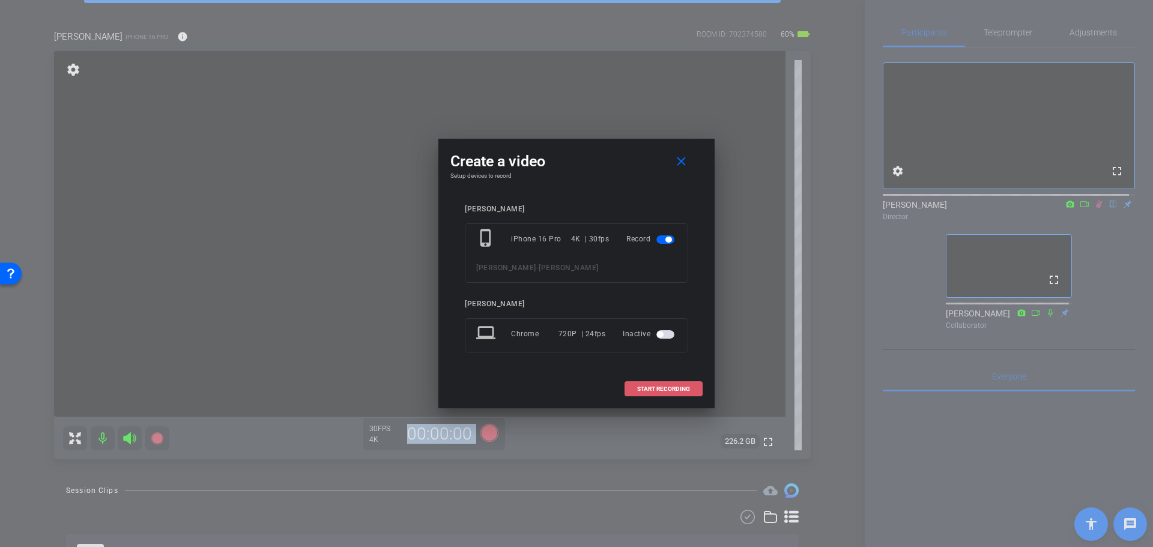
click at [646, 384] on span at bounding box center [663, 389] width 77 height 29
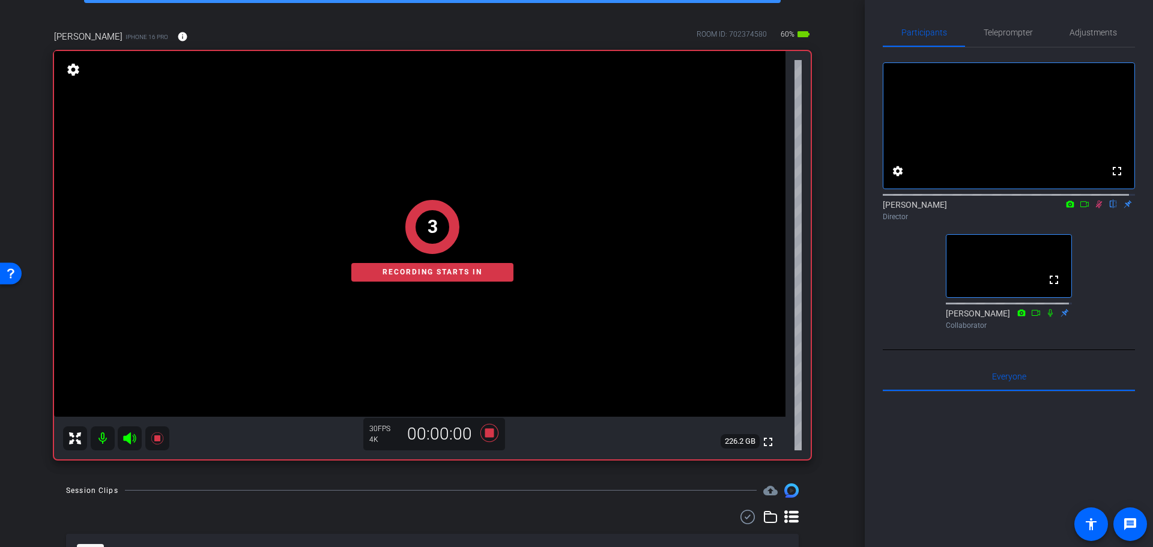
click at [819, 356] on div "charla aldous iPhone 16 Pro info ROOM ID: 702374580 60% battery_std fullscreen …" at bounding box center [432, 240] width 805 height 461
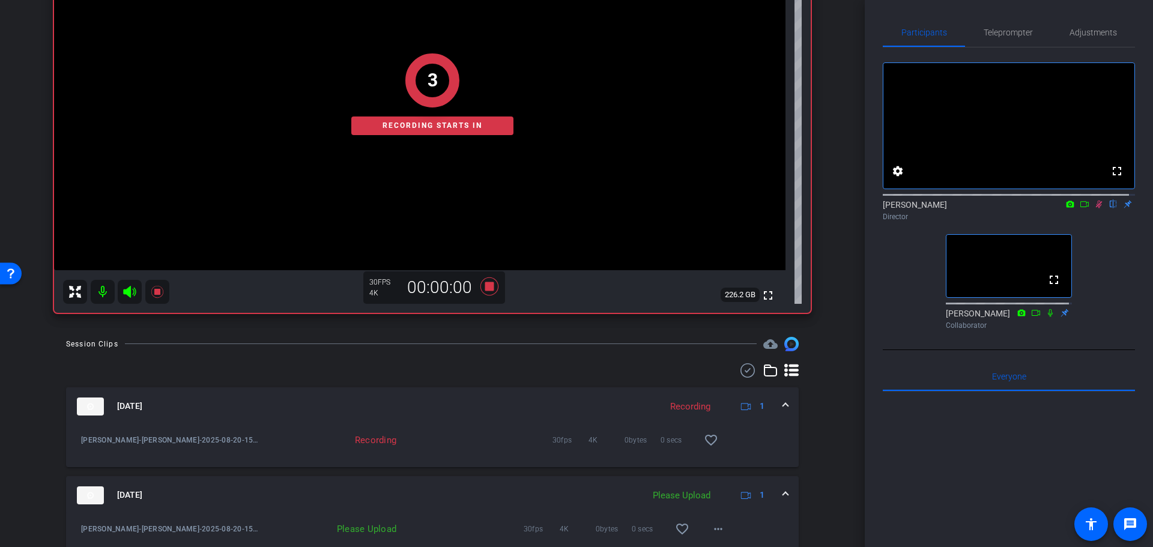
scroll to position [353, 0]
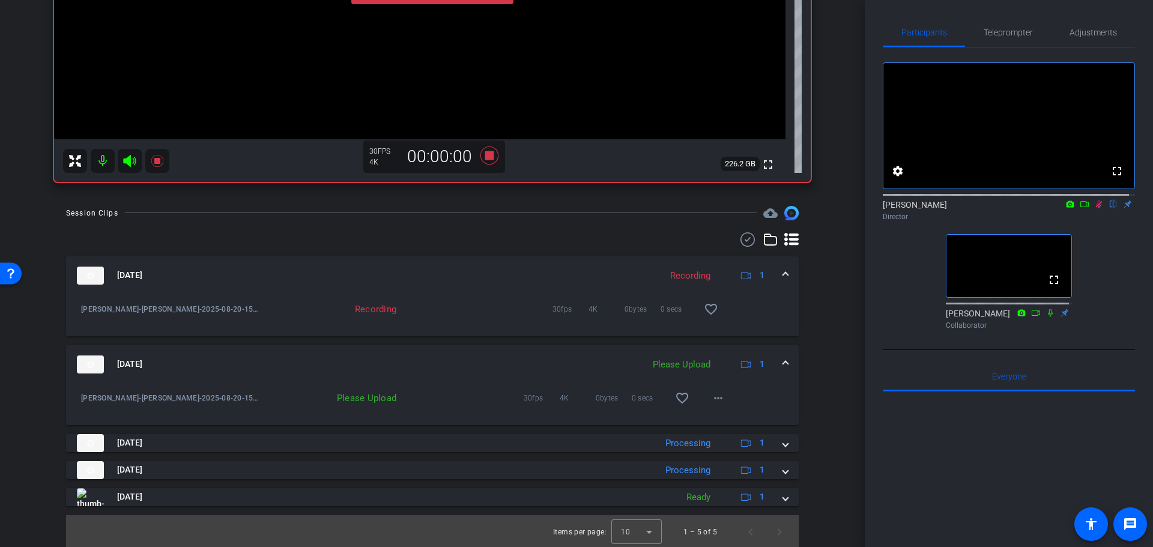
drag, startPoint x: 829, startPoint y: 296, endPoint x: 825, endPoint y: 371, distance: 74.6
click at [711, 401] on mat-icon "more_horiz" at bounding box center [718, 396] width 14 height 14
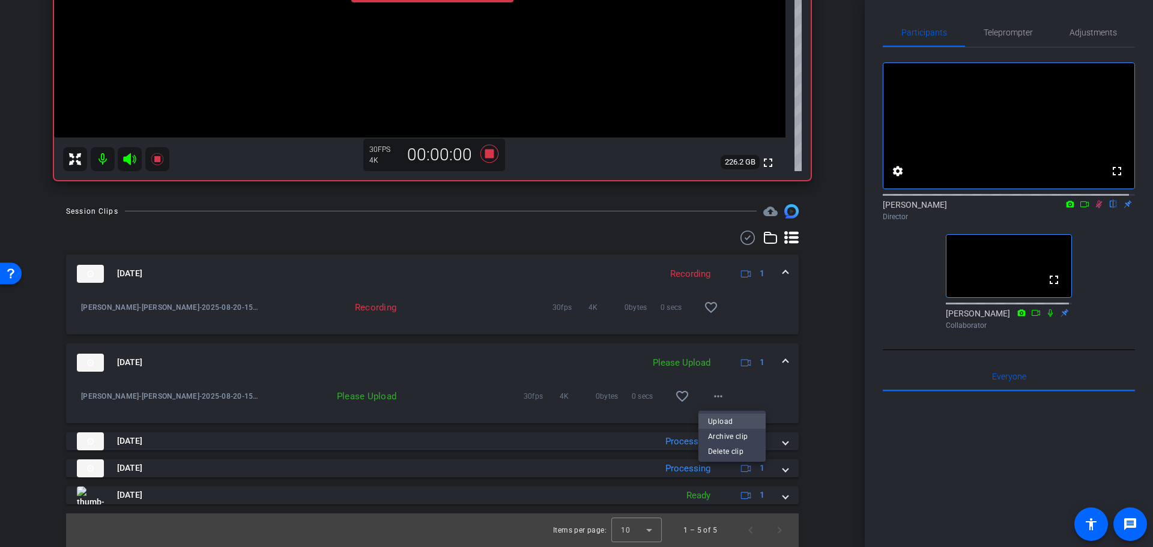
click at [716, 416] on span "Upload" at bounding box center [732, 421] width 48 height 14
click at [801, 395] on div "Session Clips cloud_upload Aug 20, 2025 Recording 1 Charla Aldous-charla aldous…" at bounding box center [432, 375] width 805 height 343
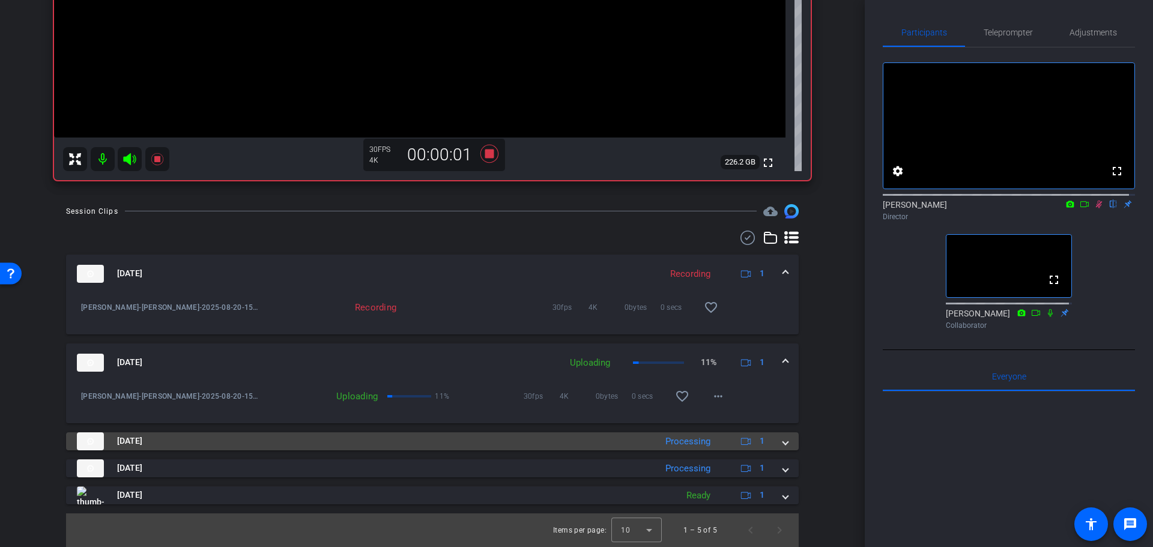
click at [676, 445] on div "Processing" at bounding box center [687, 442] width 57 height 14
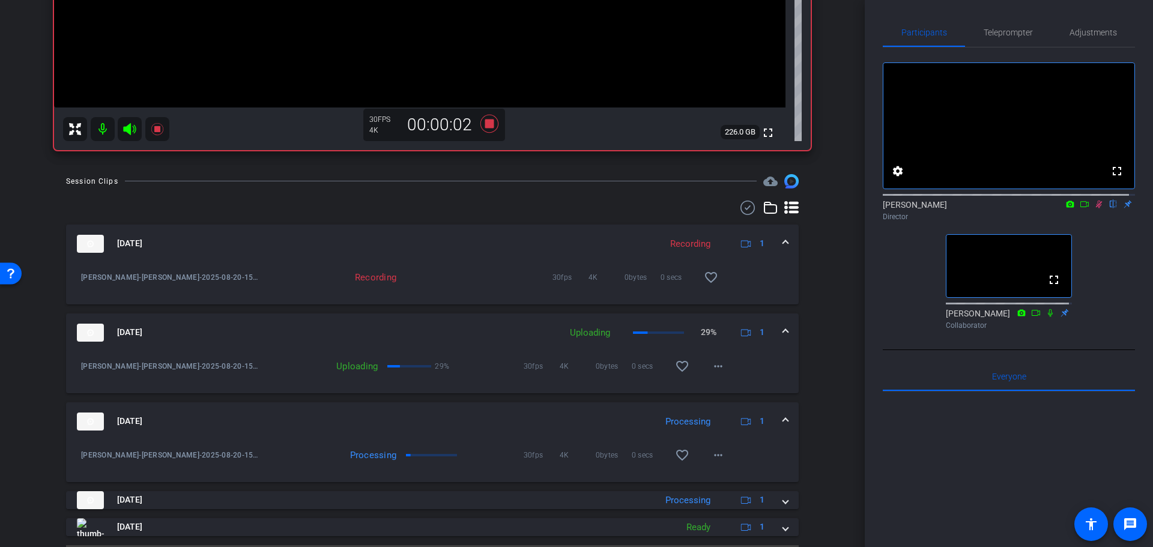
scroll to position [415, 0]
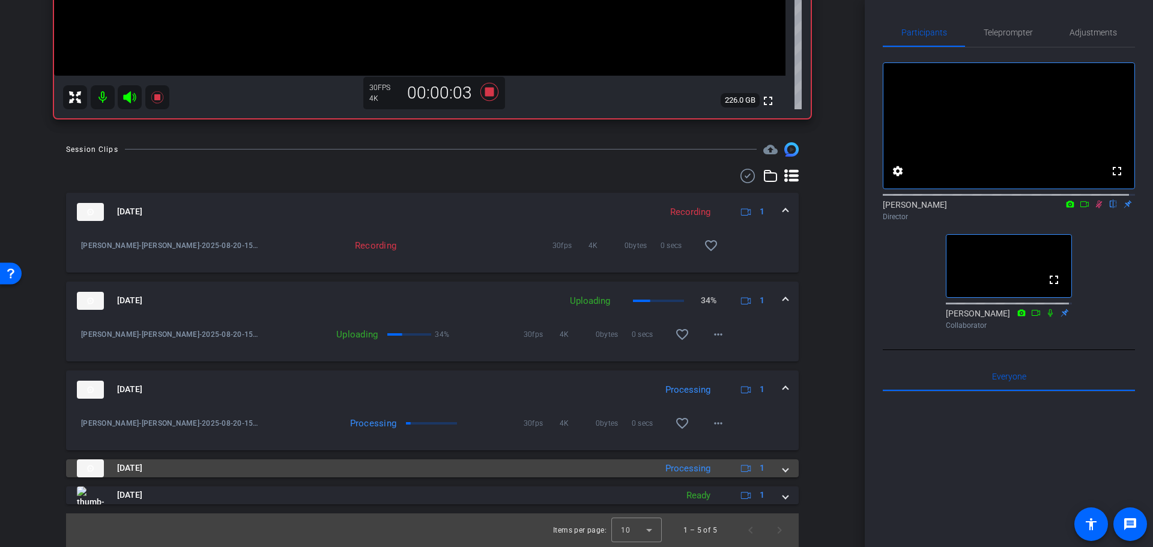
click at [607, 464] on mat-panel-title "Aug 20, 2025" at bounding box center [363, 468] width 573 height 18
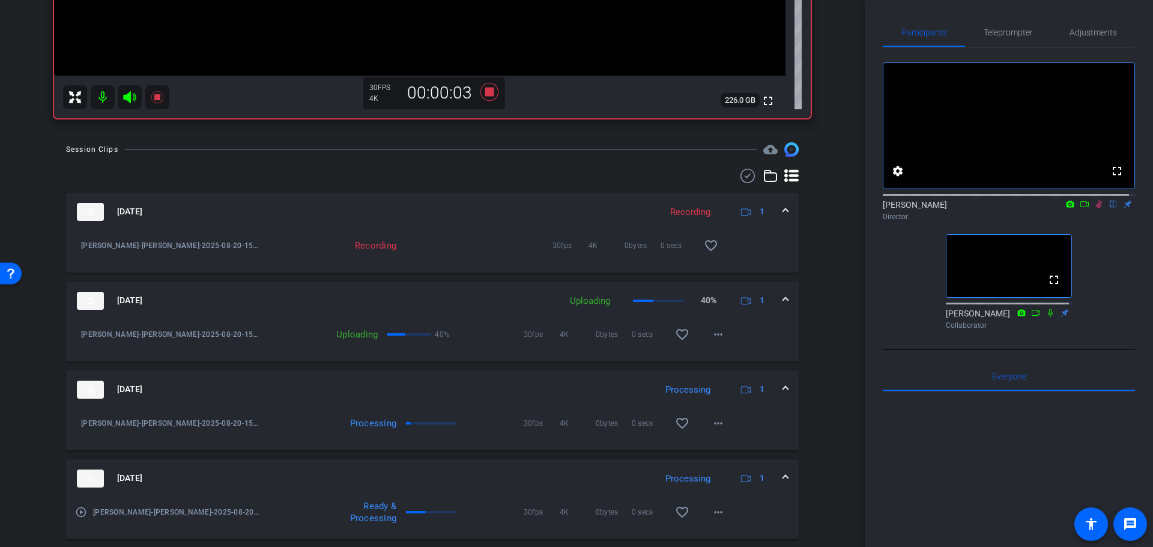
click at [598, 470] on mat-panel-title "Aug 20, 2025" at bounding box center [363, 479] width 573 height 18
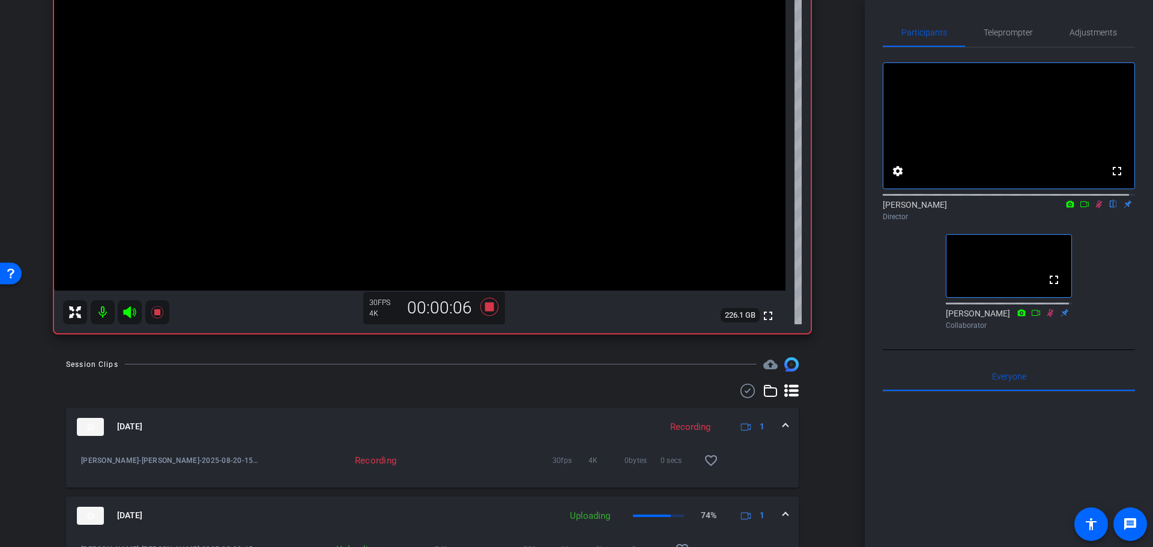
scroll to position [132, 0]
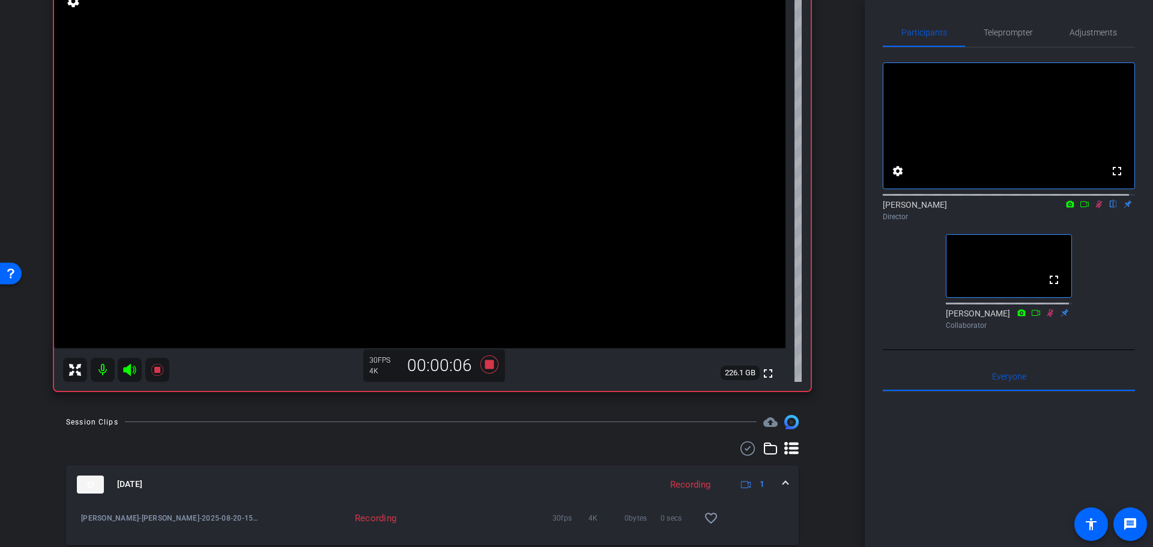
drag, startPoint x: 820, startPoint y: 476, endPoint x: 822, endPoint y: 423, distance: 52.9
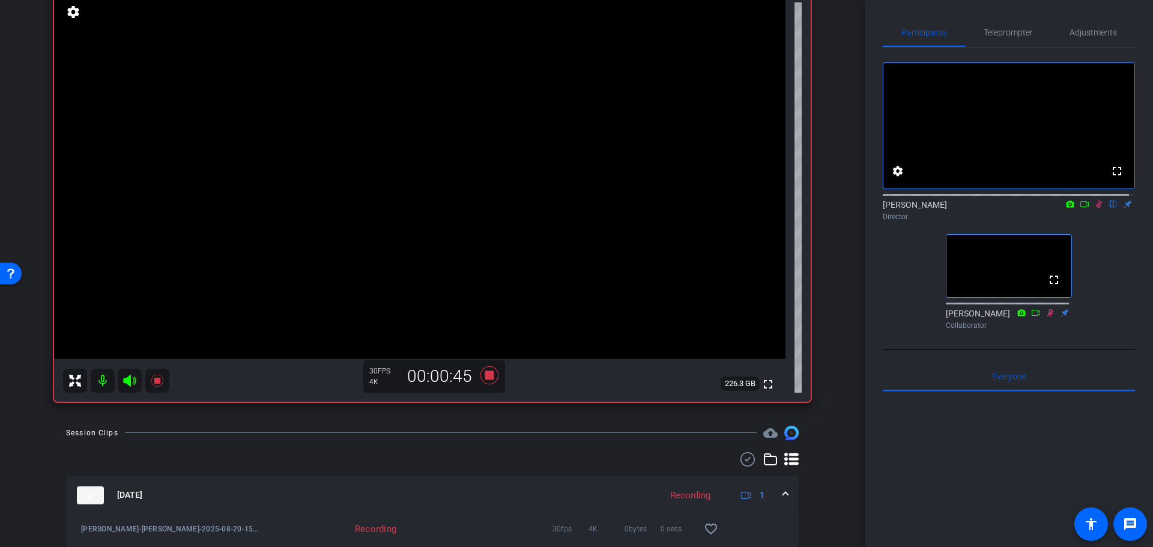
click at [824, 273] on div "charla aldous iPhone 16 Pro info ROOM ID: 702374580 60% battery_std fullscreen …" at bounding box center [432, 183] width 805 height 461
click at [486, 375] on icon at bounding box center [489, 375] width 18 height 18
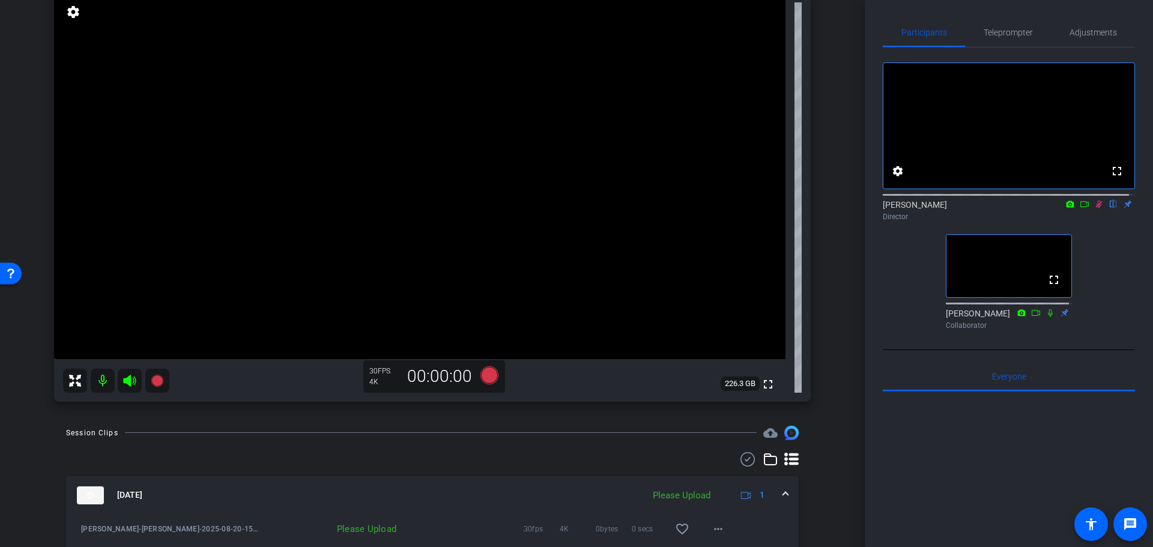
click at [1096, 208] on icon at bounding box center [1099, 205] width 7 height 8
click at [704, 537] on span at bounding box center [718, 529] width 29 height 29
click at [709, 476] on span "Upload" at bounding box center [732, 474] width 48 height 14
drag, startPoint x: 833, startPoint y: 340, endPoint x: 806, endPoint y: 262, distance: 82.1
click at [833, 338] on div "arrow_back Charla Aldous Back to project Send invite account_box grid_on settin…" at bounding box center [432, 141] width 865 height 547
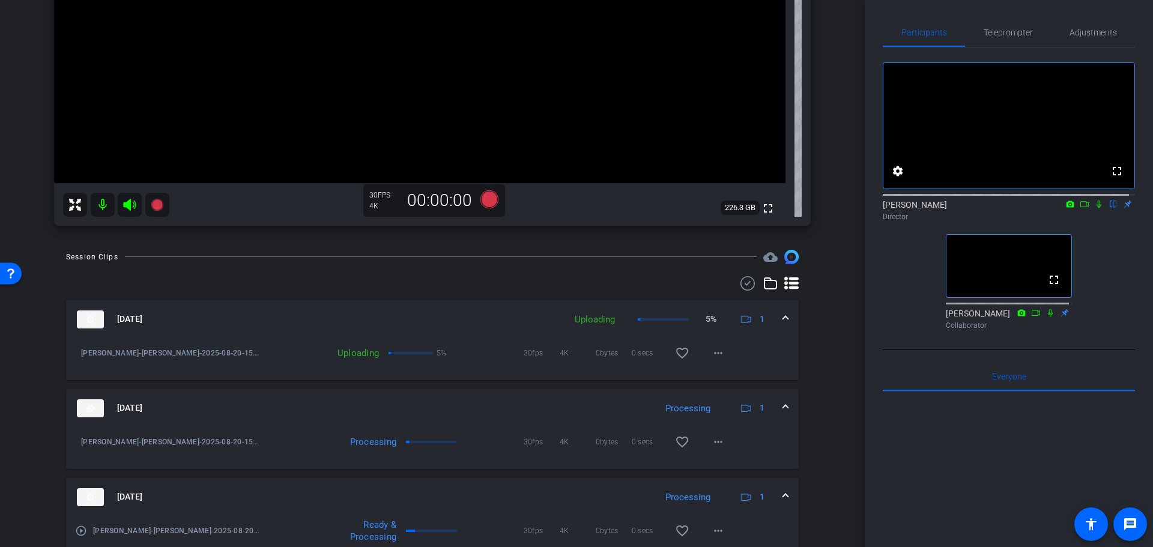
scroll to position [415, 0]
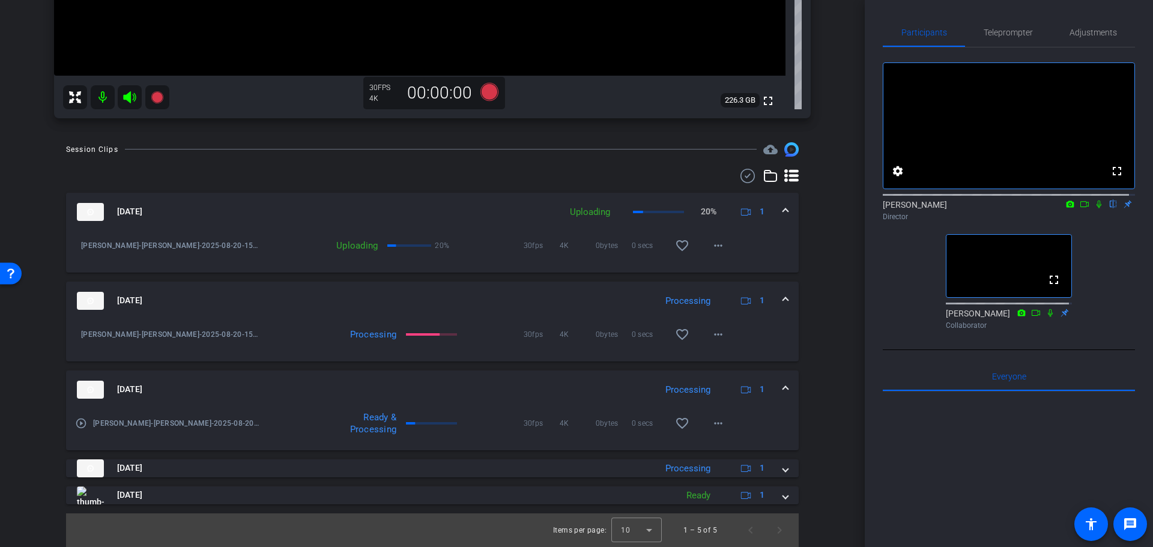
click at [475, 395] on mat-panel-title "Aug 20, 2025" at bounding box center [363, 390] width 573 height 18
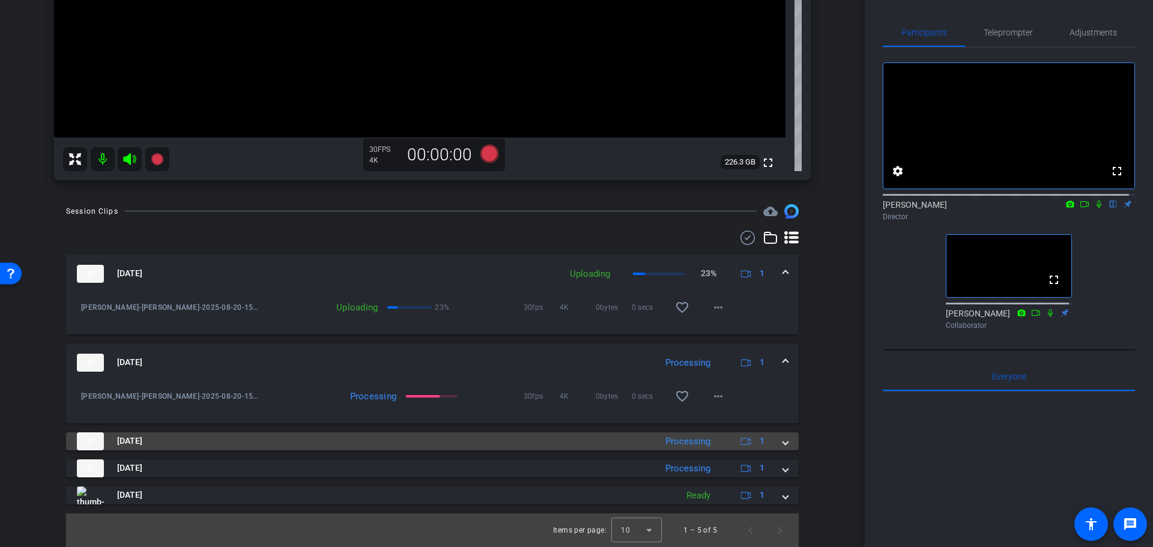
scroll to position [353, 0]
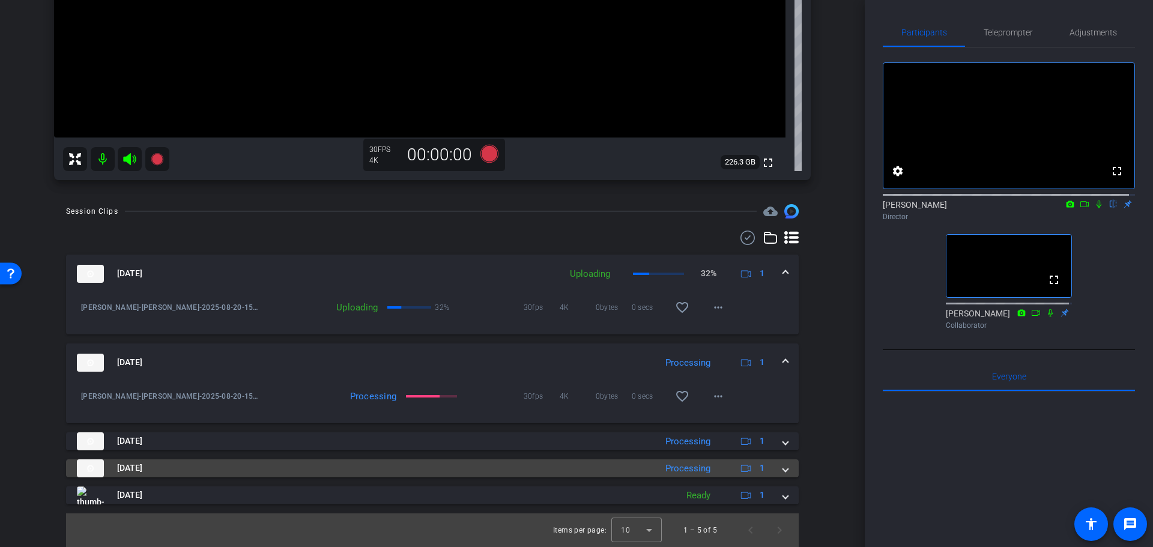
click at [451, 476] on mat-panel-title "Aug 20, 2025" at bounding box center [363, 468] width 573 height 18
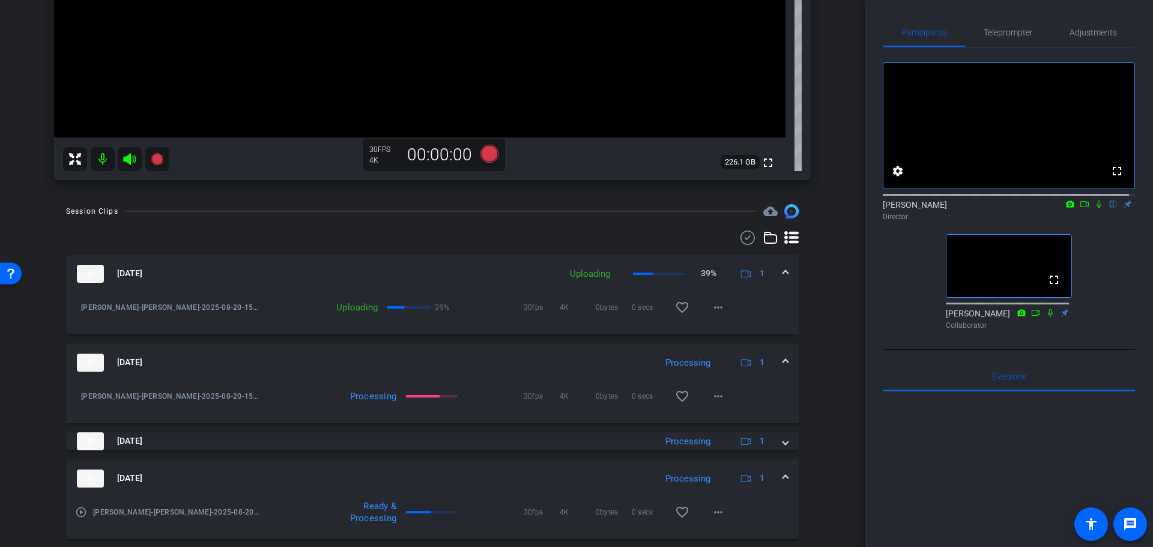
click at [444, 471] on mat-panel-title "Aug 20, 2025" at bounding box center [363, 479] width 573 height 18
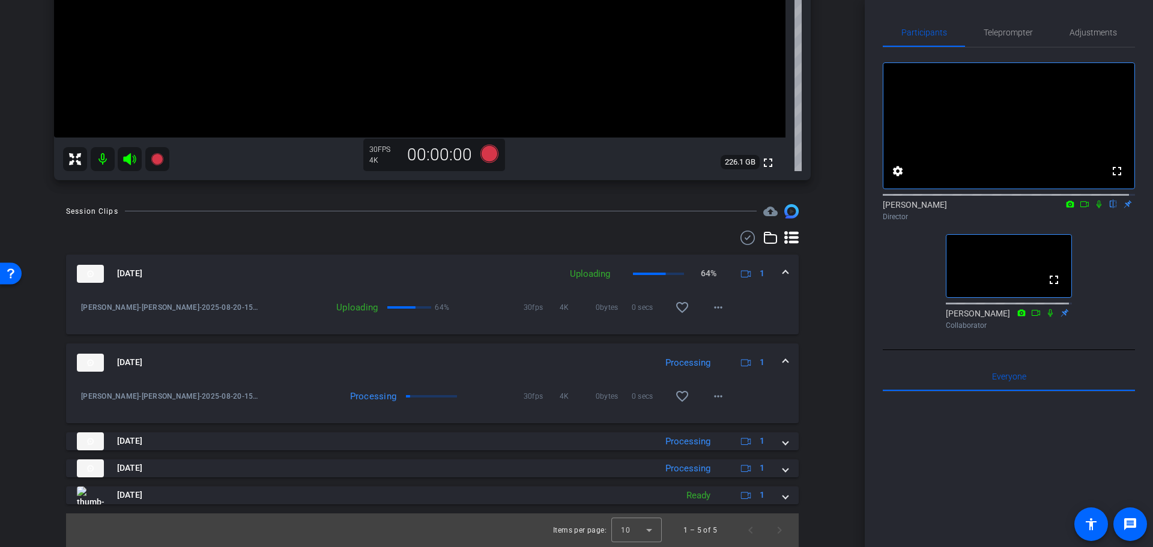
click at [813, 392] on div "Session Clips cloud_upload Aug 20, 2025 Uploading 64% 1 Charla Aldous-charla al…" at bounding box center [432, 375] width 805 height 343
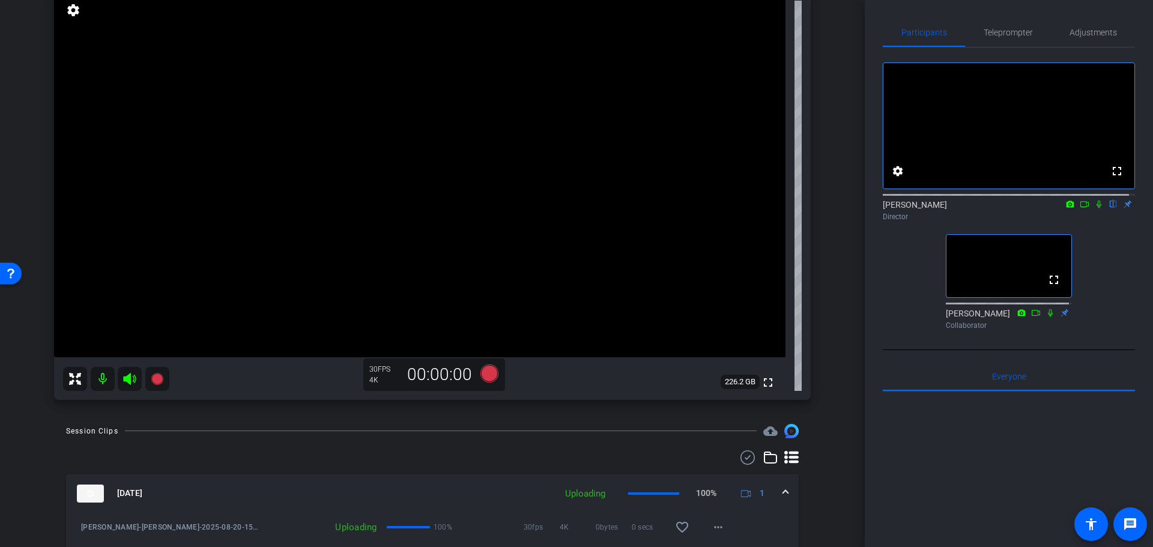
scroll to position [8, 0]
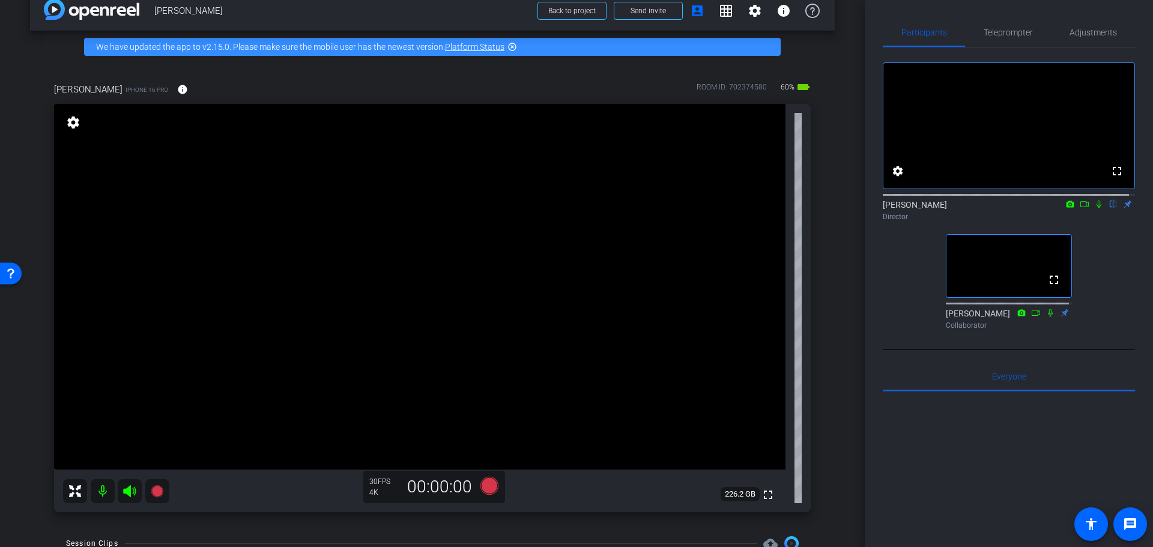
drag, startPoint x: 835, startPoint y: 447, endPoint x: 858, endPoint y: 388, distance: 63.1
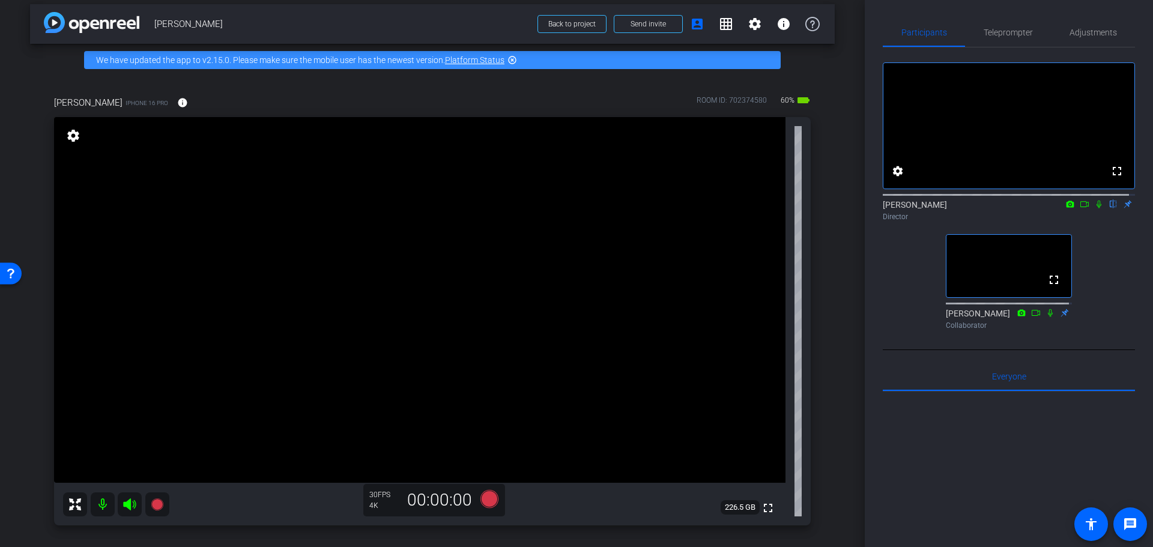
click at [832, 295] on div "arrow_back Charla Aldous Back to project Send invite account_box grid_on settin…" at bounding box center [432, 265] width 865 height 547
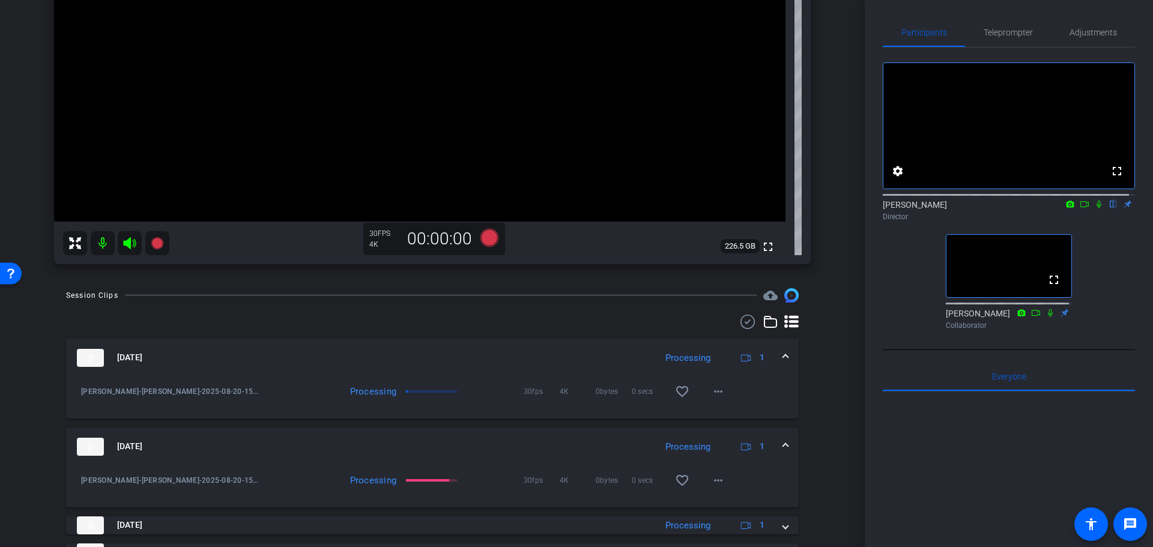
scroll to position [353, 0]
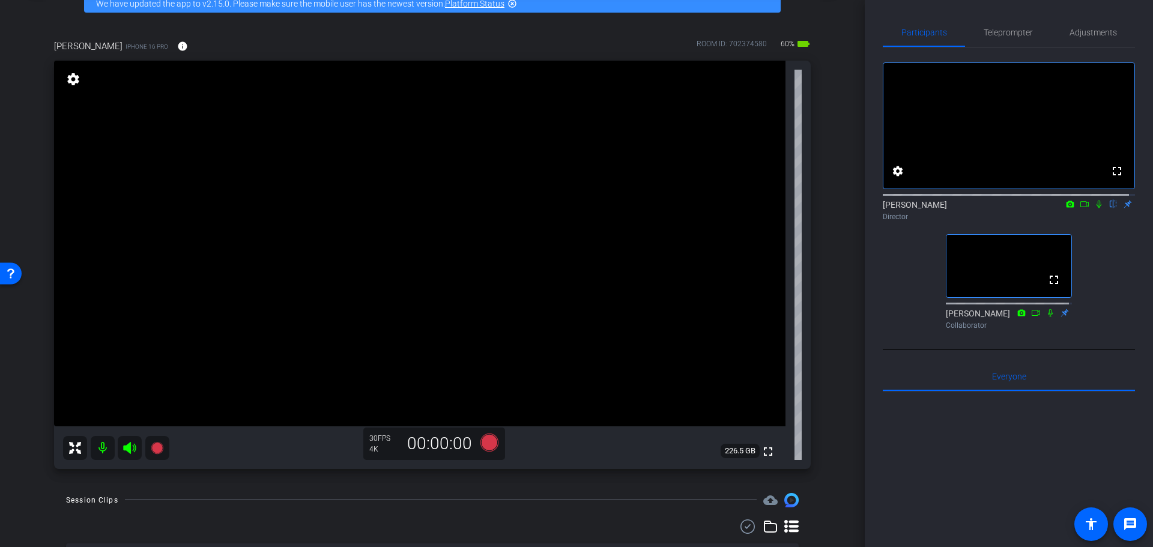
drag, startPoint x: 832, startPoint y: 295, endPoint x: 837, endPoint y: 249, distance: 46.5
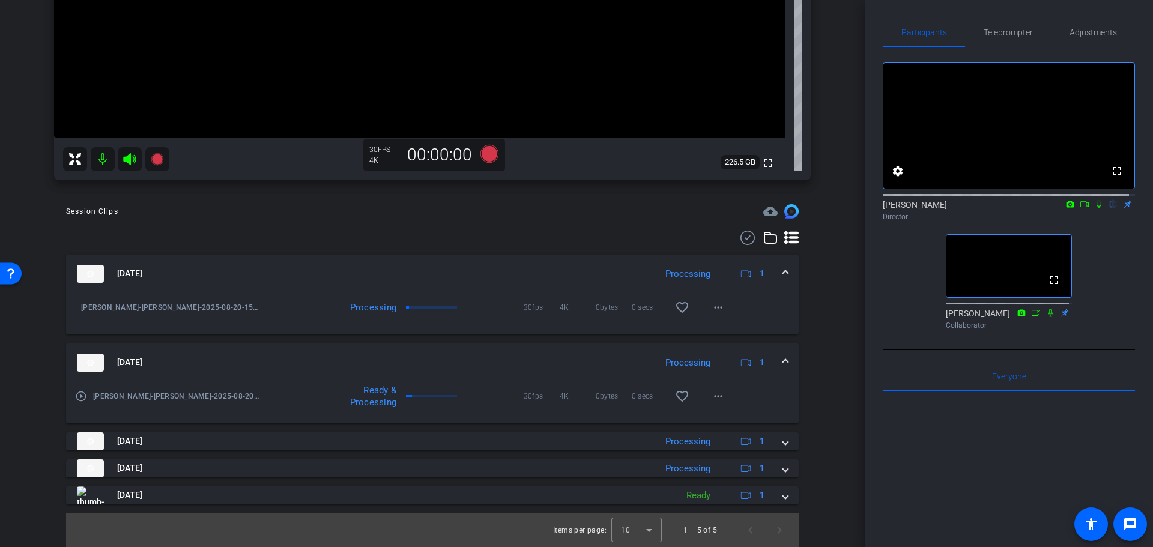
click at [513, 359] on mat-panel-title "Aug 20, 2025" at bounding box center [363, 363] width 573 height 18
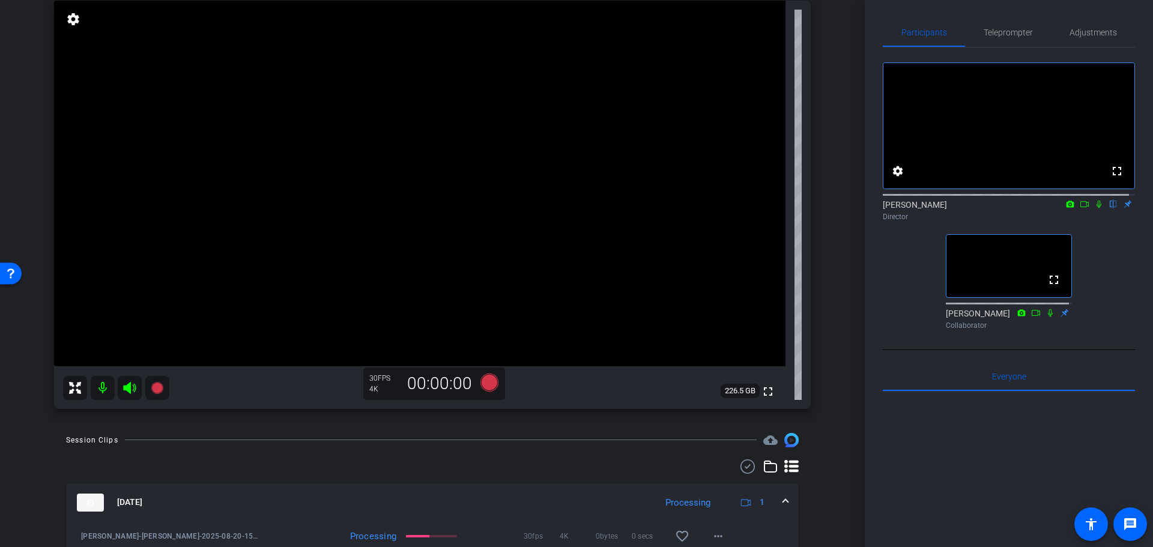
scroll to position [231, 0]
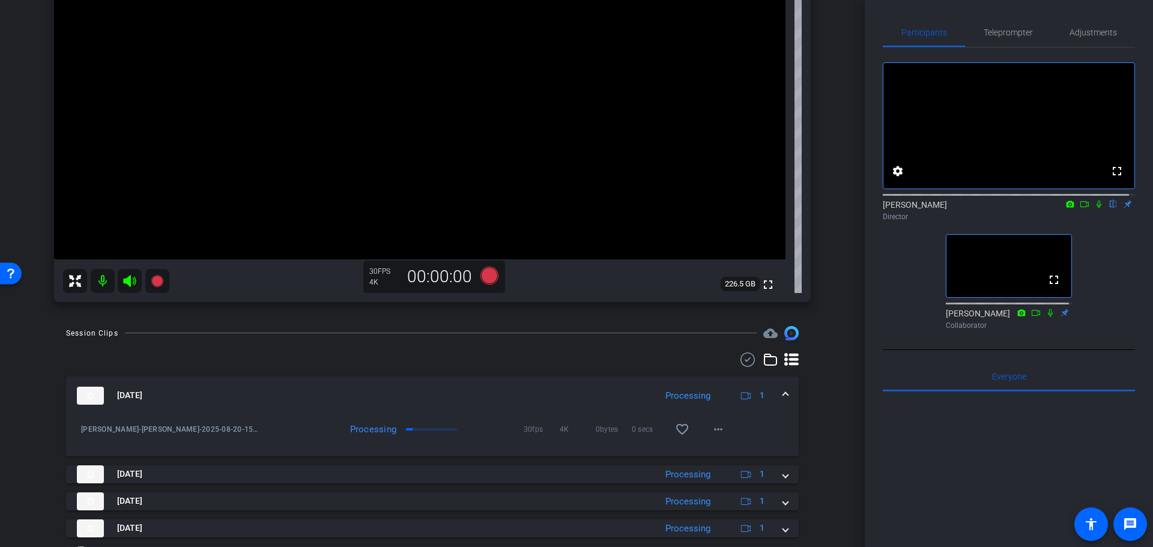
click at [841, 342] on div "arrow_back Charla Aldous Back to project Send invite account_box grid_on settin…" at bounding box center [432, 273] width 865 height 547
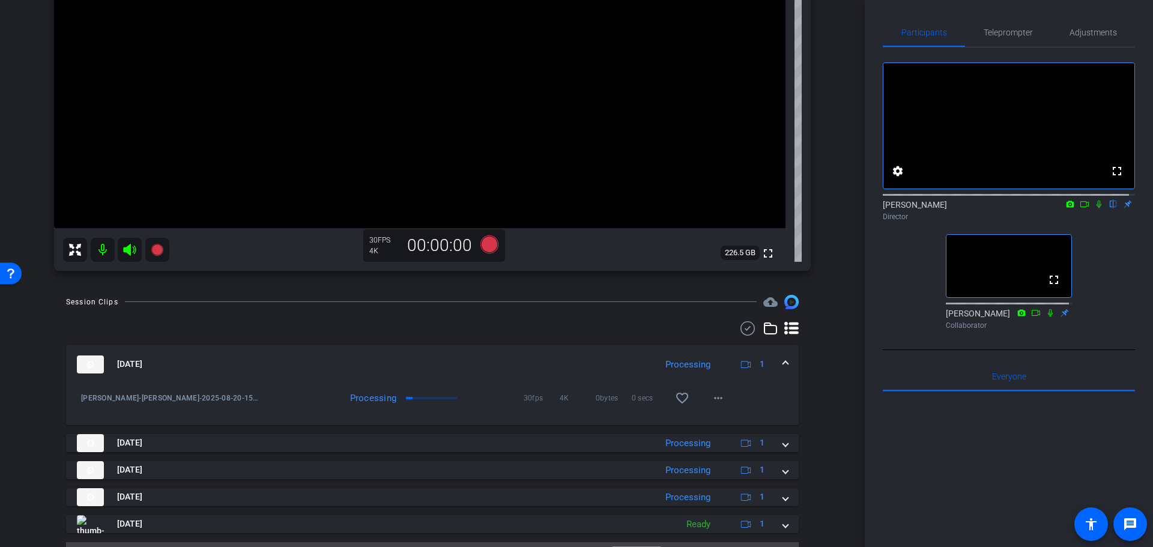
scroll to position [291, 0]
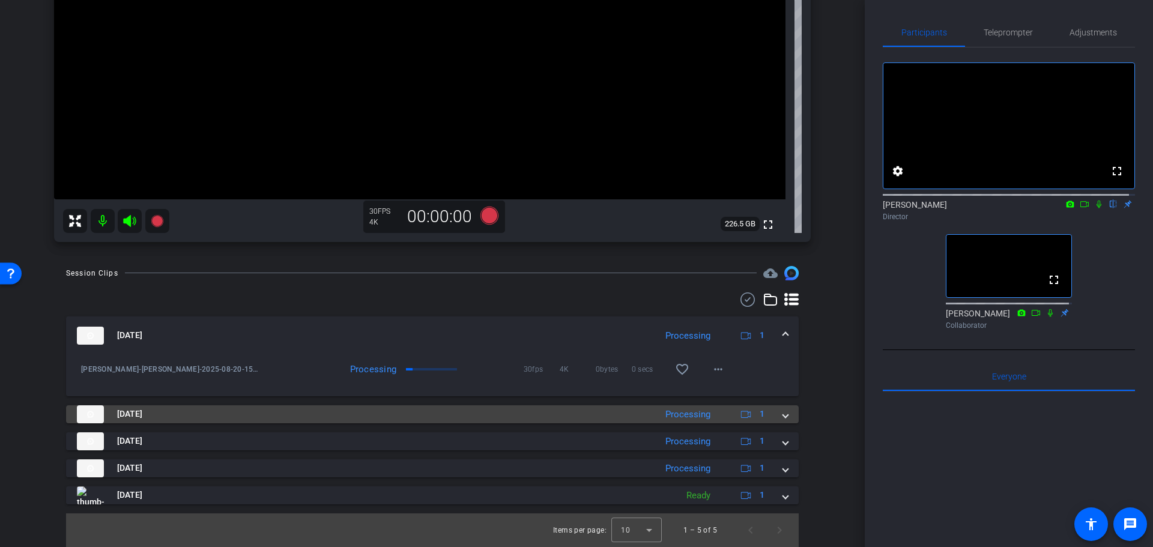
click at [632, 409] on mat-panel-title "Aug 20, 2025" at bounding box center [363, 414] width 573 height 18
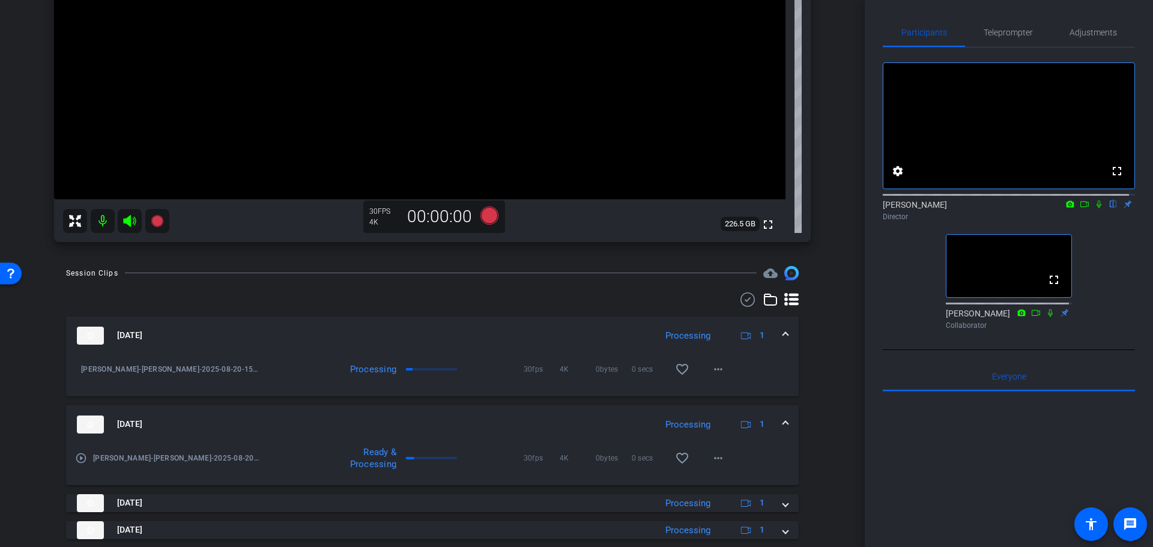
click at [620, 412] on mat-expansion-panel-header "Aug 20, 2025 Processing 1" at bounding box center [432, 424] width 733 height 38
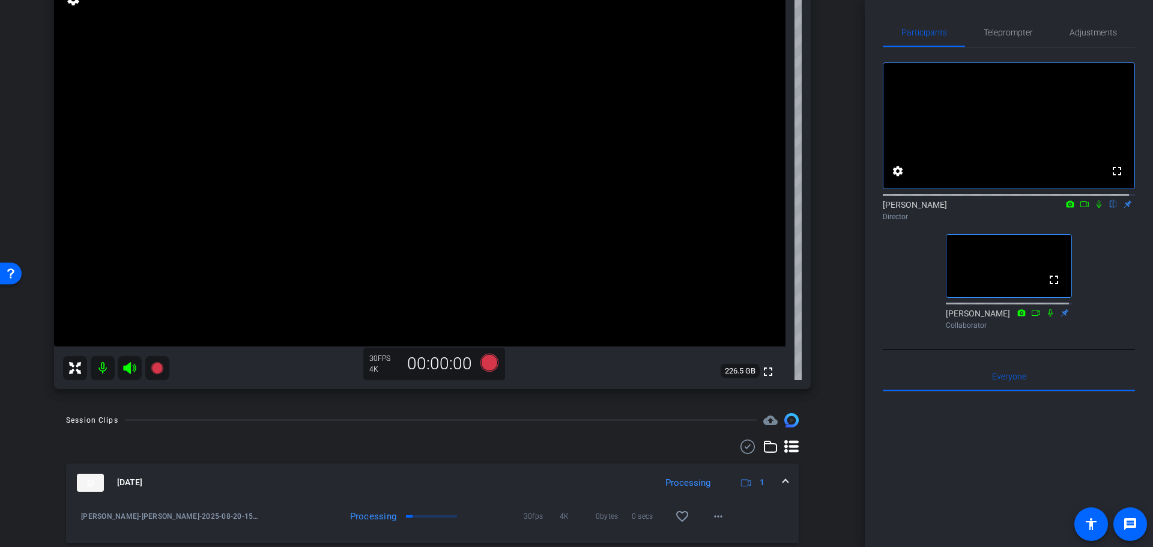
scroll to position [171, 0]
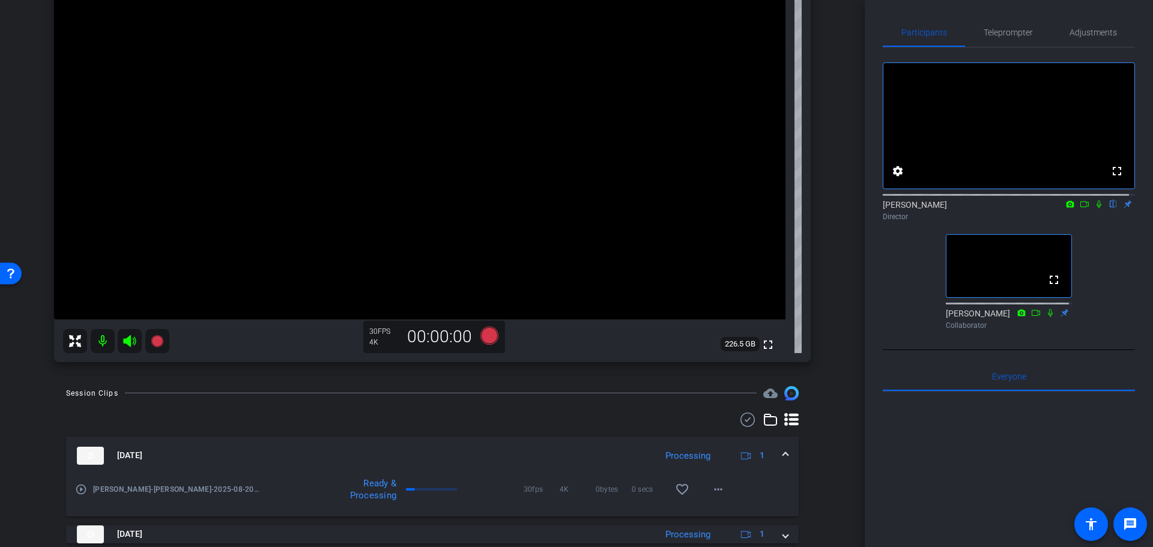
click at [901, 291] on div "fullscreen settings Alyssa Woulfe flip Director fullscreen Mark Annick Collabor…" at bounding box center [1009, 190] width 252 height 287
click at [827, 290] on div "charla aldous iPhone 16 Pro info ROOM ID: 702374580 60% battery_std fullscreen …" at bounding box center [432, 143] width 805 height 461
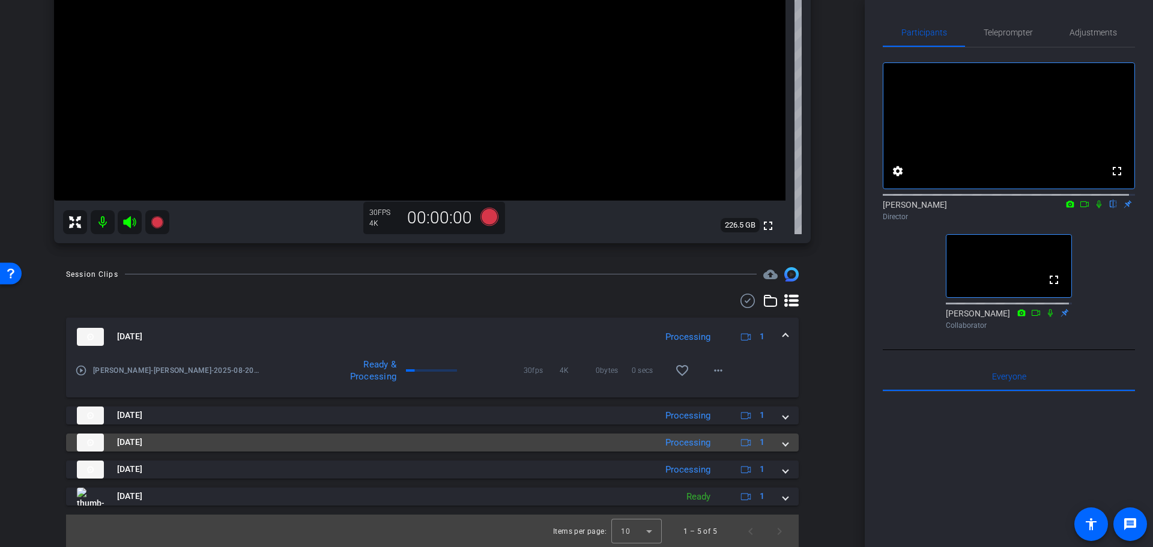
scroll to position [291, 0]
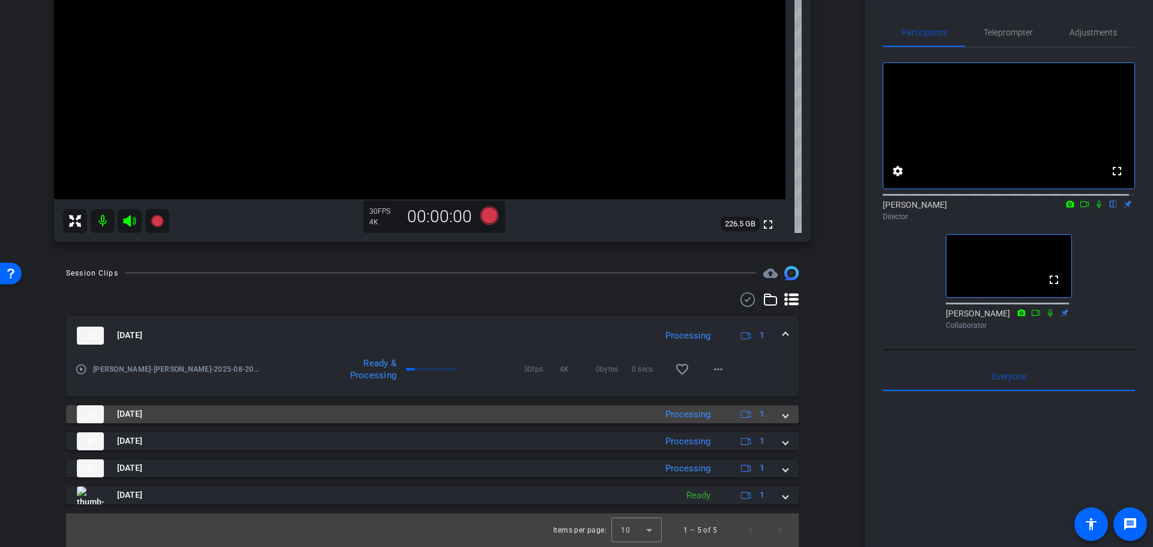
click at [538, 414] on mat-panel-title "Aug 20, 2025" at bounding box center [363, 414] width 573 height 18
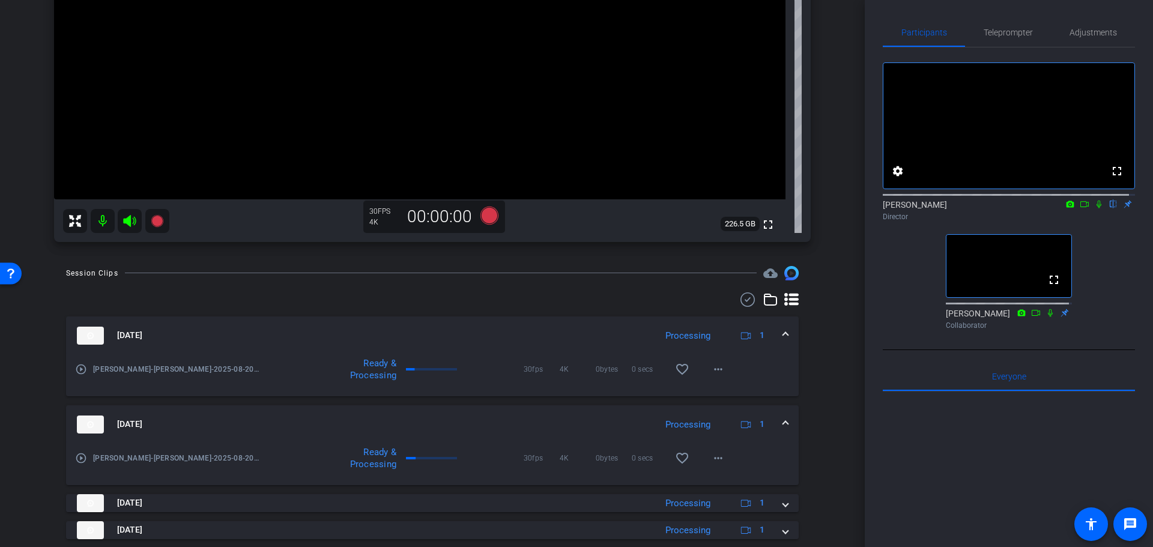
click at [538, 414] on mat-expansion-panel-header "Aug 20, 2025 Processing 1" at bounding box center [432, 424] width 733 height 38
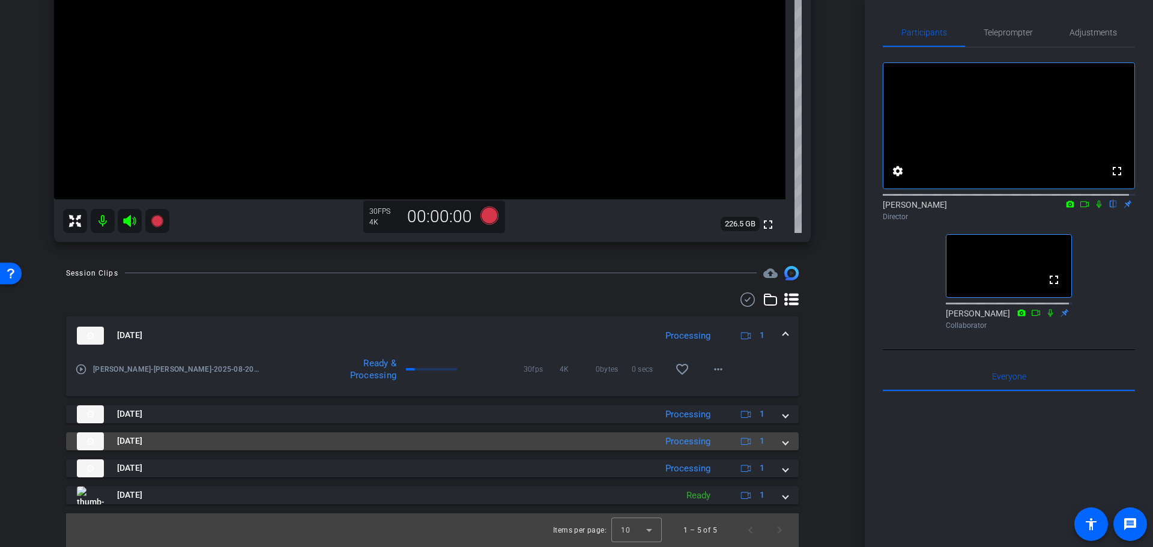
click at [694, 446] on div "Processing" at bounding box center [687, 442] width 57 height 14
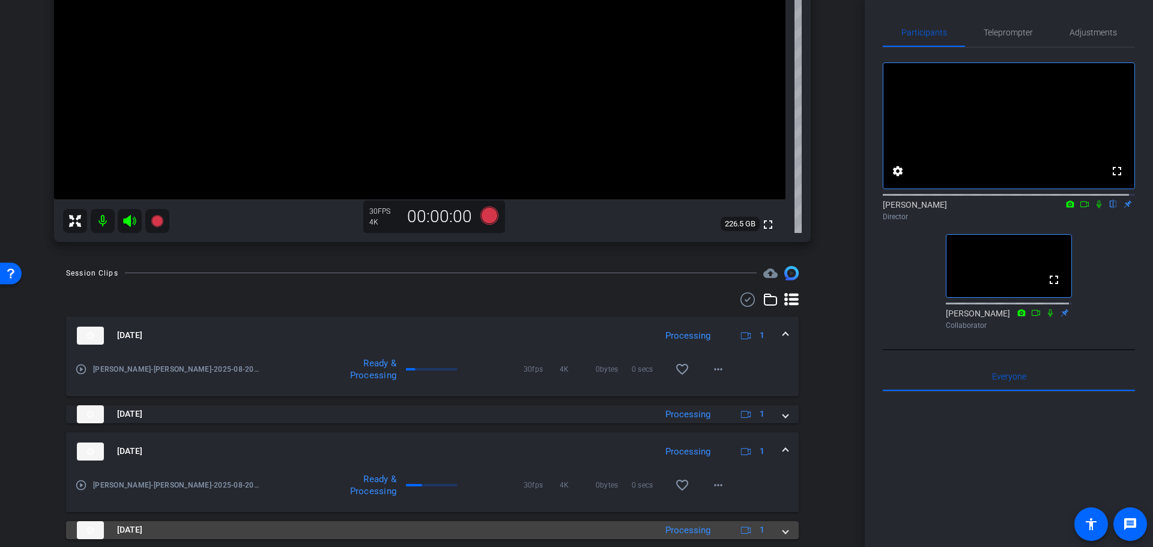
click at [585, 533] on mat-panel-title "Aug 20, 2025" at bounding box center [363, 530] width 573 height 18
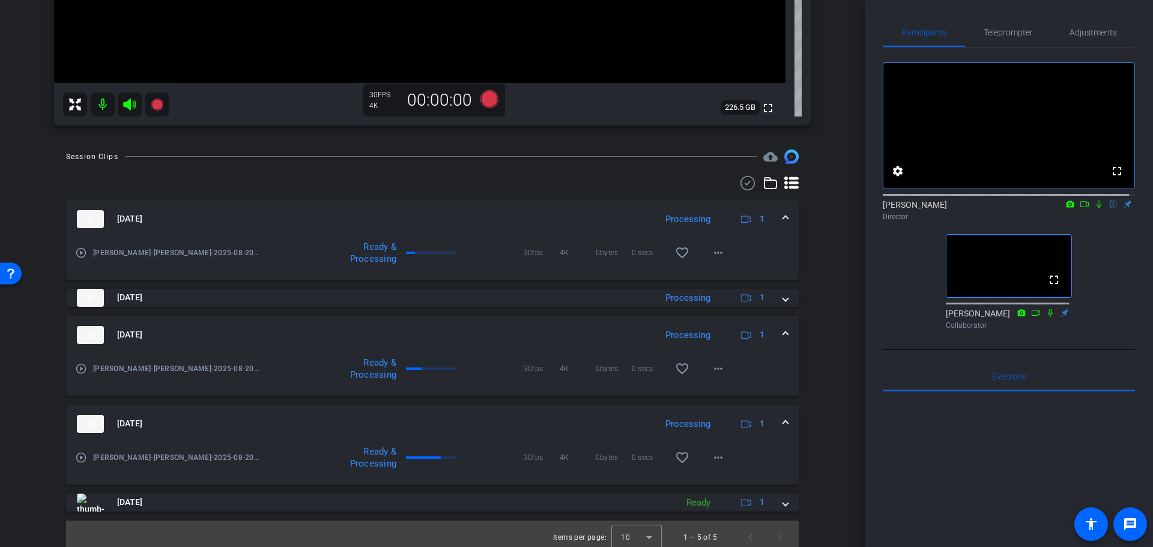
scroll to position [415, 0]
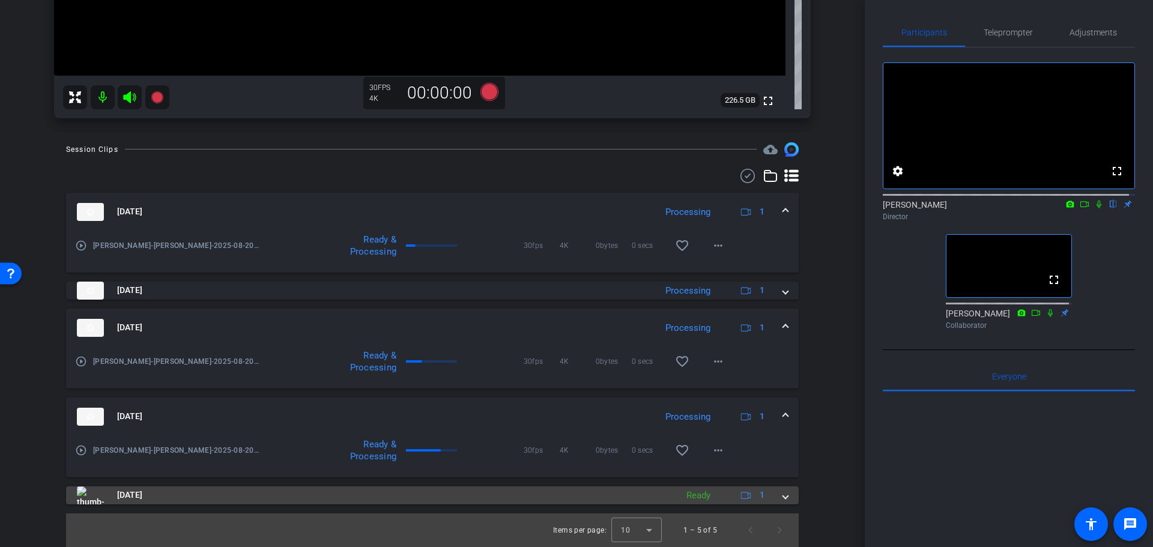
click at [550, 492] on mat-panel-title "Aug 20, 2025" at bounding box center [374, 495] width 594 height 18
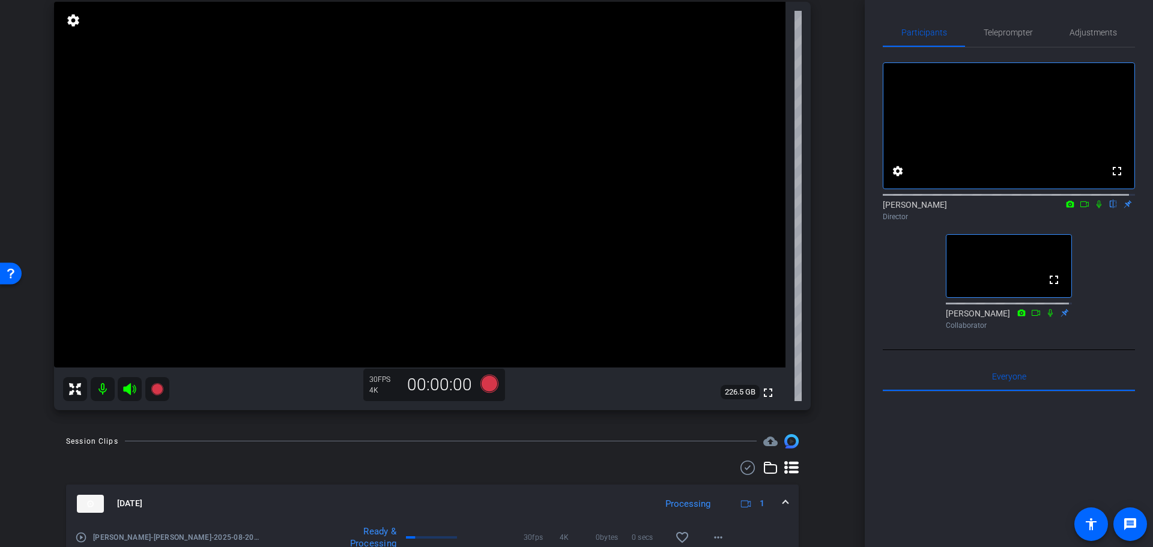
scroll to position [115, 0]
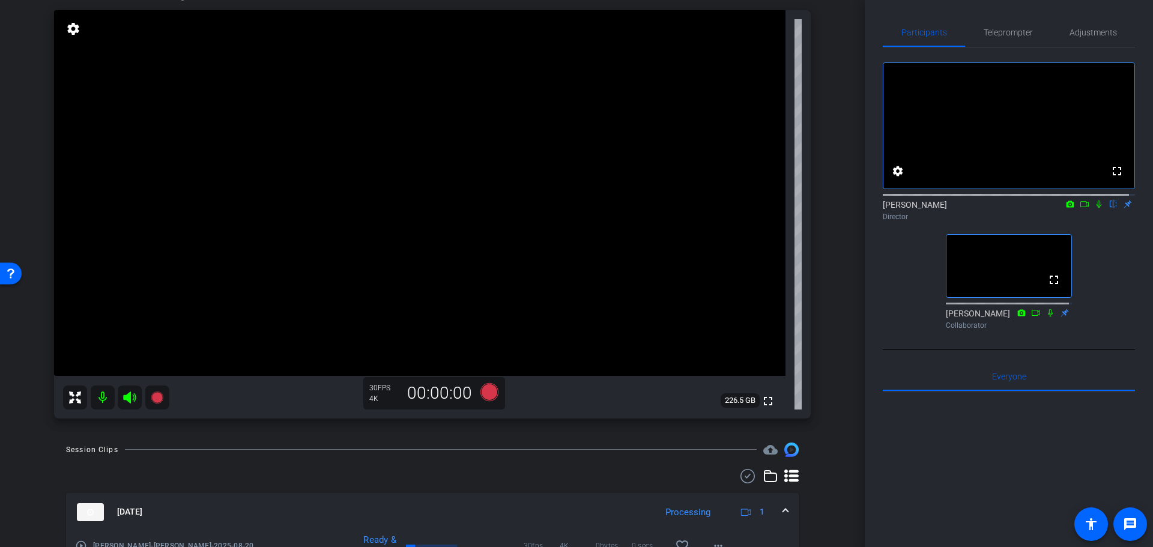
click at [833, 399] on div "arrow_back Charla Aldous Back to project Send invite account_box grid_on settin…" at bounding box center [432, 158] width 865 height 547
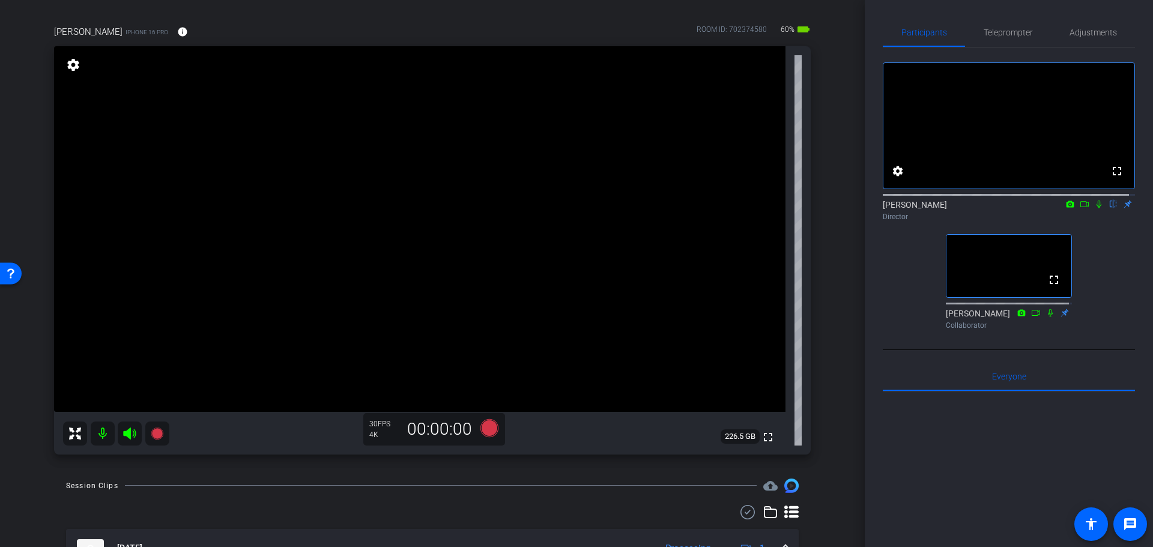
scroll to position [0, 0]
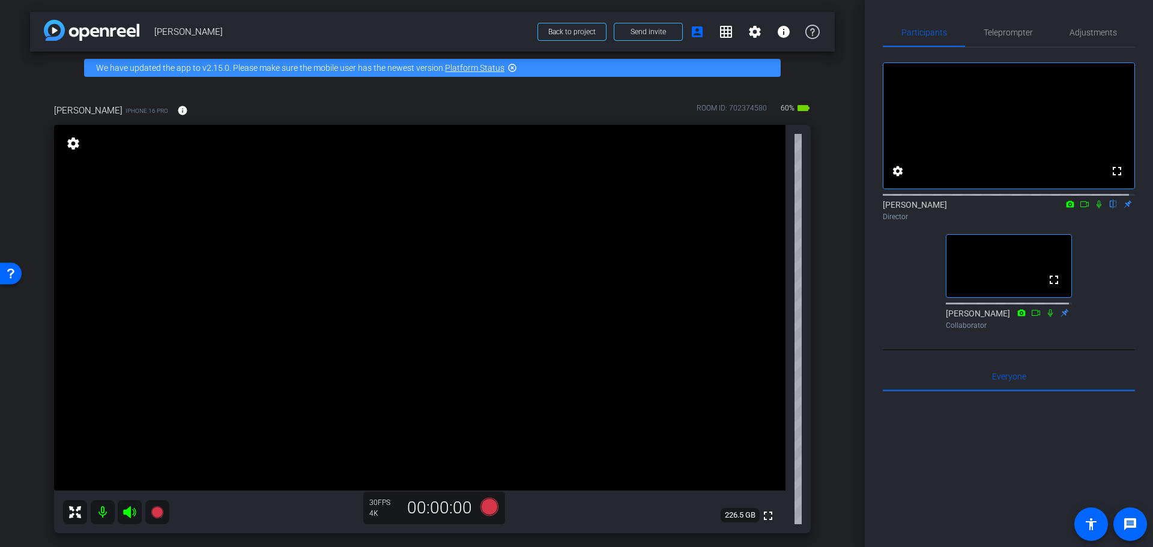
drag, startPoint x: 829, startPoint y: 419, endPoint x: 826, endPoint y: 321, distance: 97.9
click at [812, 315] on div "charla aldous iPhone 16 Pro info ROOM ID: 702374580 60% battery_std fullscreen …" at bounding box center [432, 314] width 805 height 461
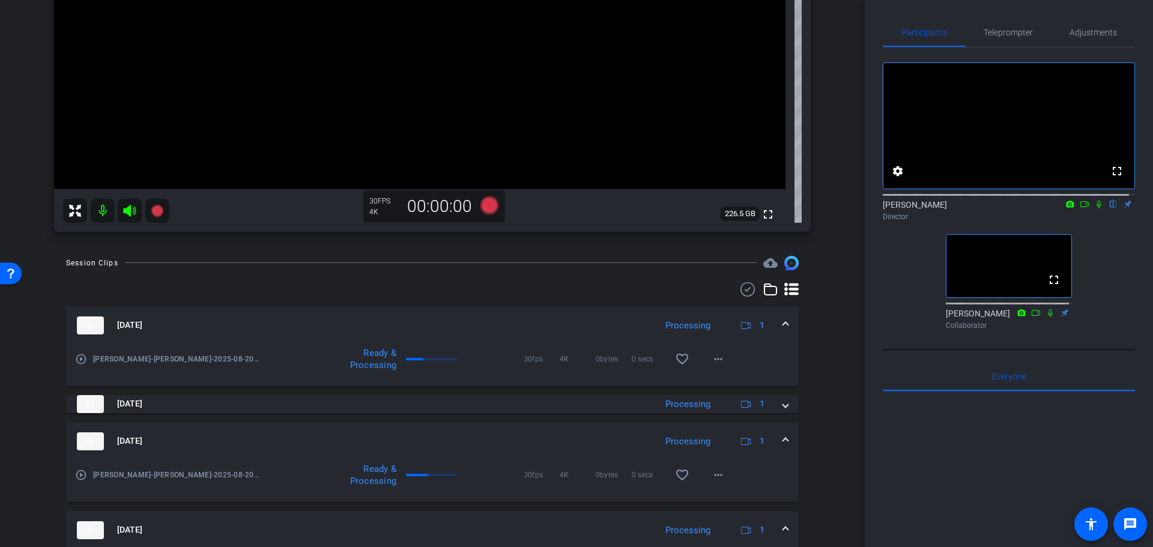
scroll to position [360, 0]
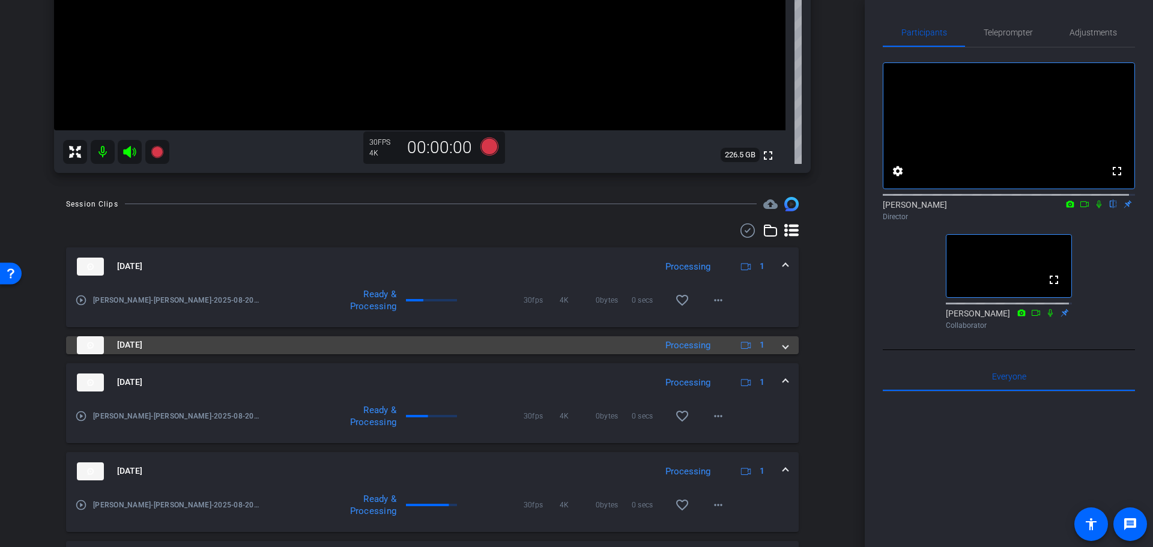
click at [333, 342] on mat-panel-title "Aug 20, 2025" at bounding box center [363, 345] width 573 height 18
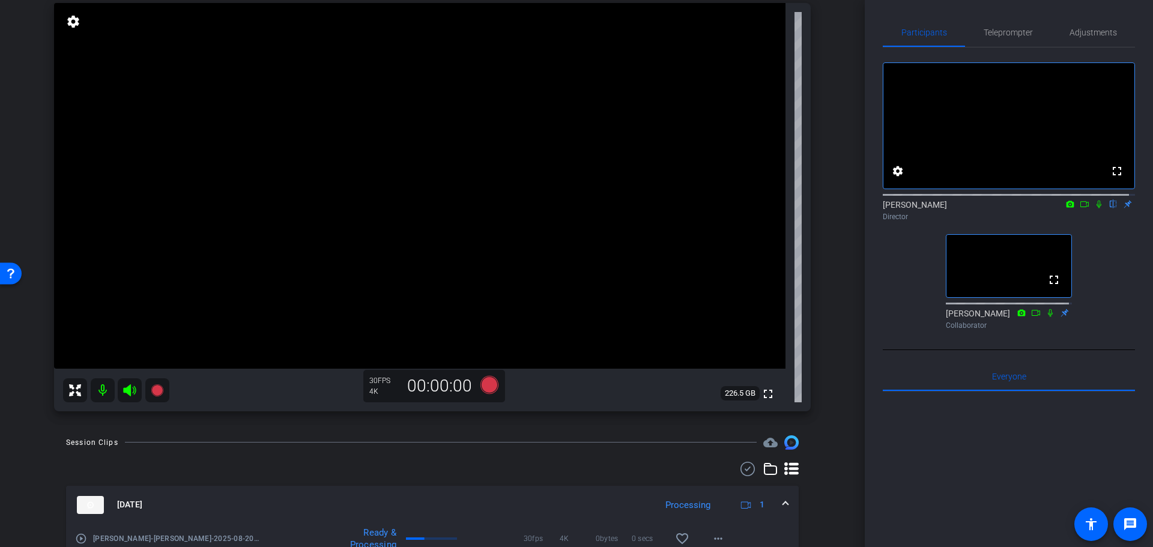
scroll to position [0, 0]
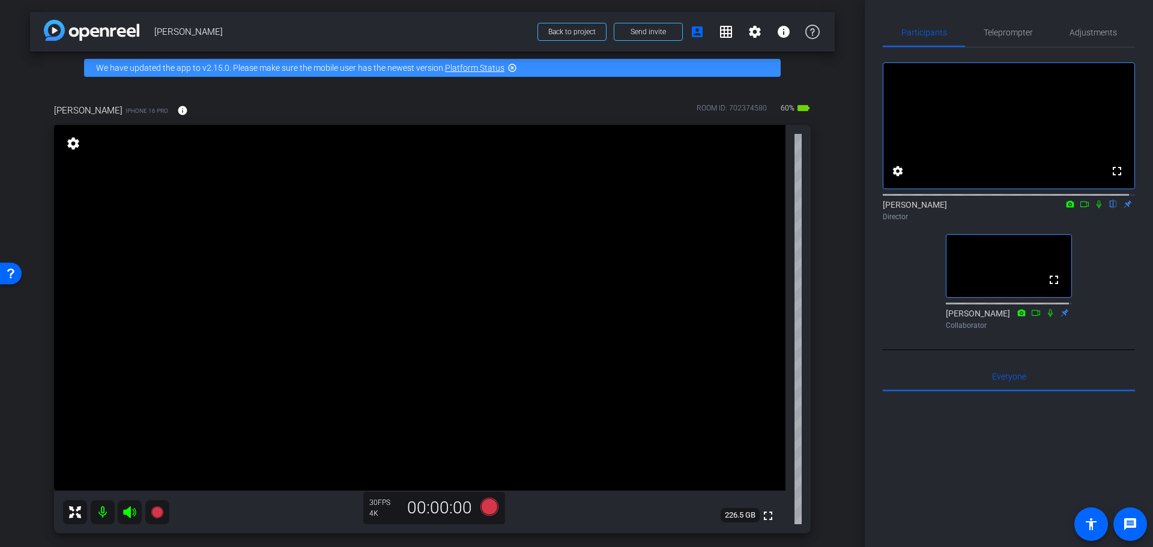
drag, startPoint x: 821, startPoint y: 362, endPoint x: 843, endPoint y: 271, distance: 93.4
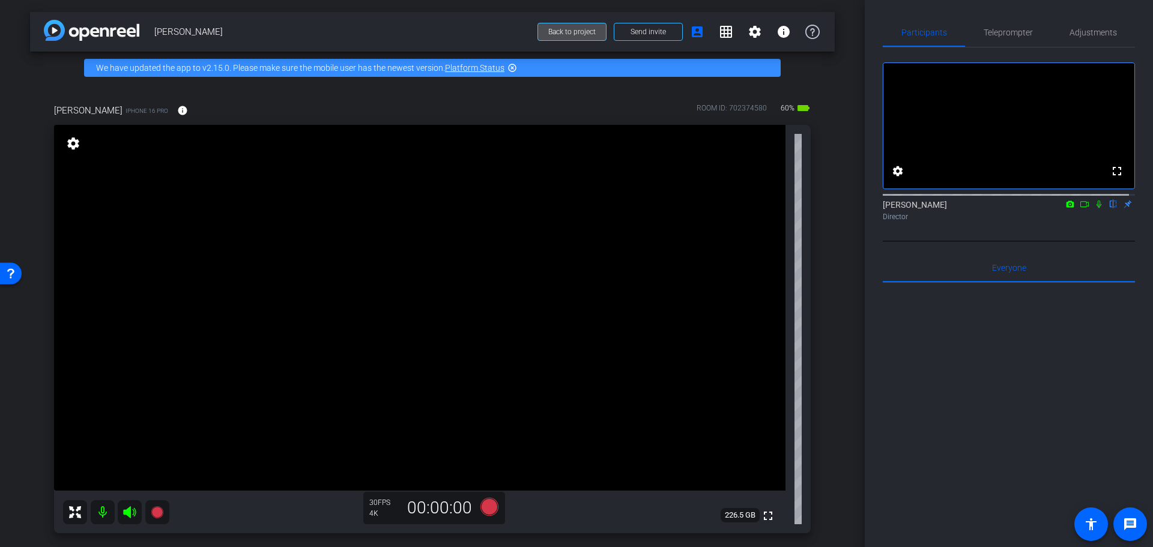
click at [570, 35] on span "Back to project" at bounding box center [571, 32] width 47 height 8
